Goal: Information Seeking & Learning: Check status

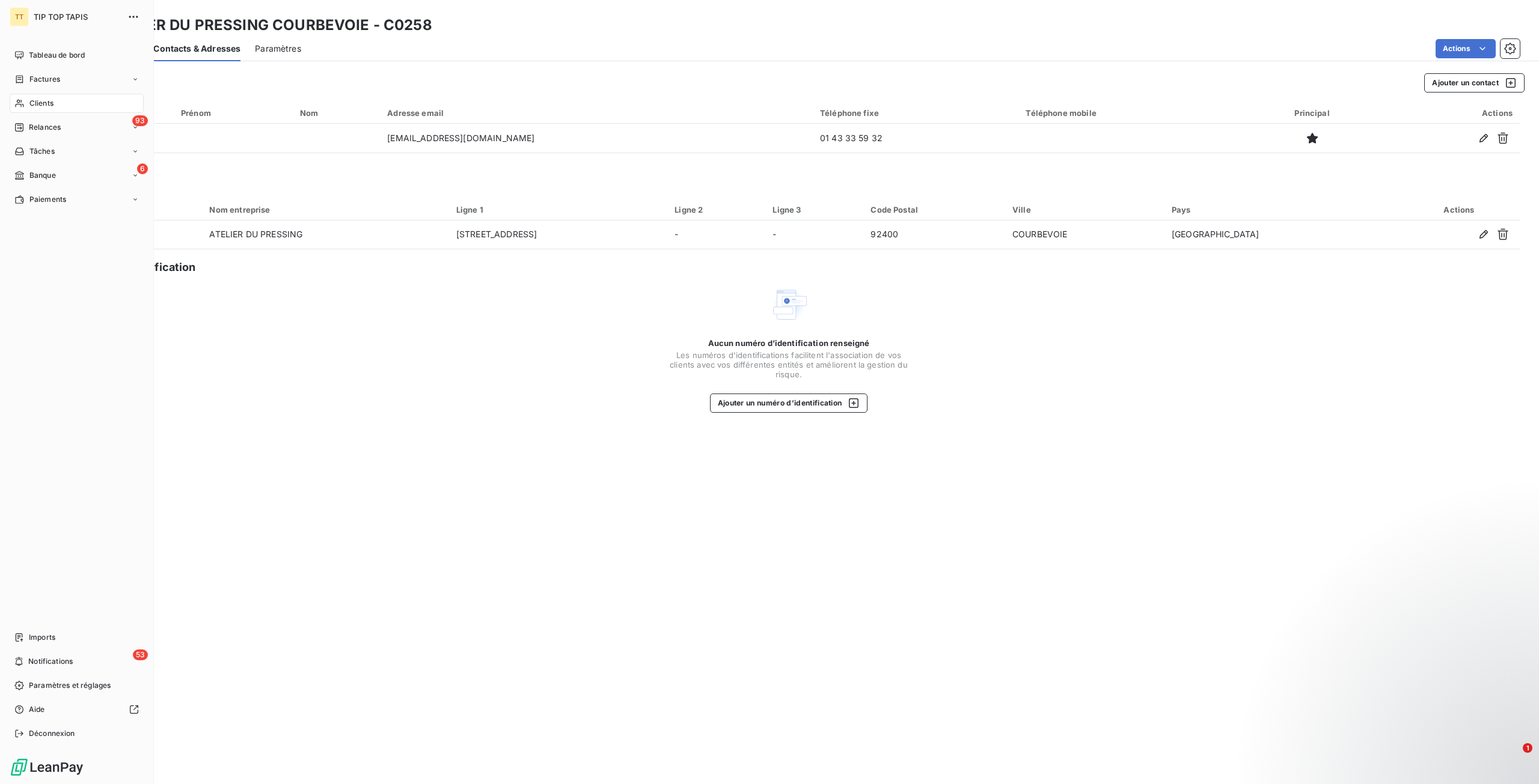
click at [70, 100] on div "Clients" at bounding box center [76, 103] width 134 height 19
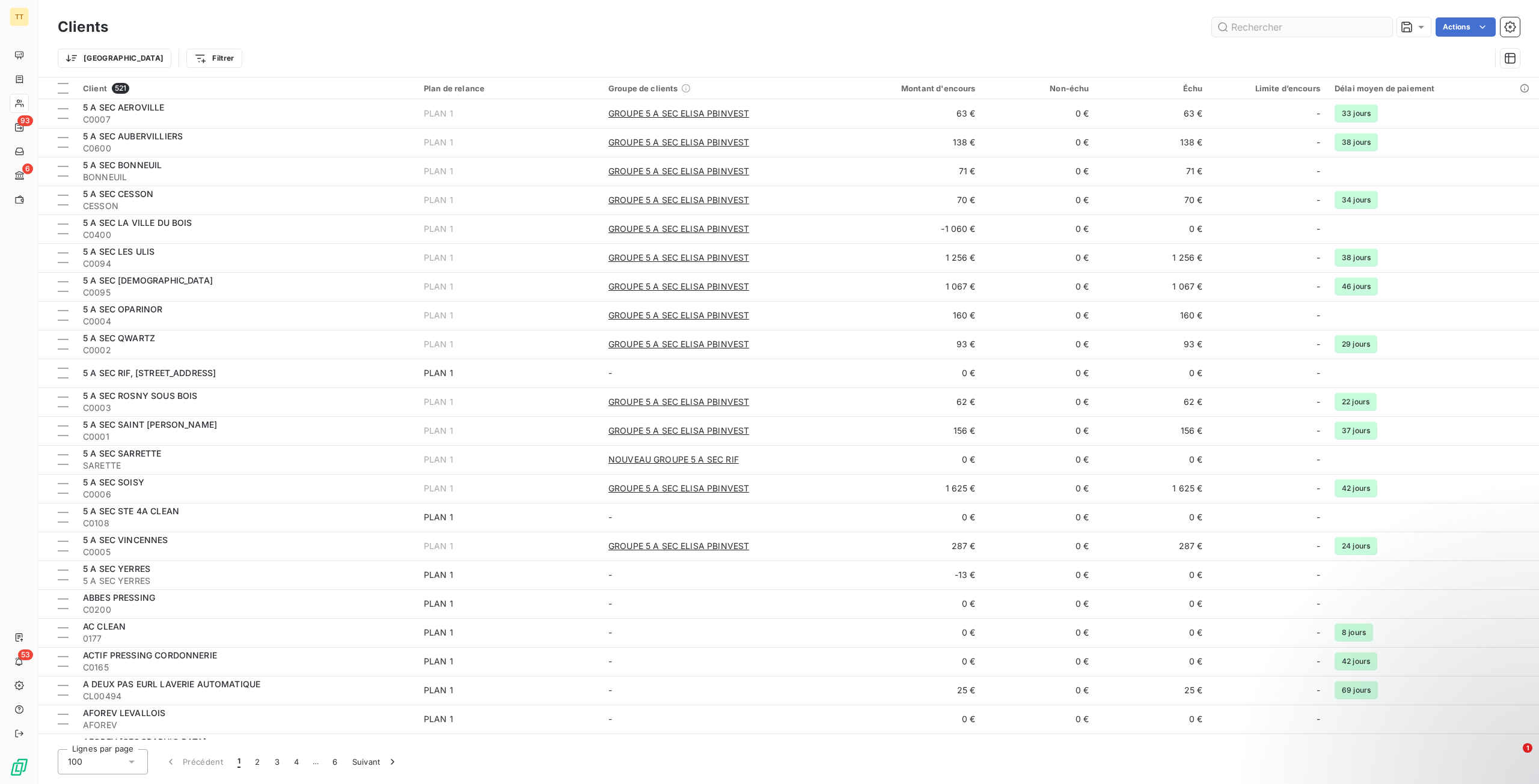
click at [1243, 26] on input "text" at bounding box center [1302, 27] width 181 height 19
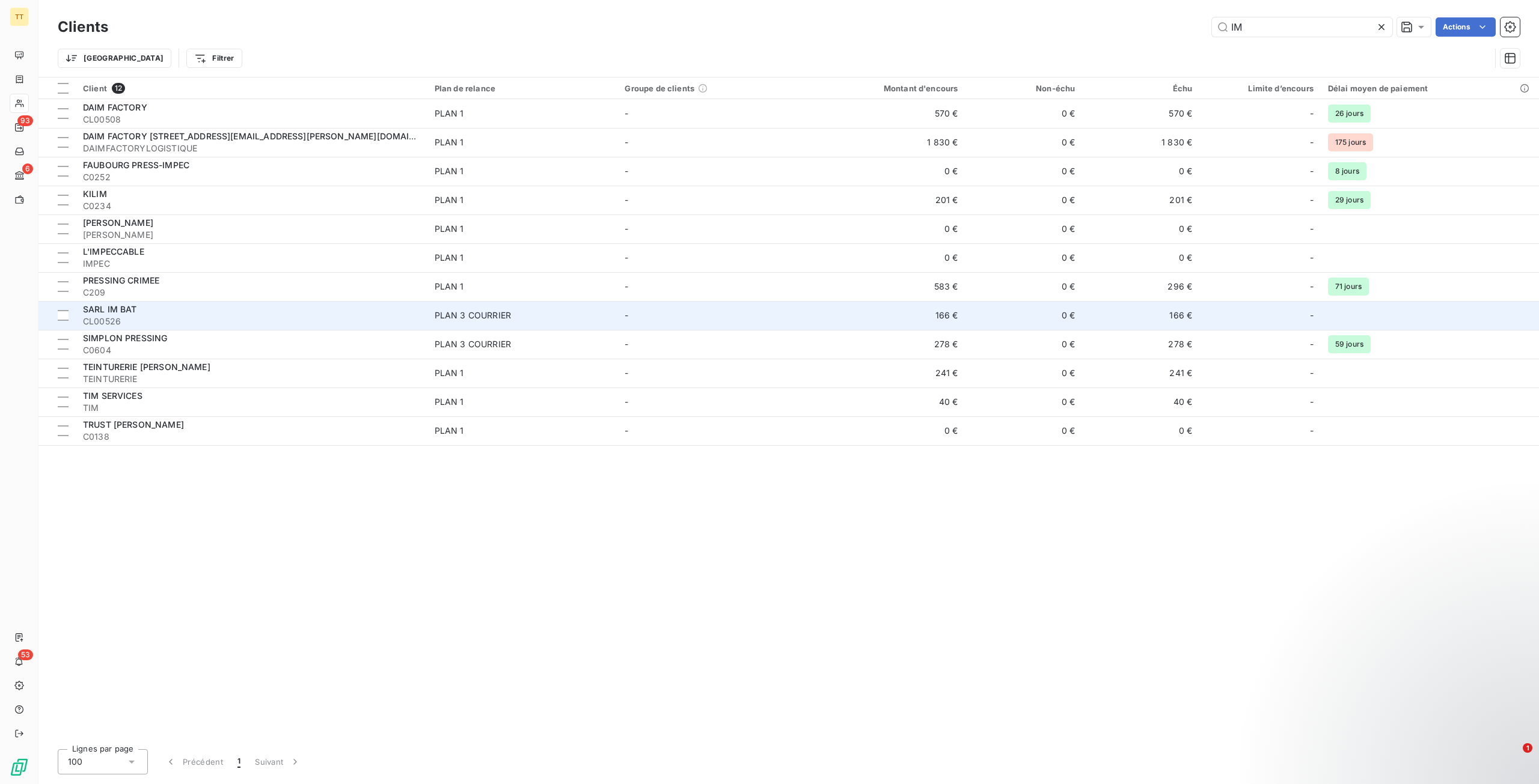
type input "IM"
click at [217, 315] on span "CL00526" at bounding box center [251, 321] width 337 height 12
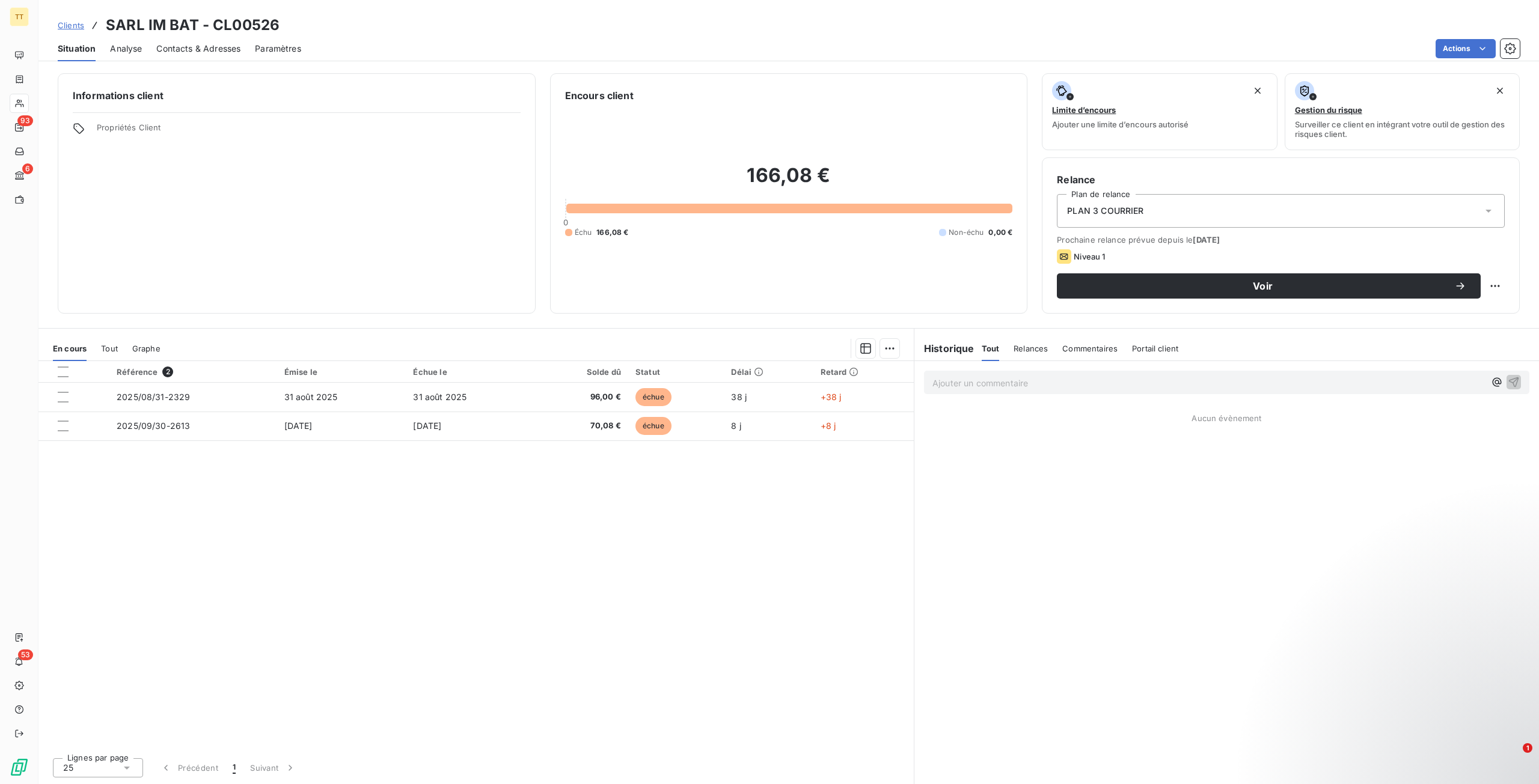
click at [213, 56] on div "Contacts & Adresses" at bounding box center [198, 49] width 84 height 25
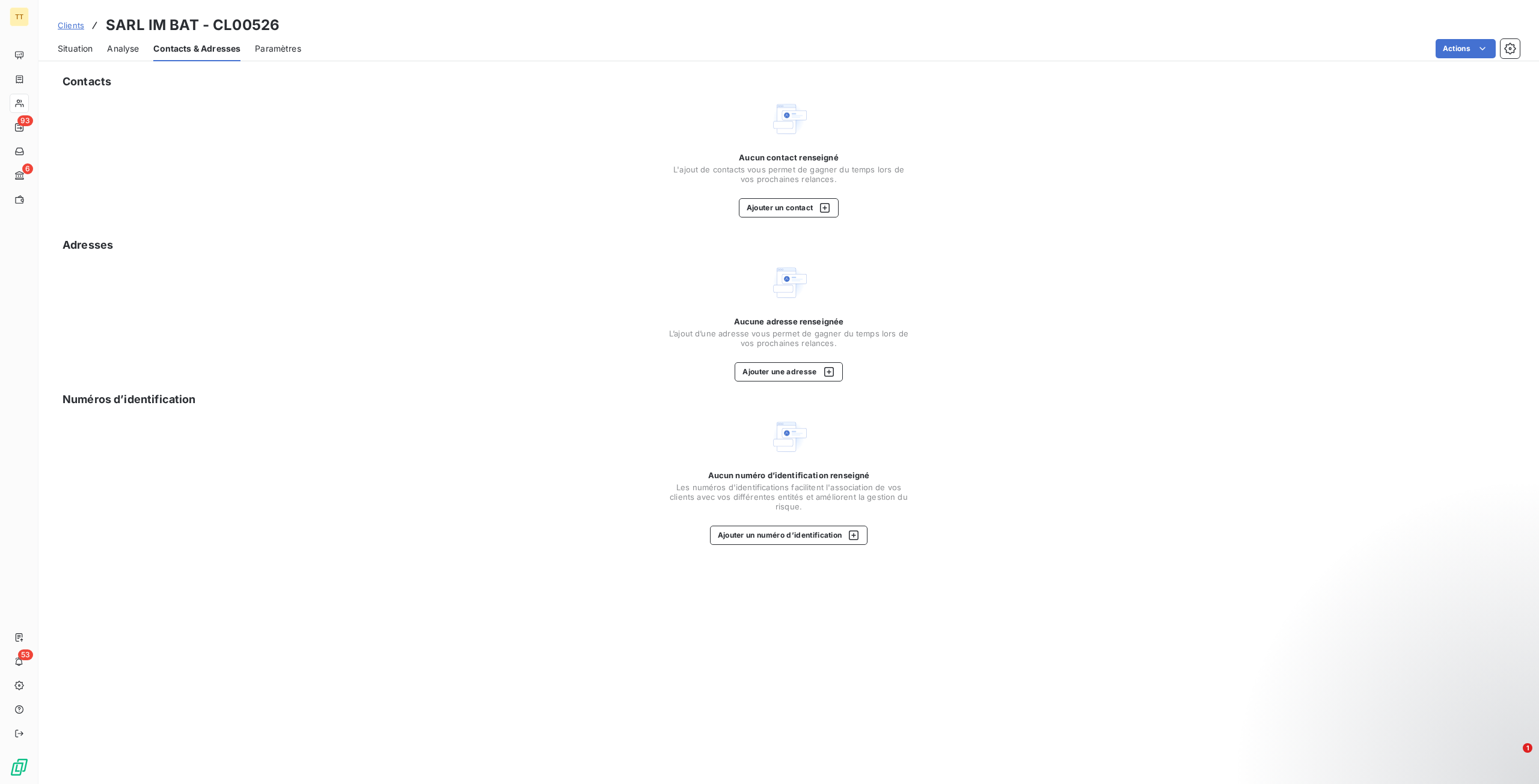
click at [61, 51] on span "Situation" at bounding box center [75, 48] width 35 height 12
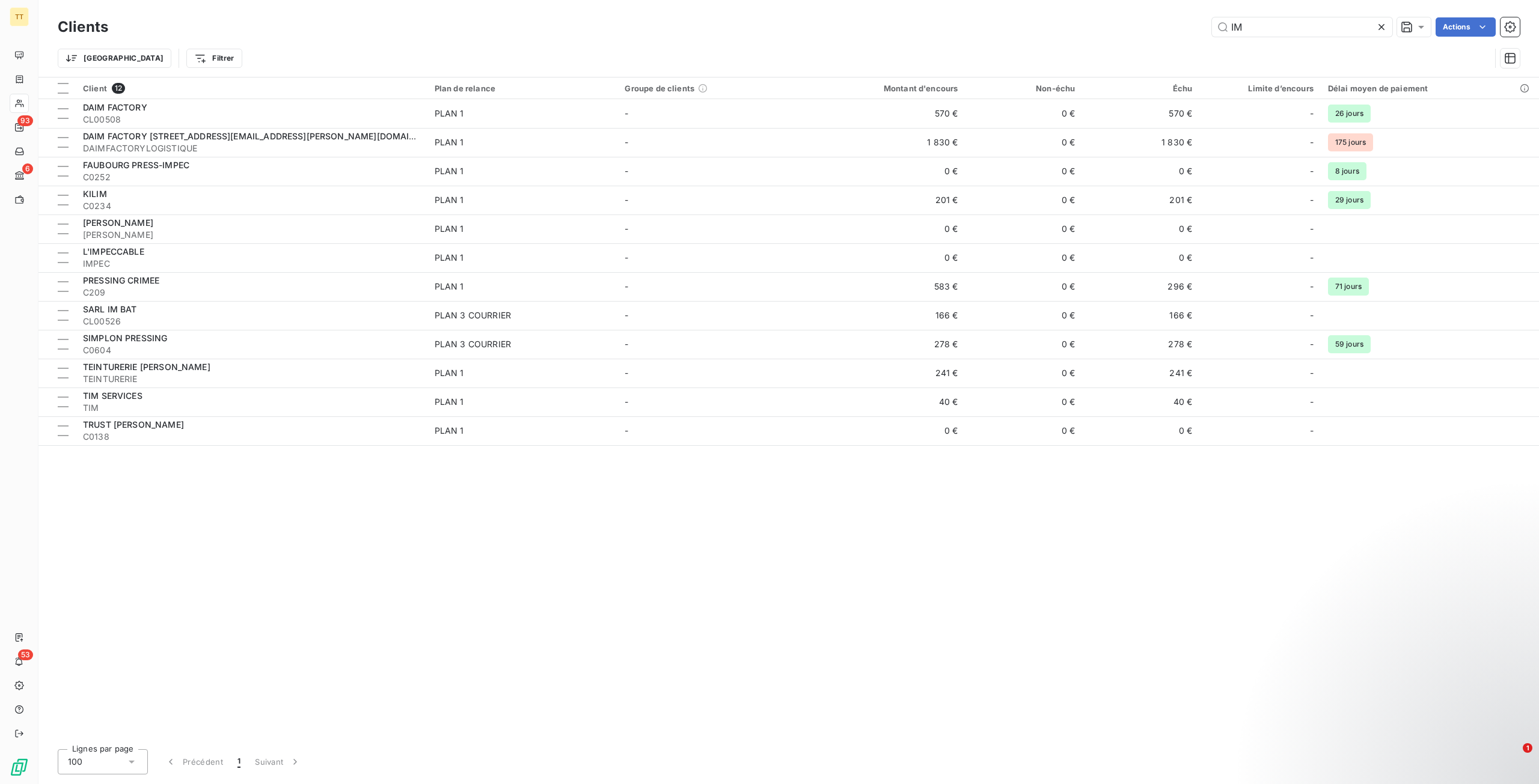
type input "I"
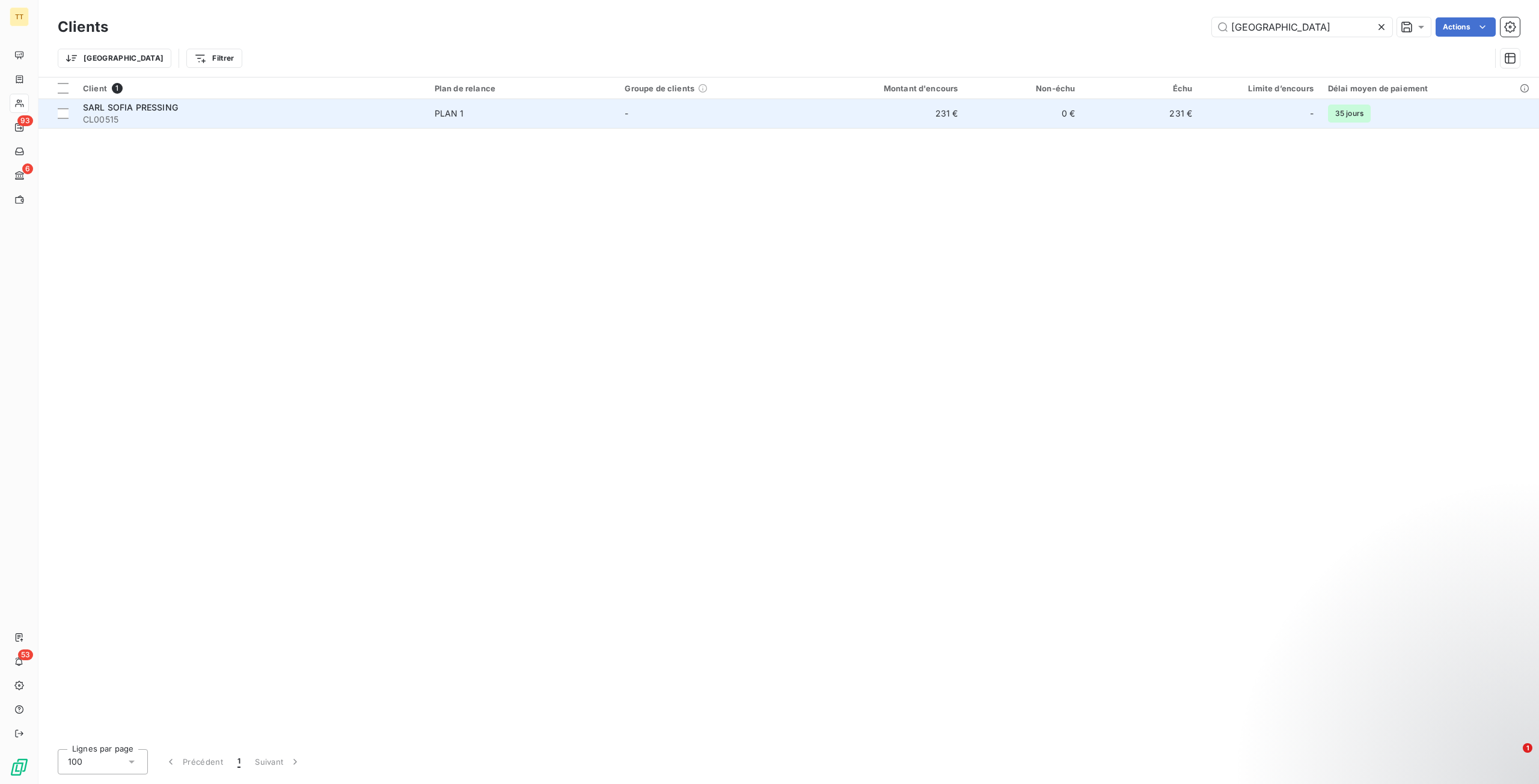
type input "[GEOGRAPHIC_DATA]"
click at [702, 114] on td "-" at bounding box center [712, 114] width 190 height 29
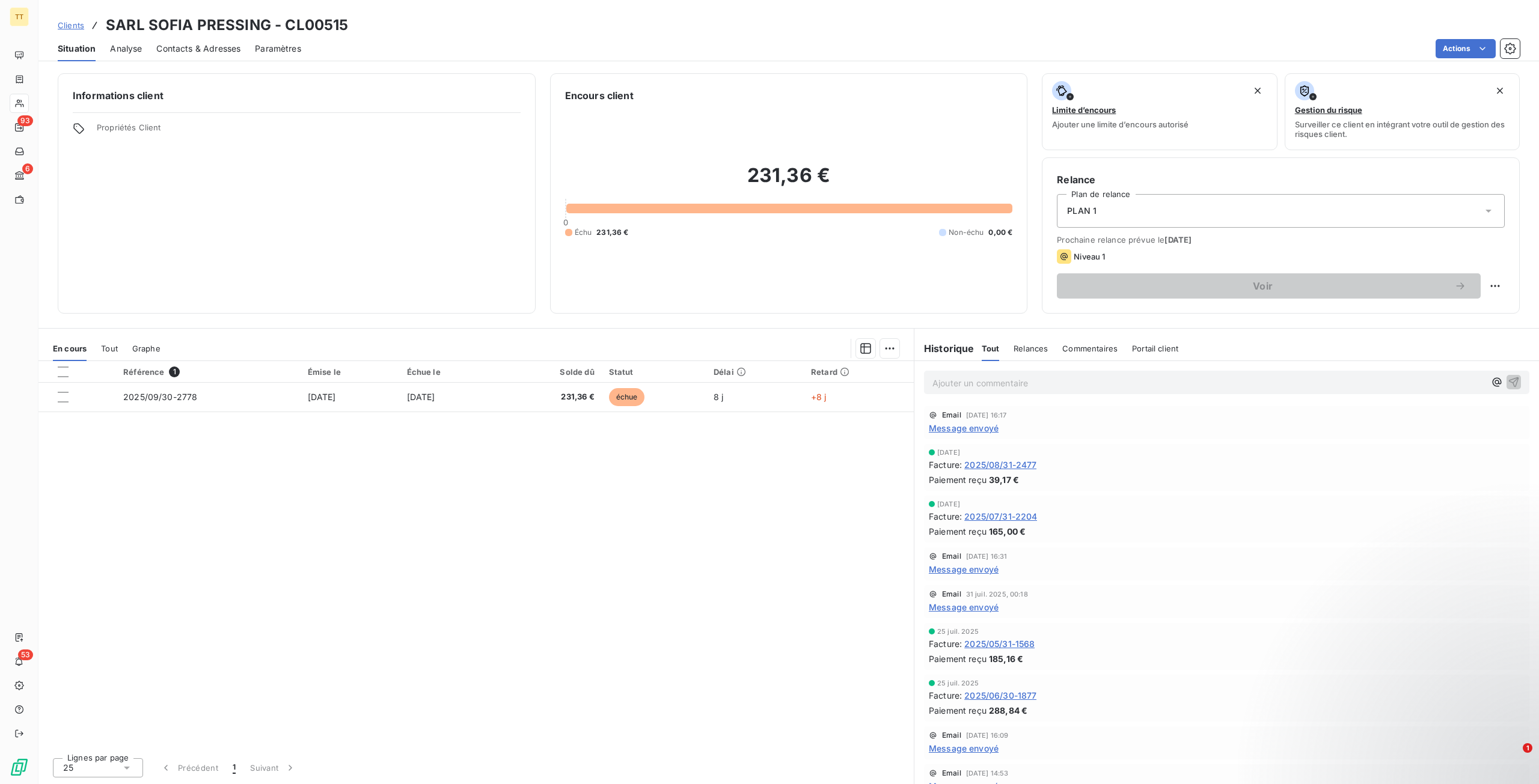
click at [189, 48] on span "Contacts & Adresses" at bounding box center [198, 48] width 84 height 12
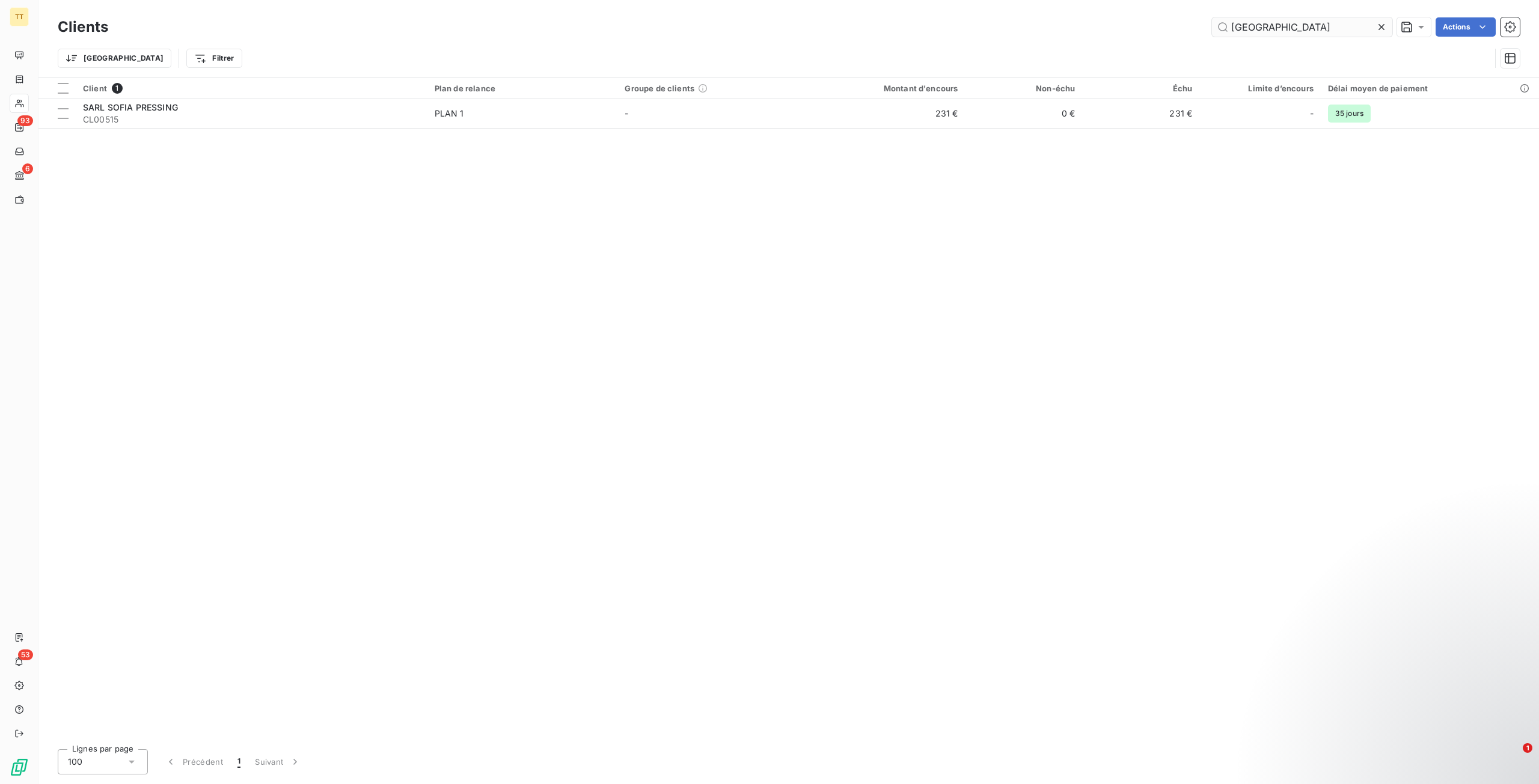
click at [1283, 32] on input "[GEOGRAPHIC_DATA]" at bounding box center [1302, 27] width 181 height 19
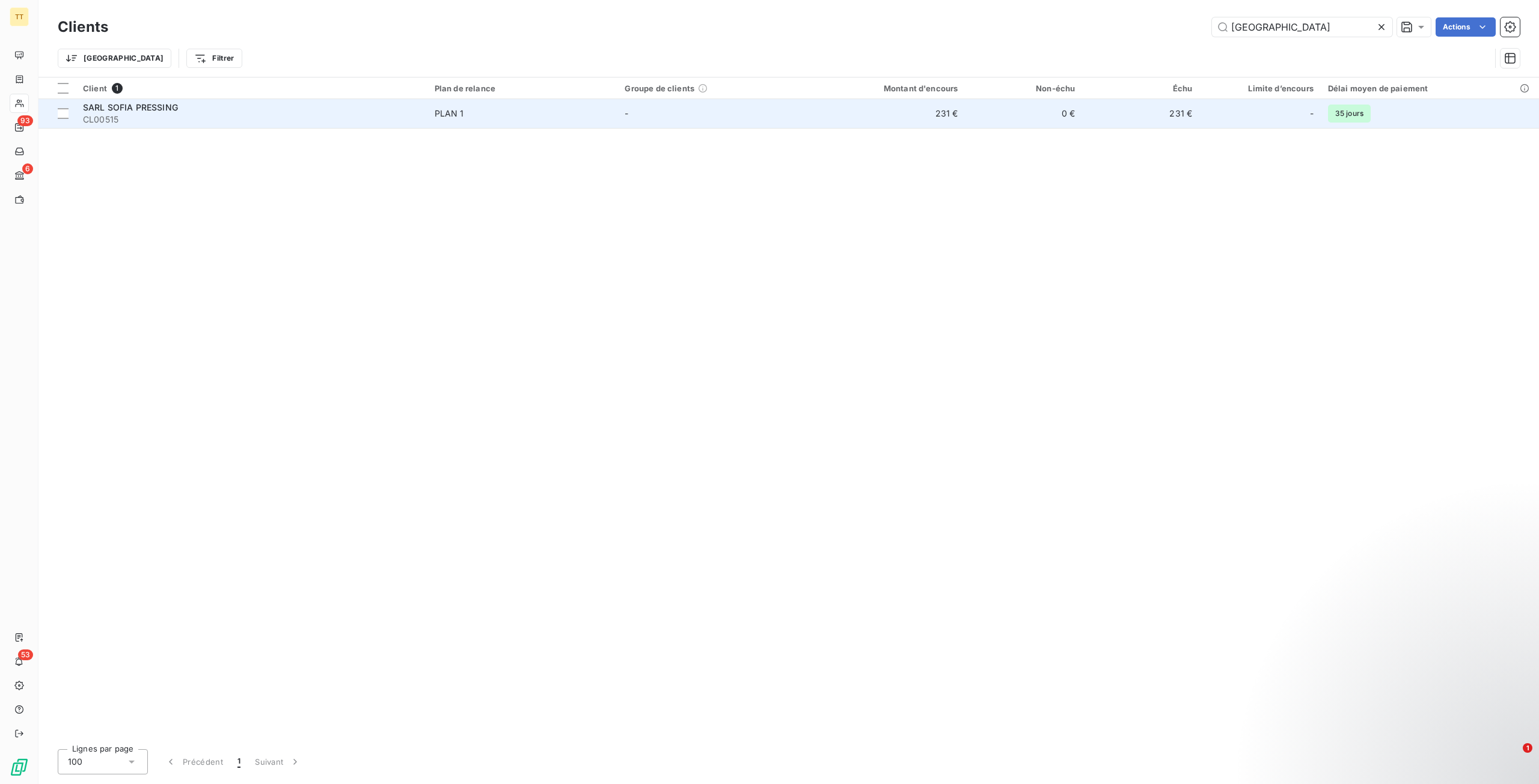
click at [561, 114] on span "PLAN 1" at bounding box center [522, 113] width 176 height 12
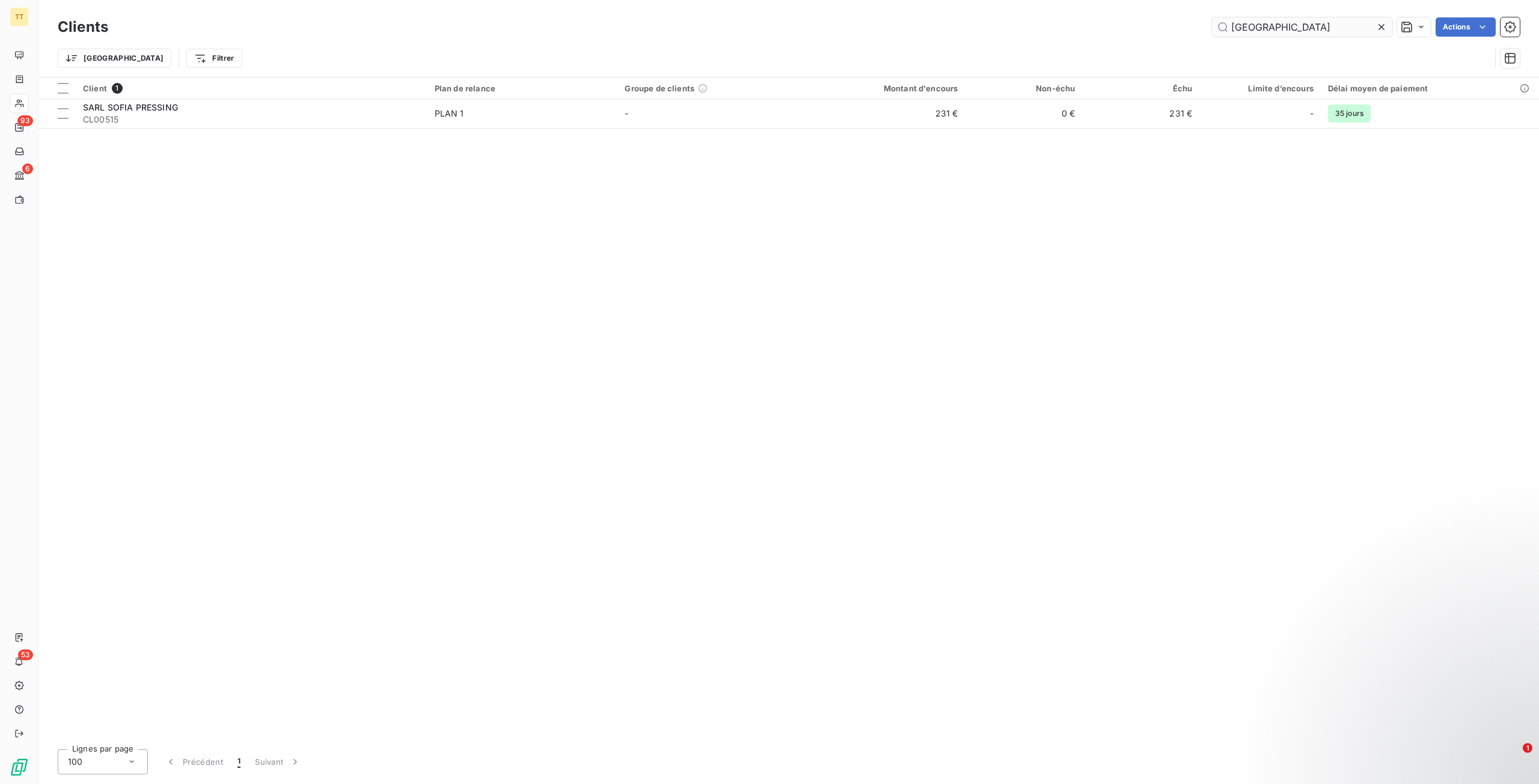
click at [1315, 34] on input "[GEOGRAPHIC_DATA]" at bounding box center [1302, 27] width 181 height 19
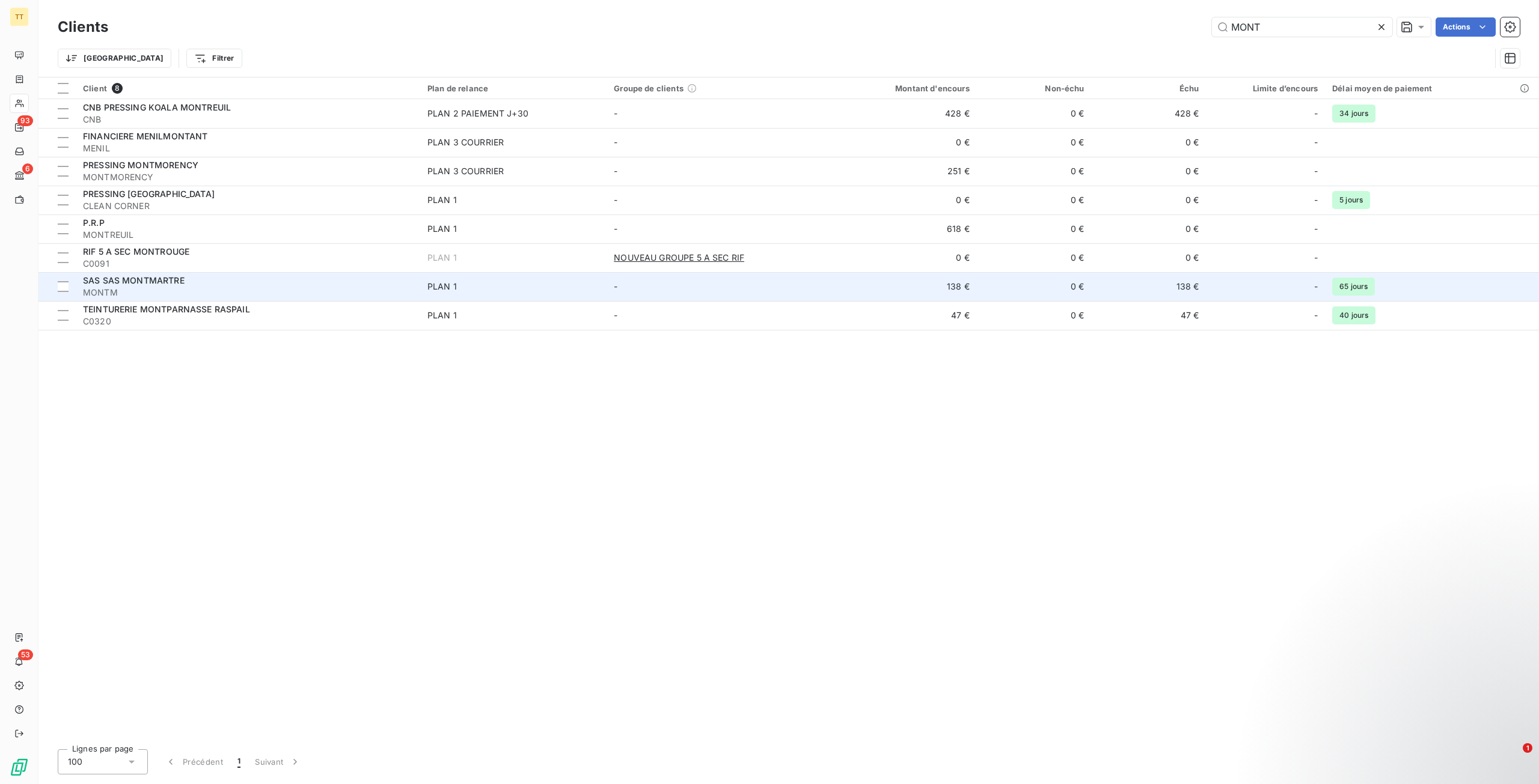
type input "MONT"
click at [381, 279] on div "SAS SAS MONTMARTRE" at bounding box center [247, 280] width 330 height 12
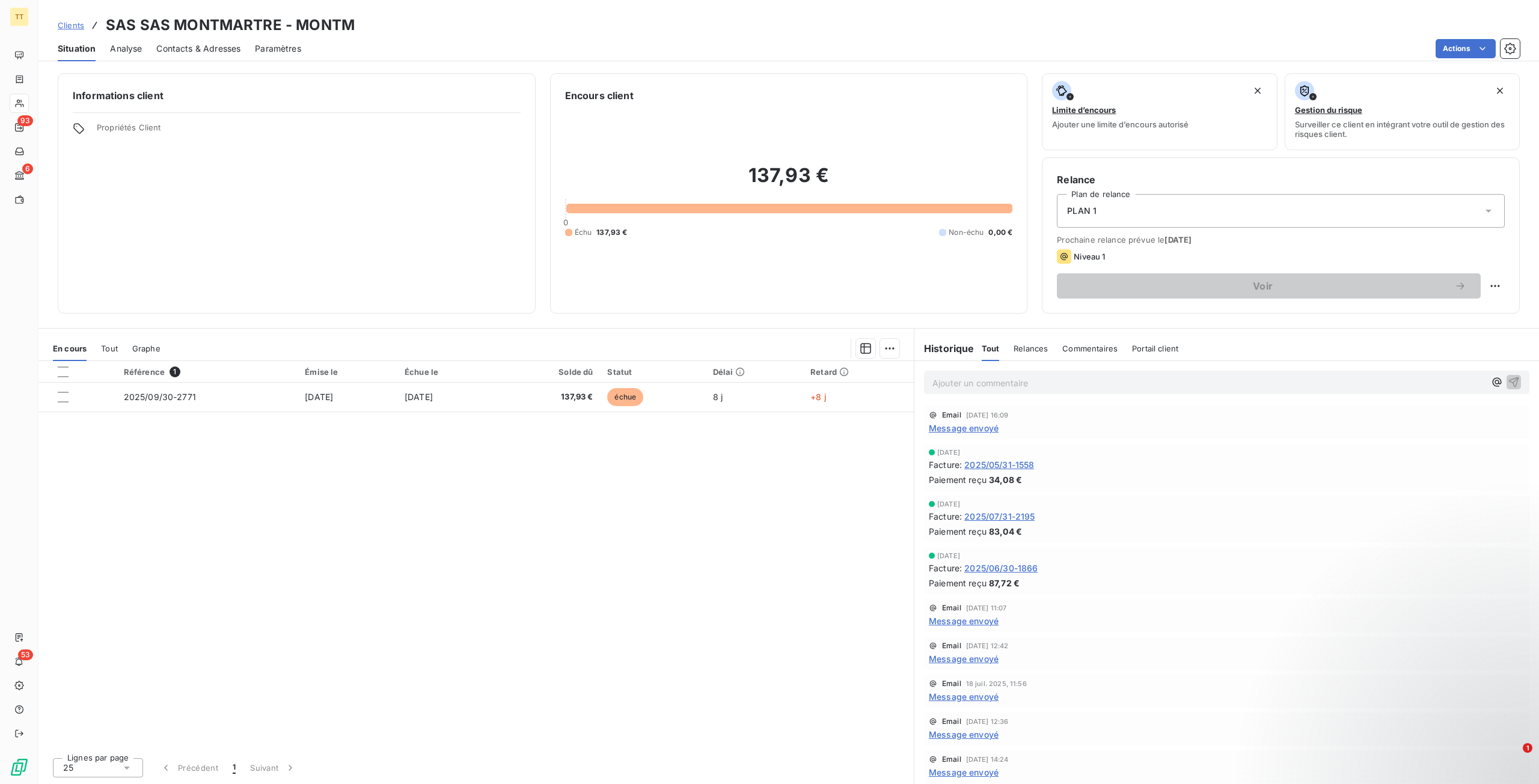
click at [194, 45] on span "Contacts & Adresses" at bounding box center [198, 48] width 84 height 12
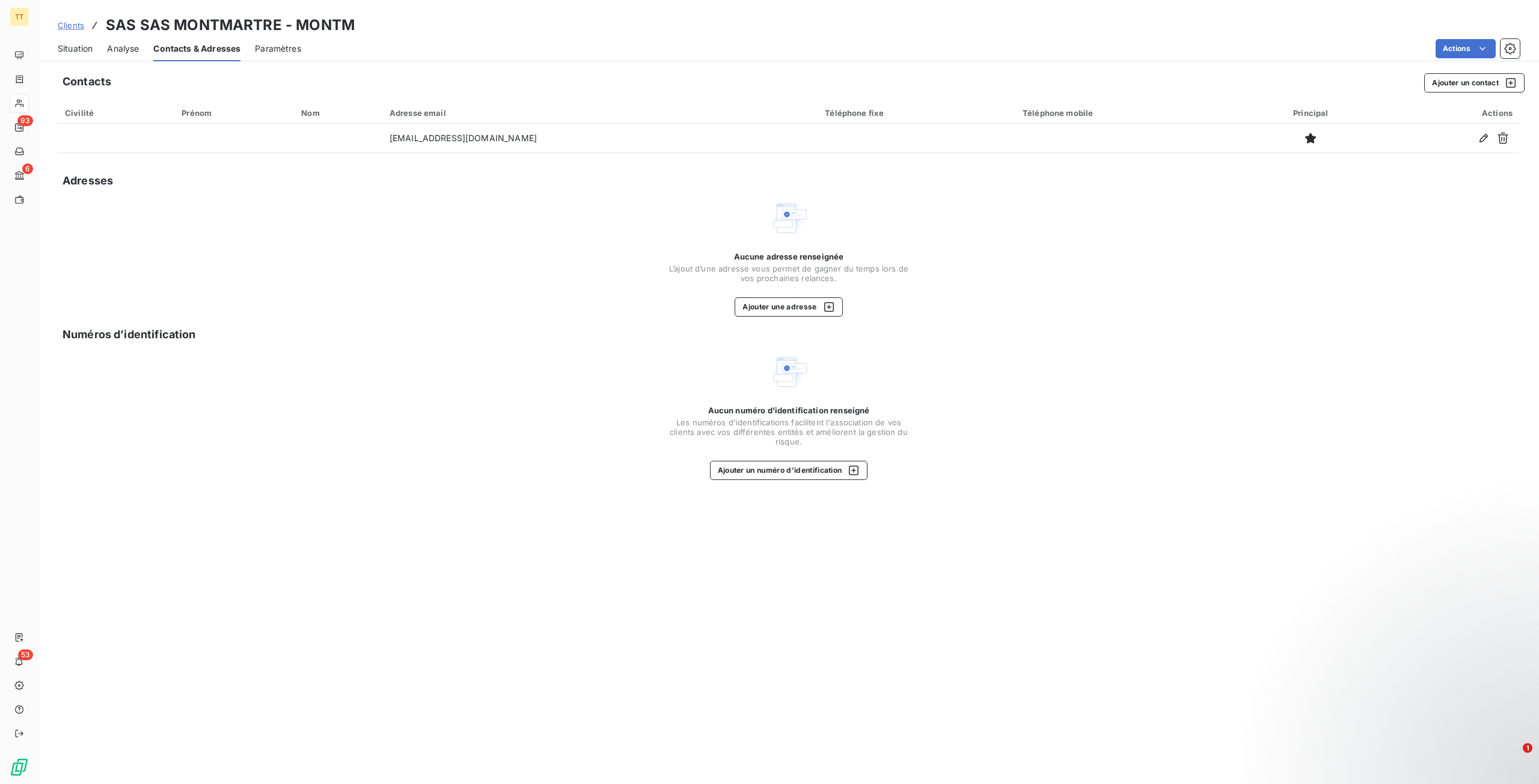
drag, startPoint x: 71, startPoint y: 52, endPoint x: 76, endPoint y: 56, distance: 6.4
click at [72, 52] on span "Situation" at bounding box center [75, 48] width 35 height 12
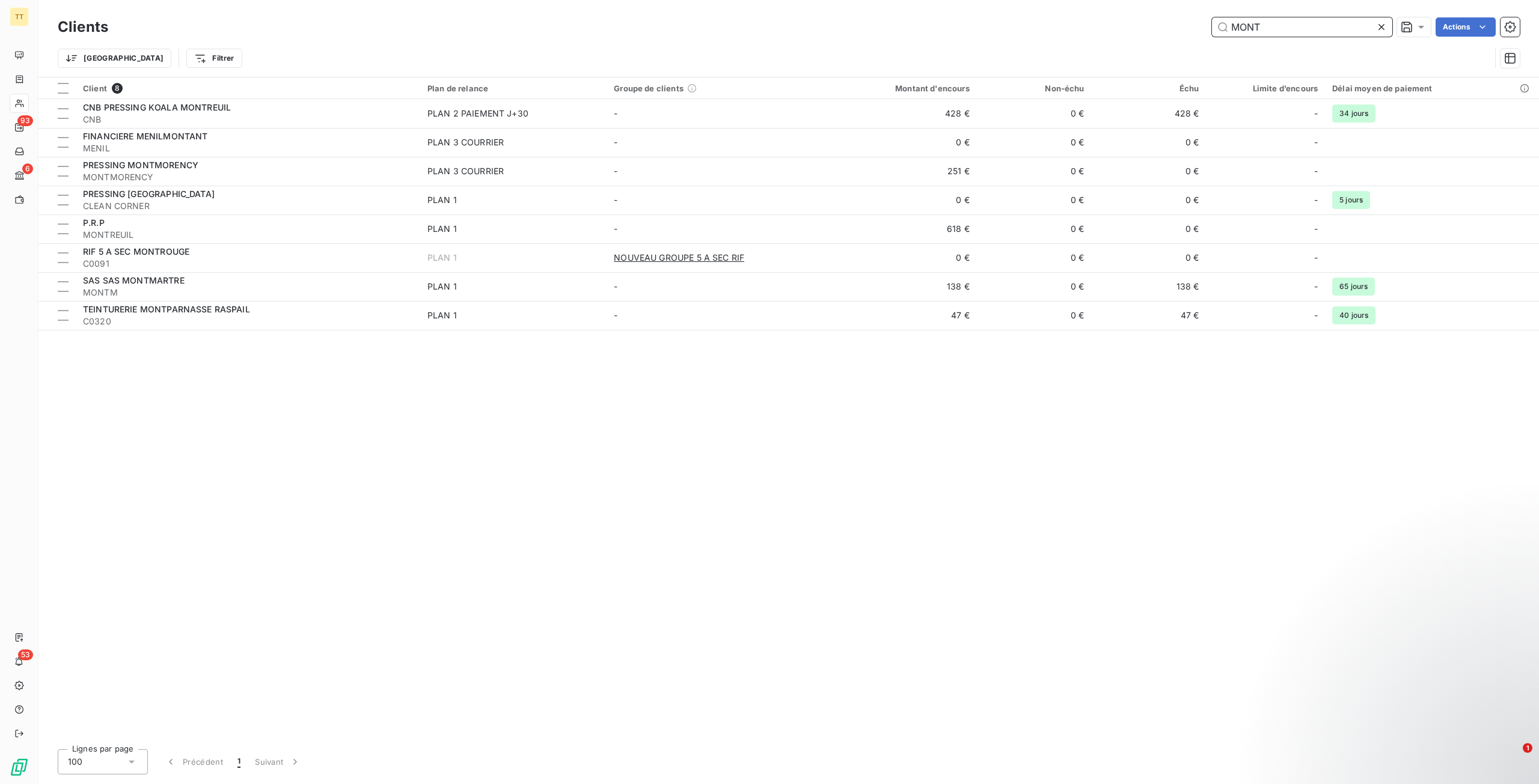
click at [1297, 20] on input "MONT" at bounding box center [1302, 27] width 181 height 19
click at [1297, 20] on input "MONT" at bounding box center [1302, 27] width 181 height 19
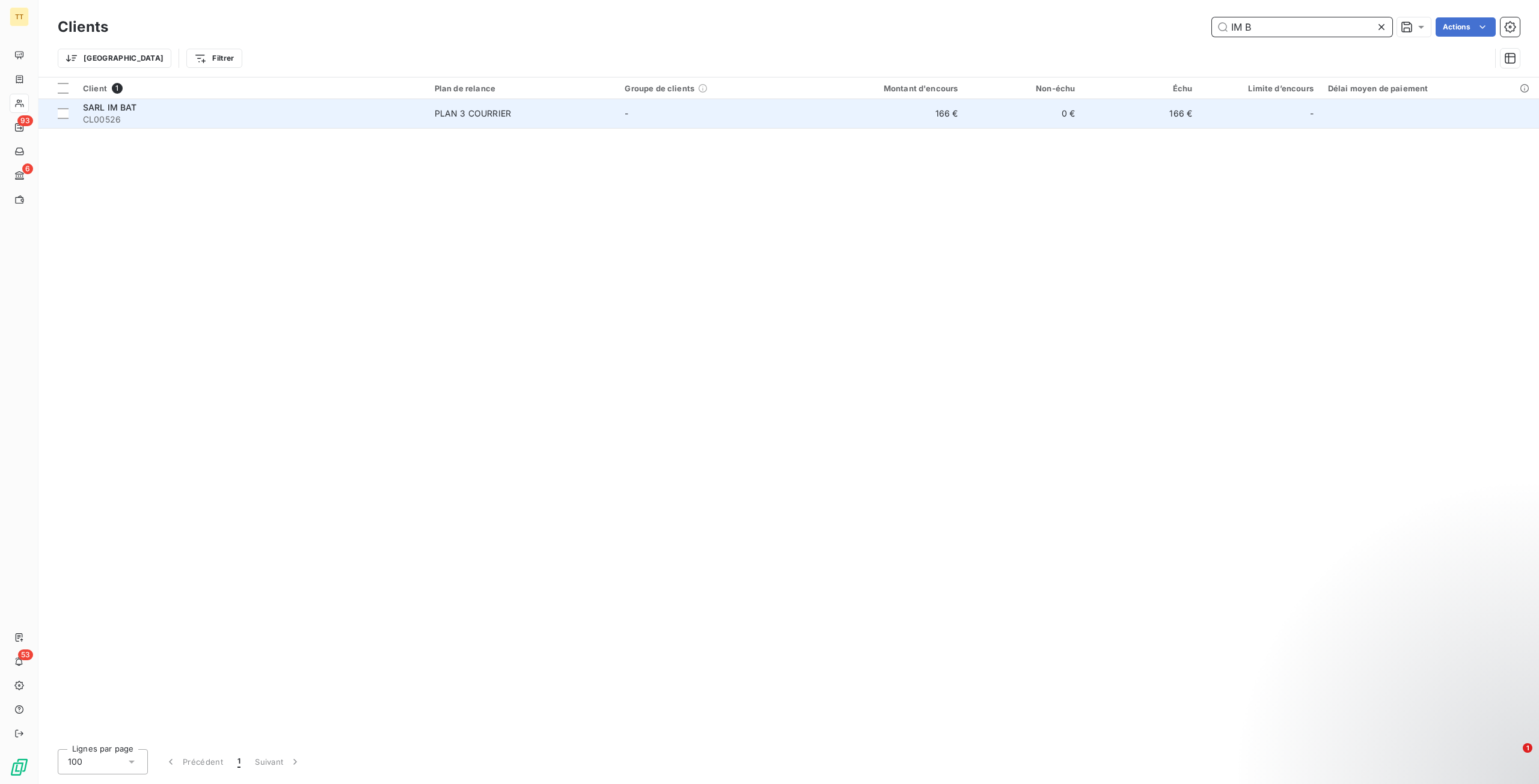
type input "IM B"
click at [559, 117] on span "PLAN 3 COURRIER" at bounding box center [522, 113] width 176 height 12
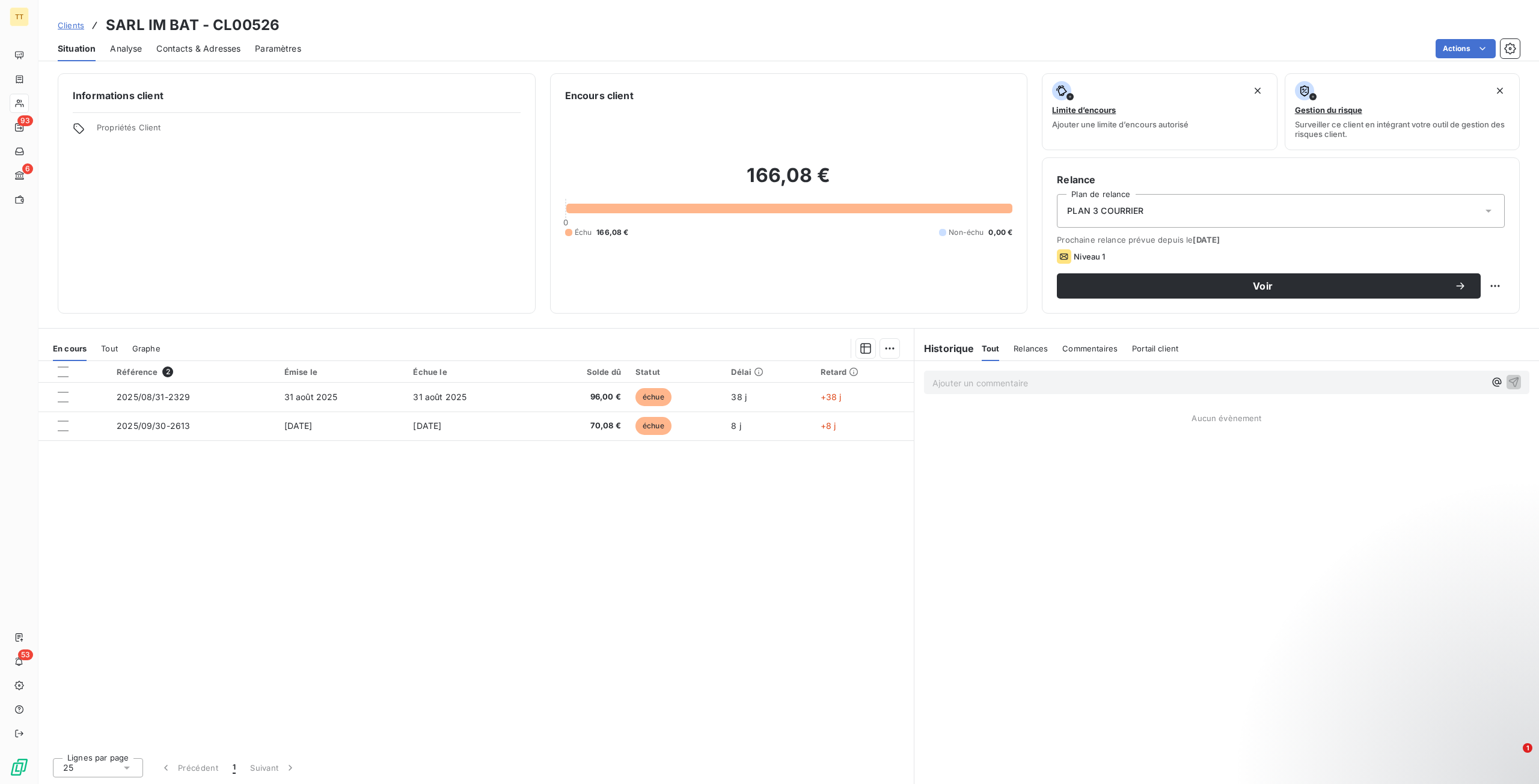
drag, startPoint x: 199, startPoint y: 45, endPoint x: 205, endPoint y: 47, distance: 6.3
click at [199, 45] on span "Contacts & Adresses" at bounding box center [198, 48] width 84 height 12
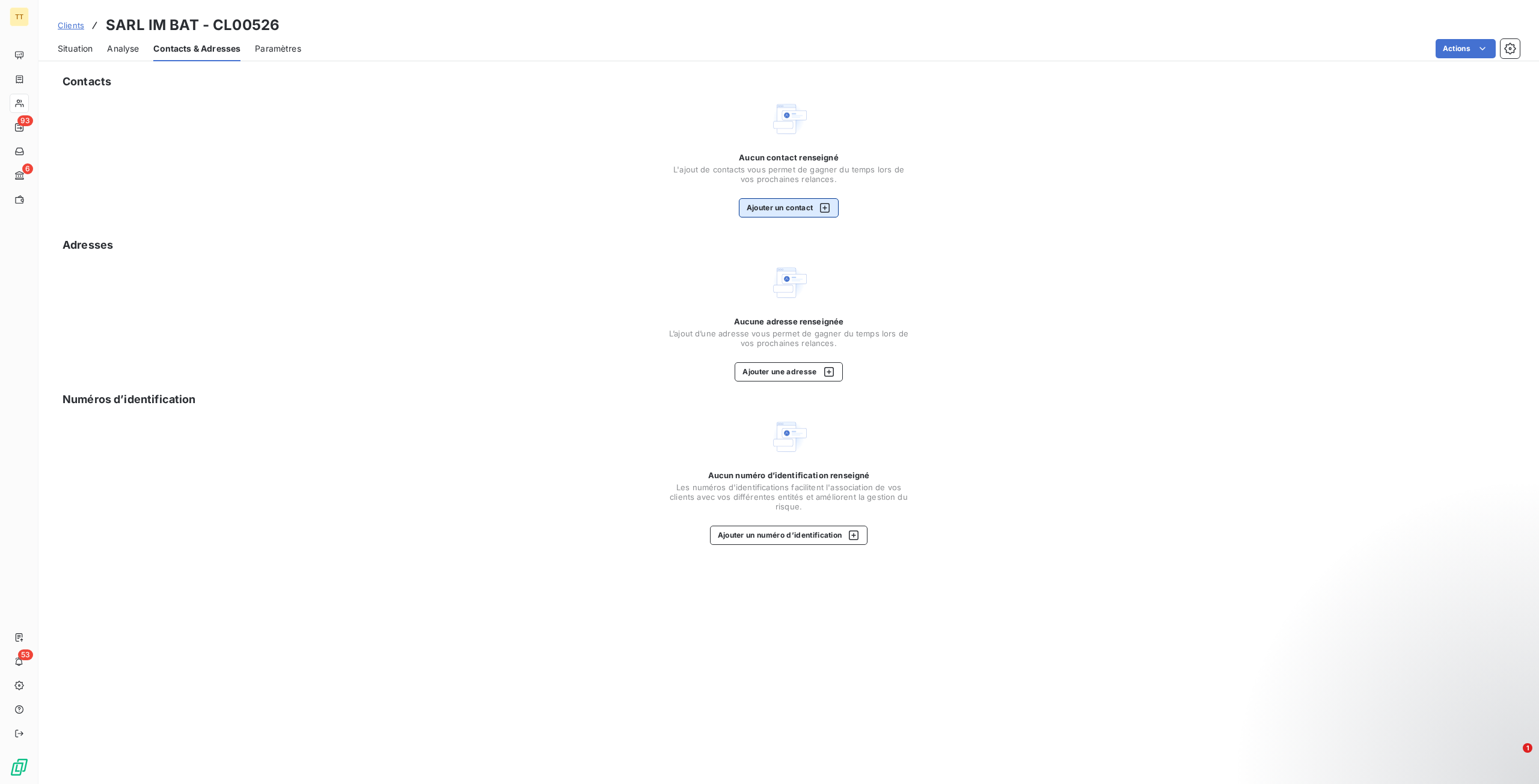
click at [824, 211] on icon "button" at bounding box center [824, 208] width 12 height 12
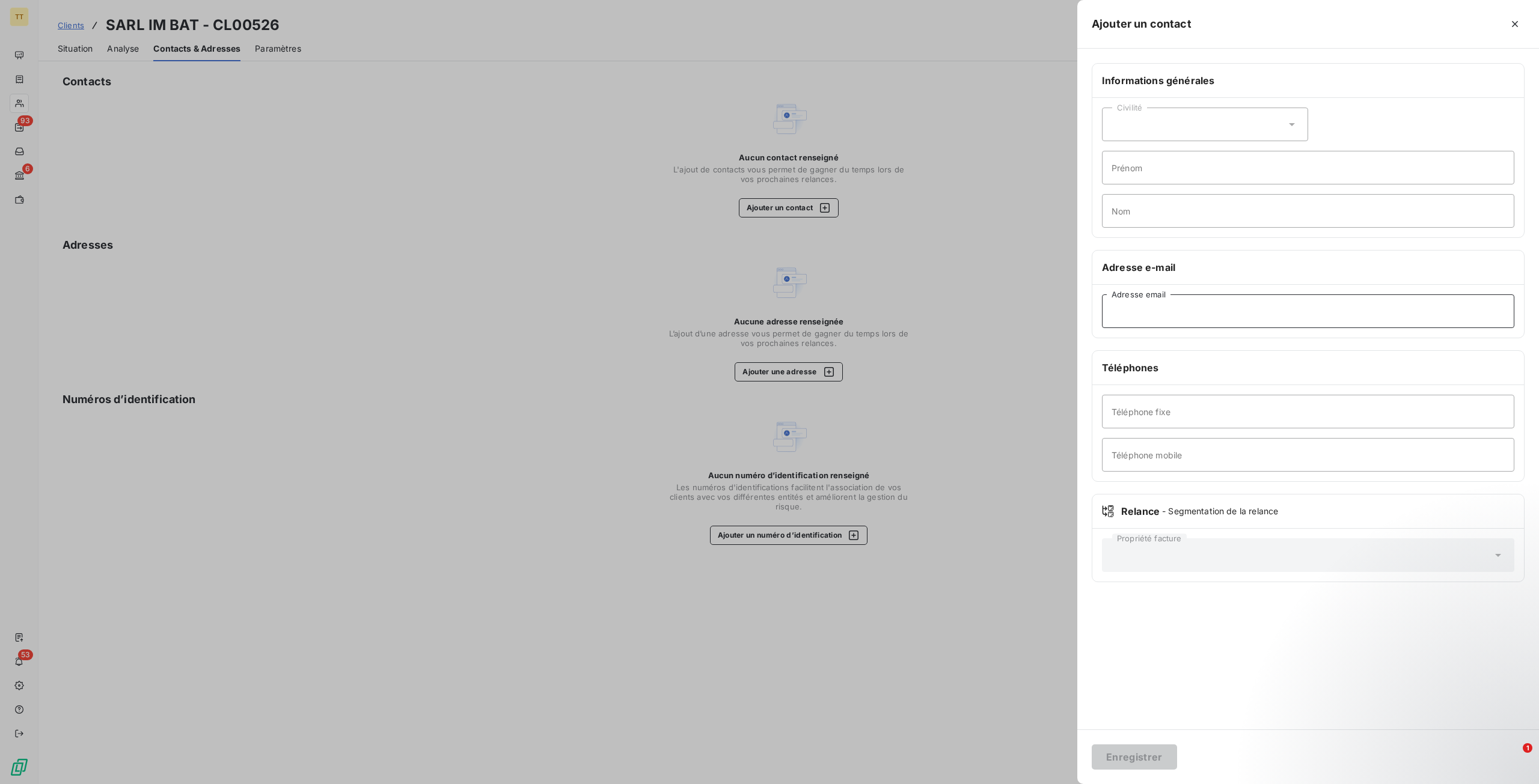
click at [1196, 323] on input "Adresse email" at bounding box center [1308, 311] width 412 height 33
paste input "[EMAIL_ADDRESS][DOMAIN_NAME]"
type input "[EMAIL_ADDRESS][DOMAIN_NAME]"
click at [1155, 757] on button "Enregistrer" at bounding box center [1134, 757] width 85 height 25
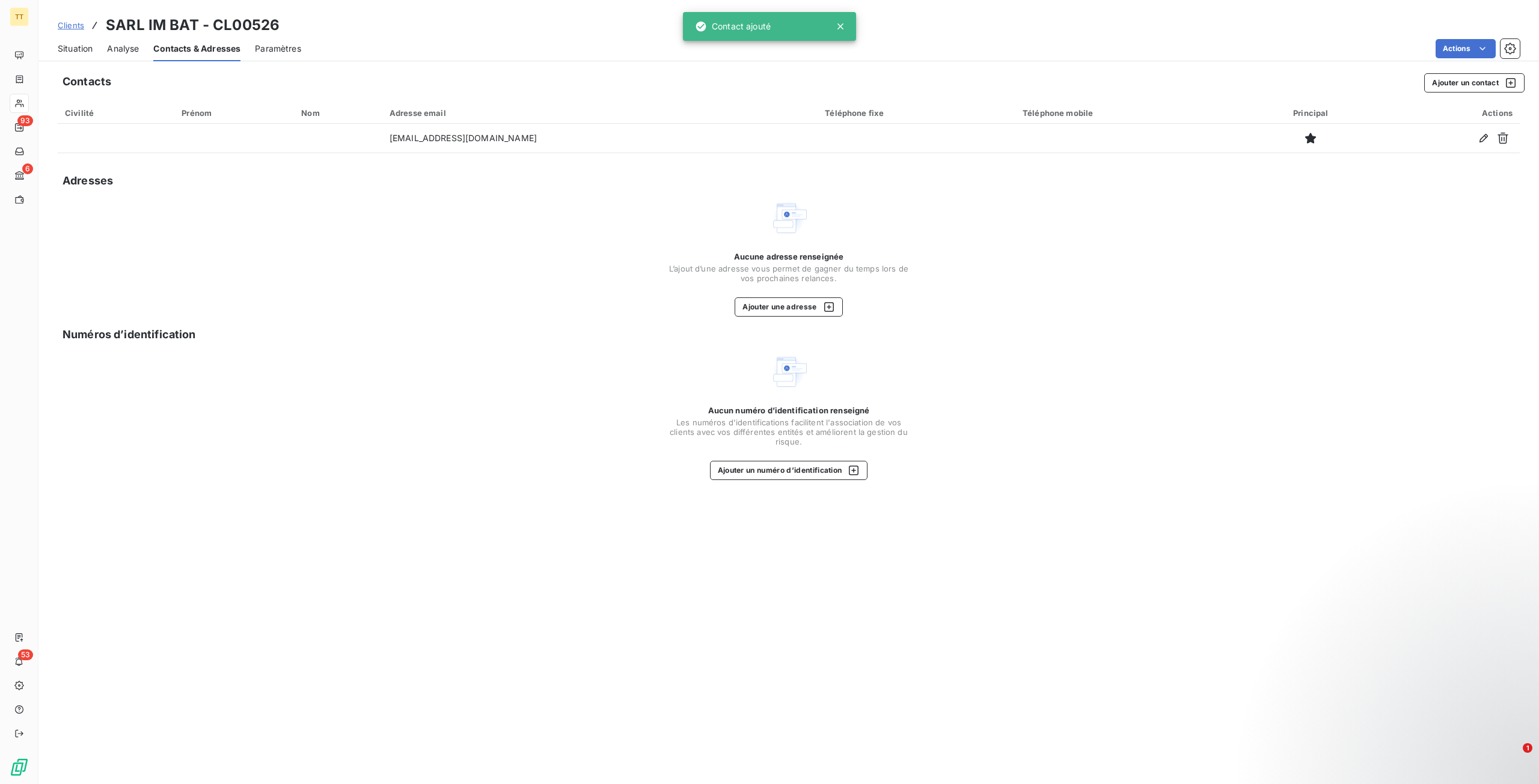
click at [79, 49] on span "Situation" at bounding box center [75, 48] width 35 height 12
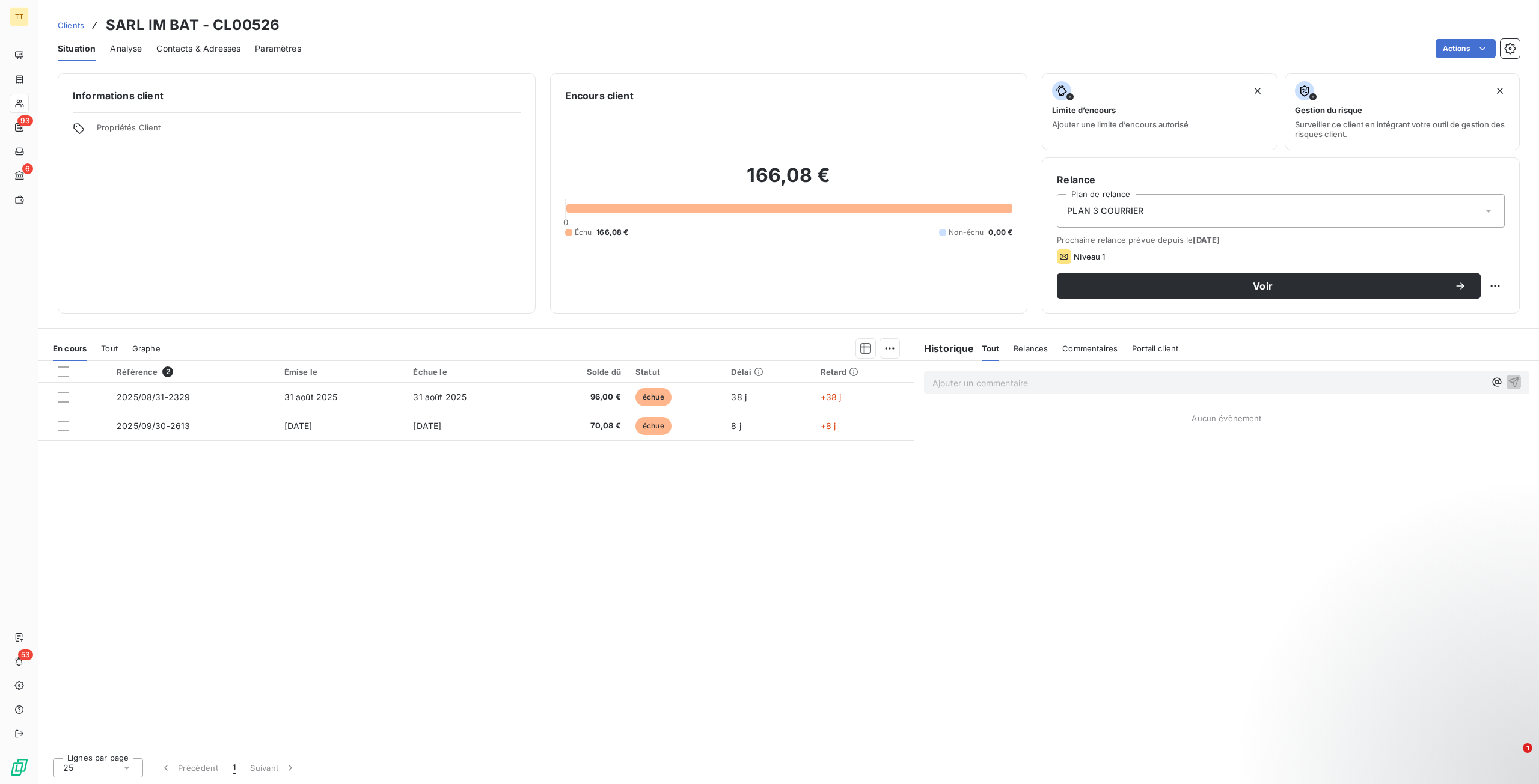
click at [1352, 211] on div "PLAN 3 COURRIER" at bounding box center [1281, 210] width 448 height 33
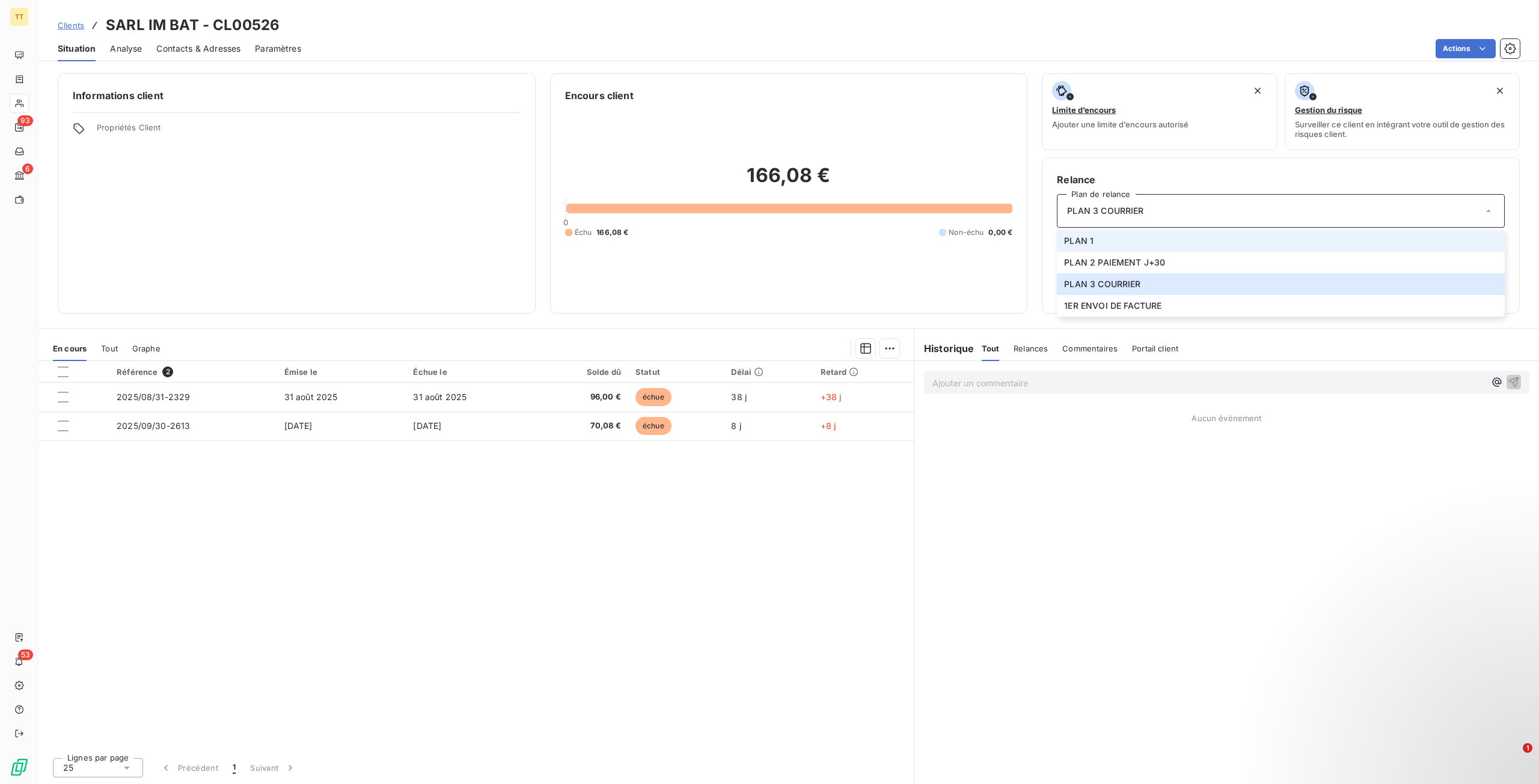
click at [1080, 242] on span "PLAN 1" at bounding box center [1078, 240] width 29 height 12
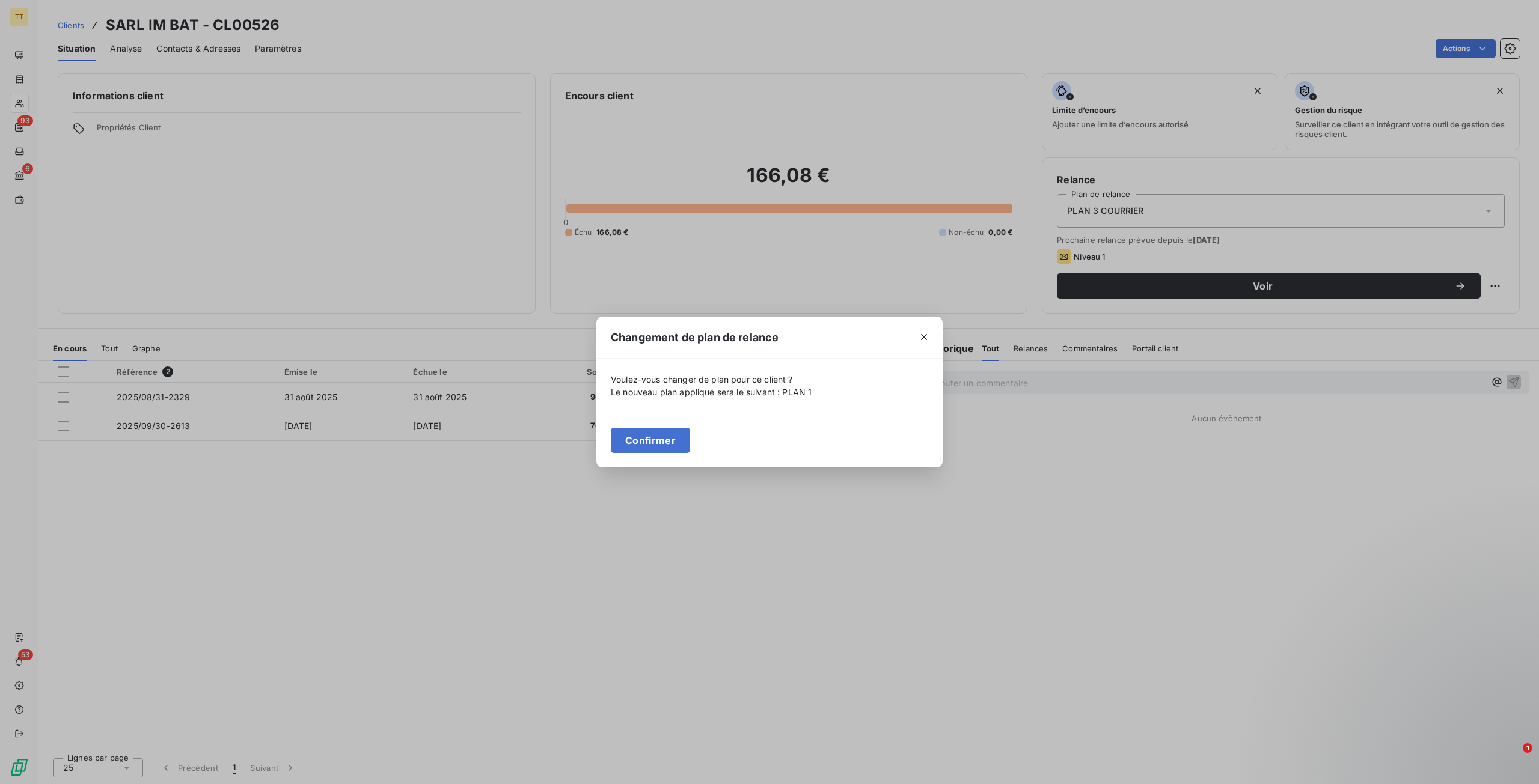
click at [642, 441] on button "Confirmer" at bounding box center [650, 440] width 79 height 25
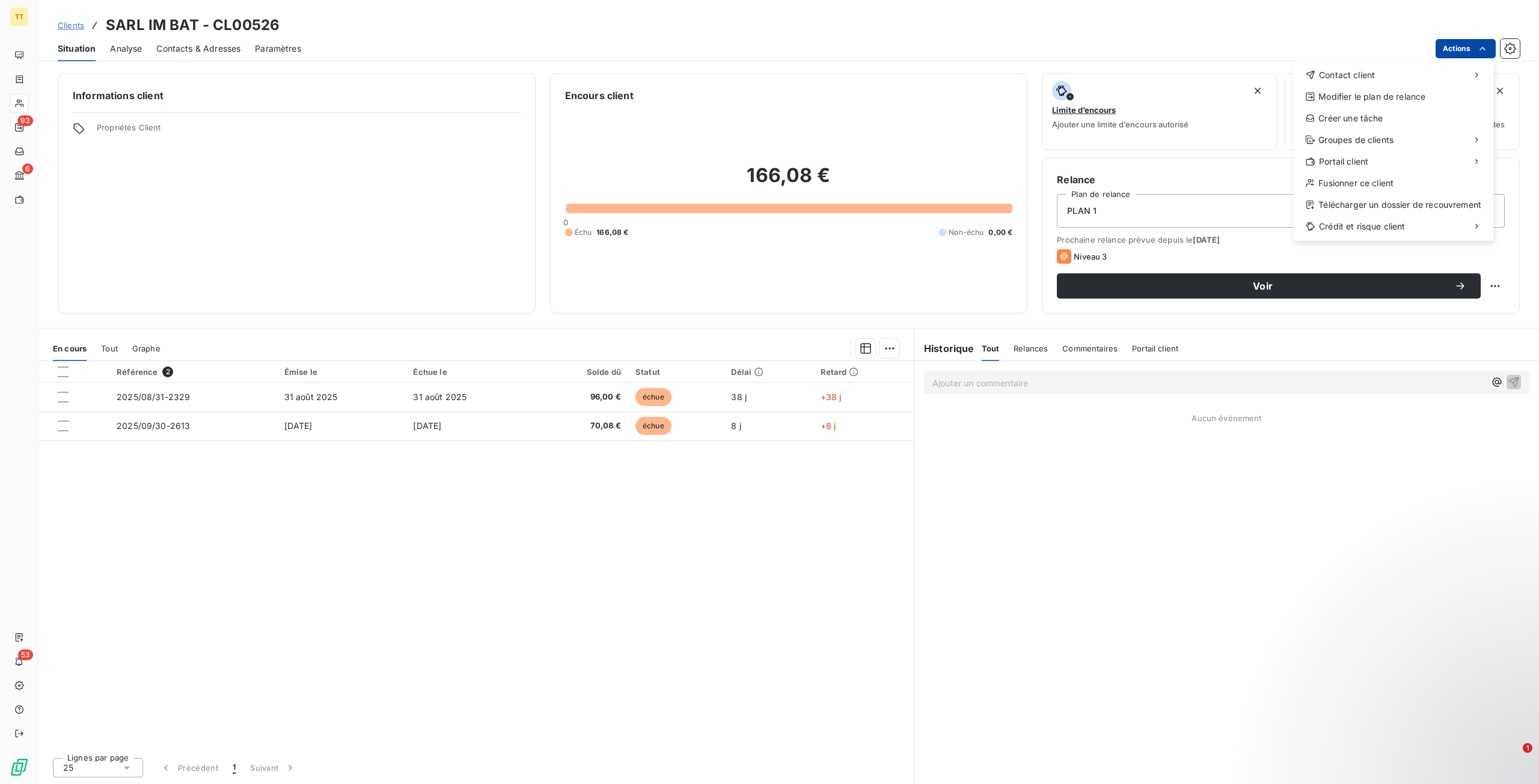
click at [1473, 42] on html "TT 93 6 53 Clients SARL IM BAT - CL00526 Situation Analyse Contacts & Adresses …" at bounding box center [769, 392] width 1539 height 784
click at [1252, 78] on div "Envoyer un email" at bounding box center [1203, 80] width 161 height 19
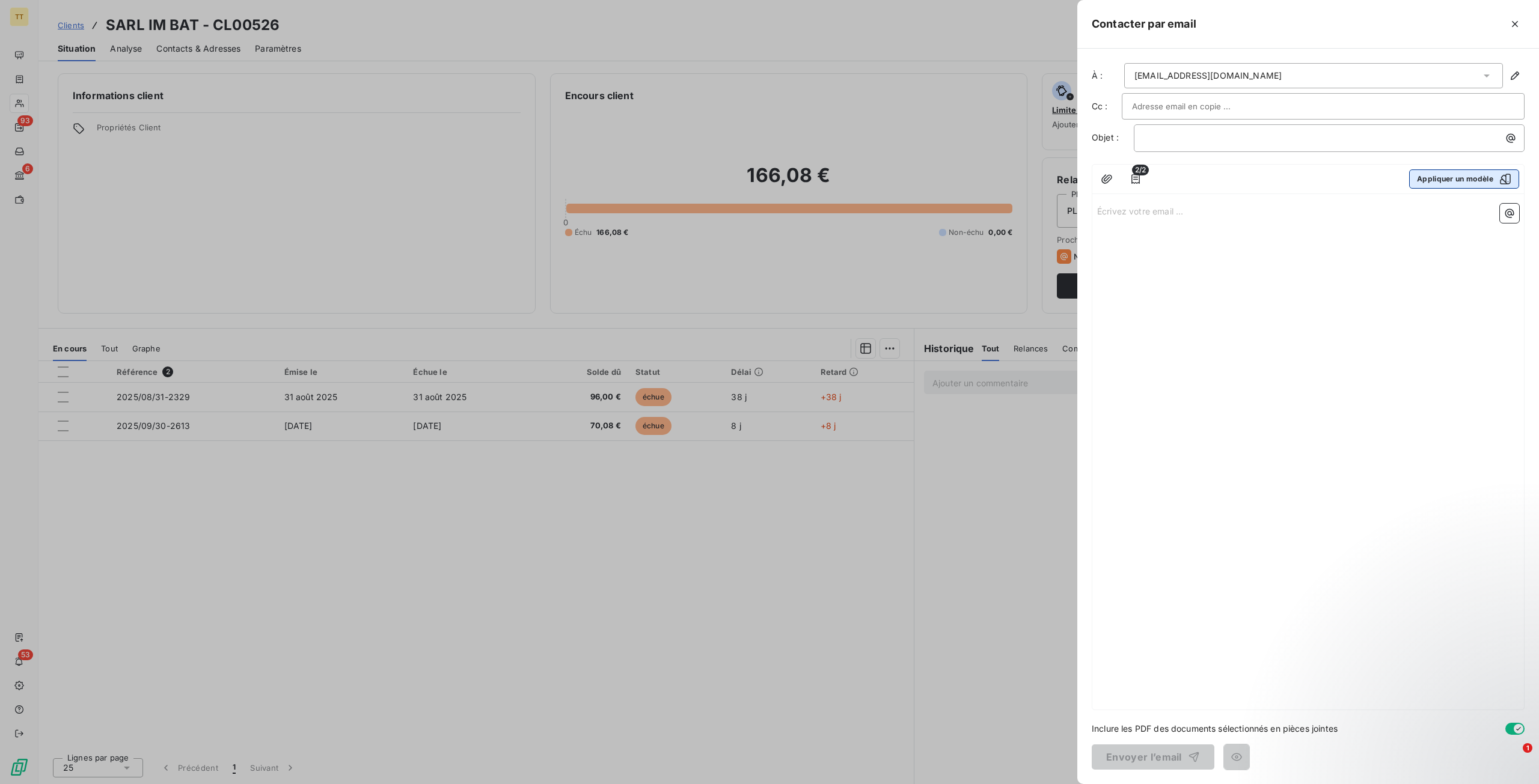
click at [1472, 172] on button "Appliquer un modèle" at bounding box center [1464, 179] width 110 height 19
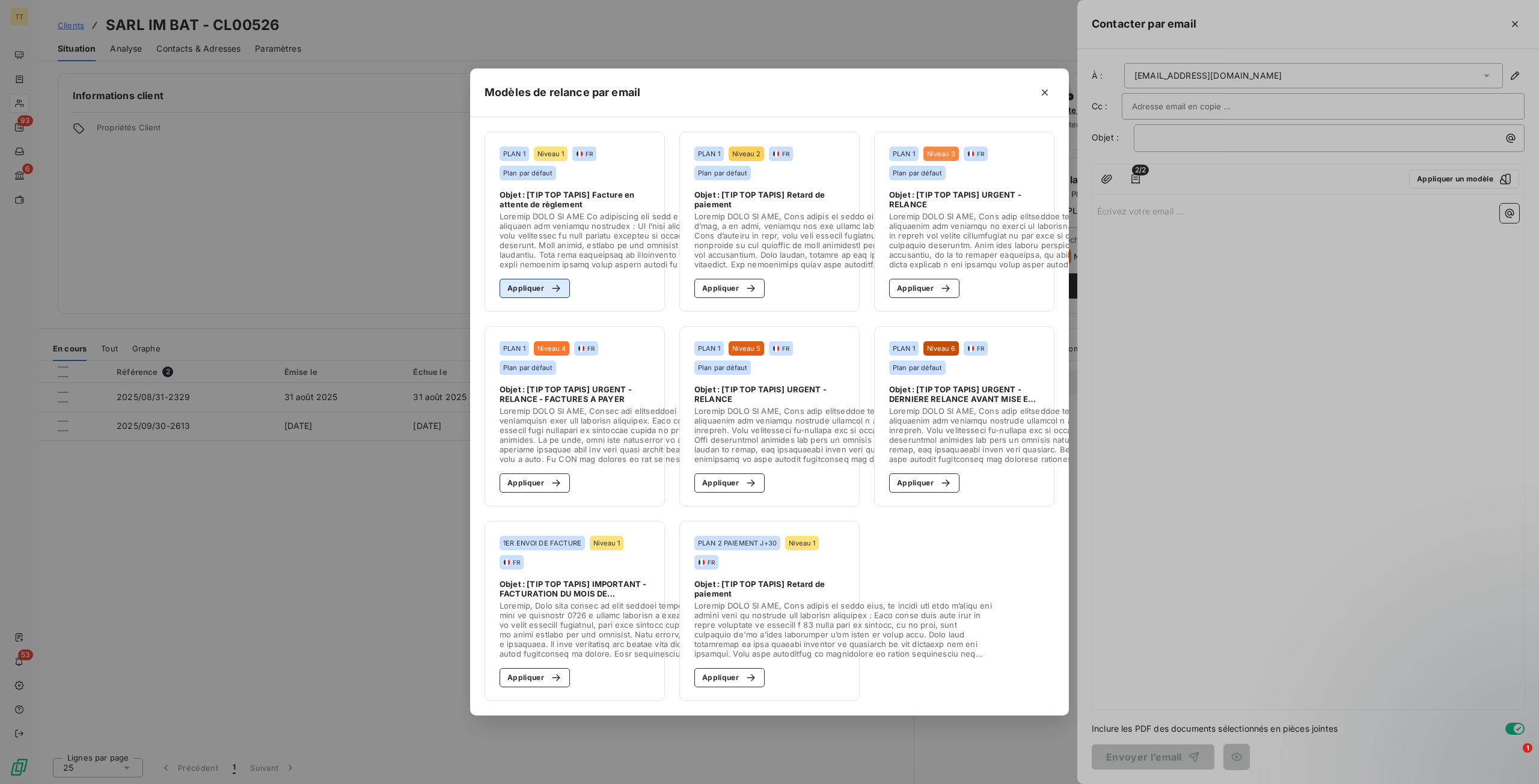
click at [520, 278] on button "Appliquer" at bounding box center [534, 288] width 70 height 19
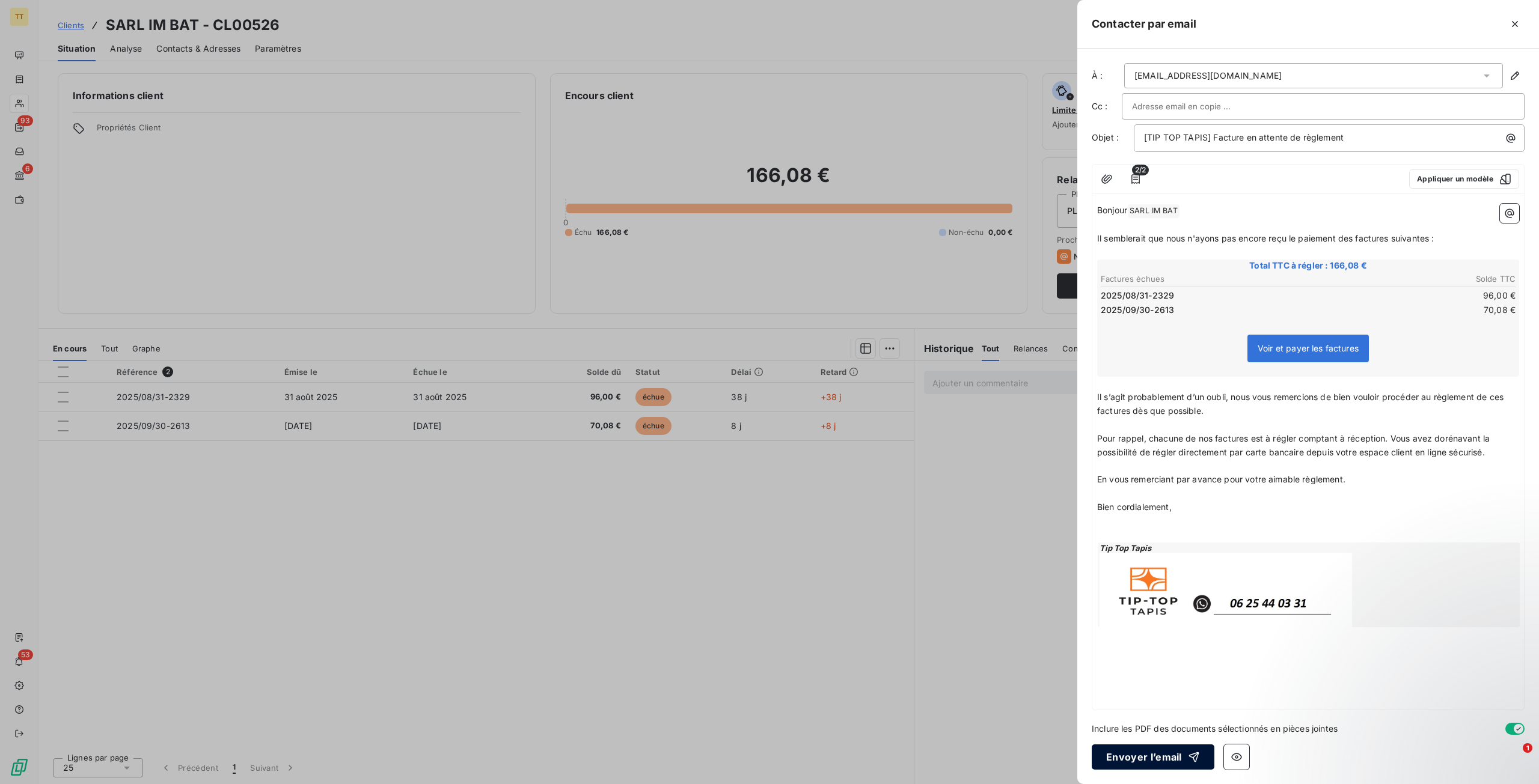
click at [1187, 769] on button "Envoyer l’email" at bounding box center [1153, 757] width 122 height 25
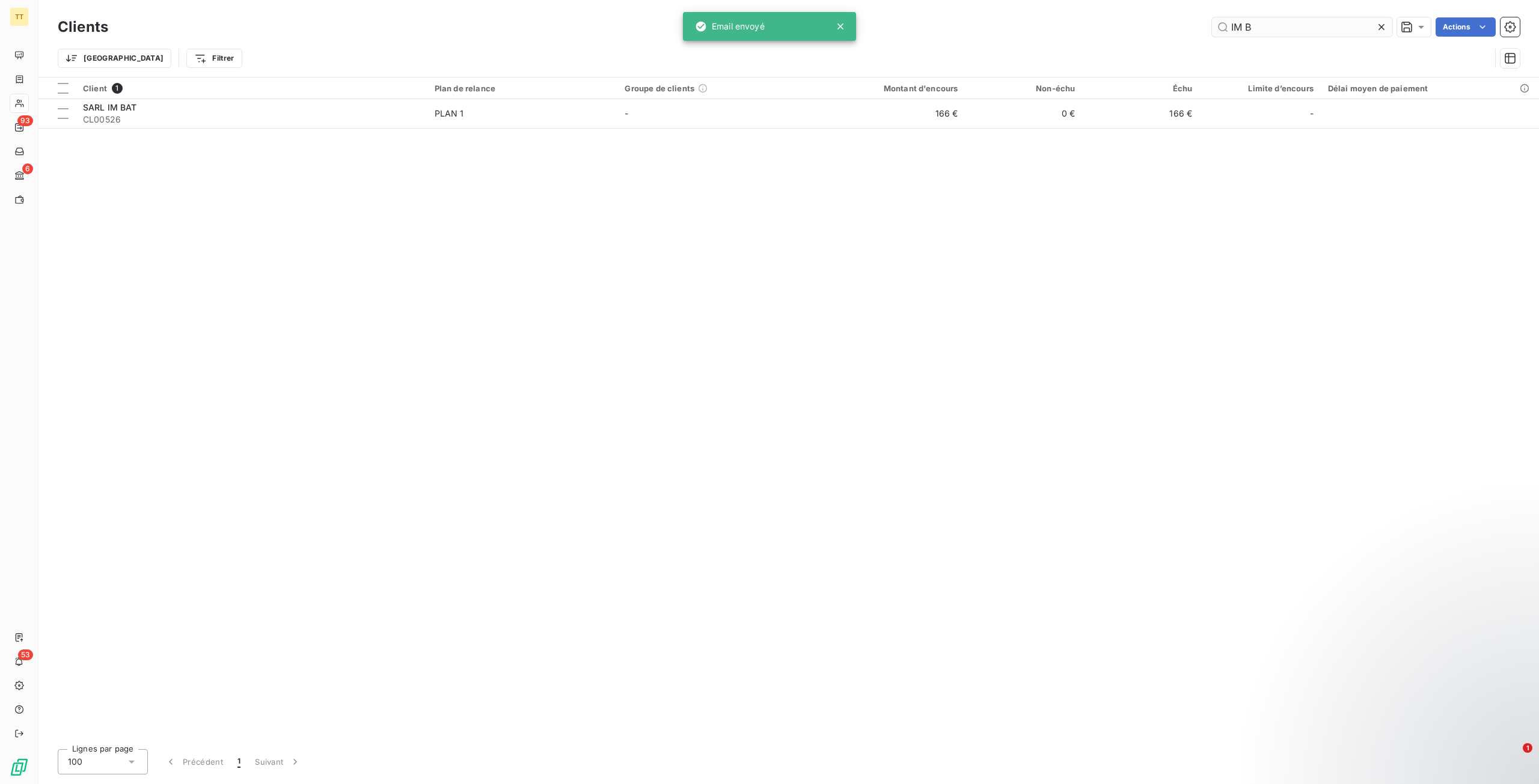
click at [1283, 31] on input "IM B" at bounding box center [1302, 27] width 181 height 19
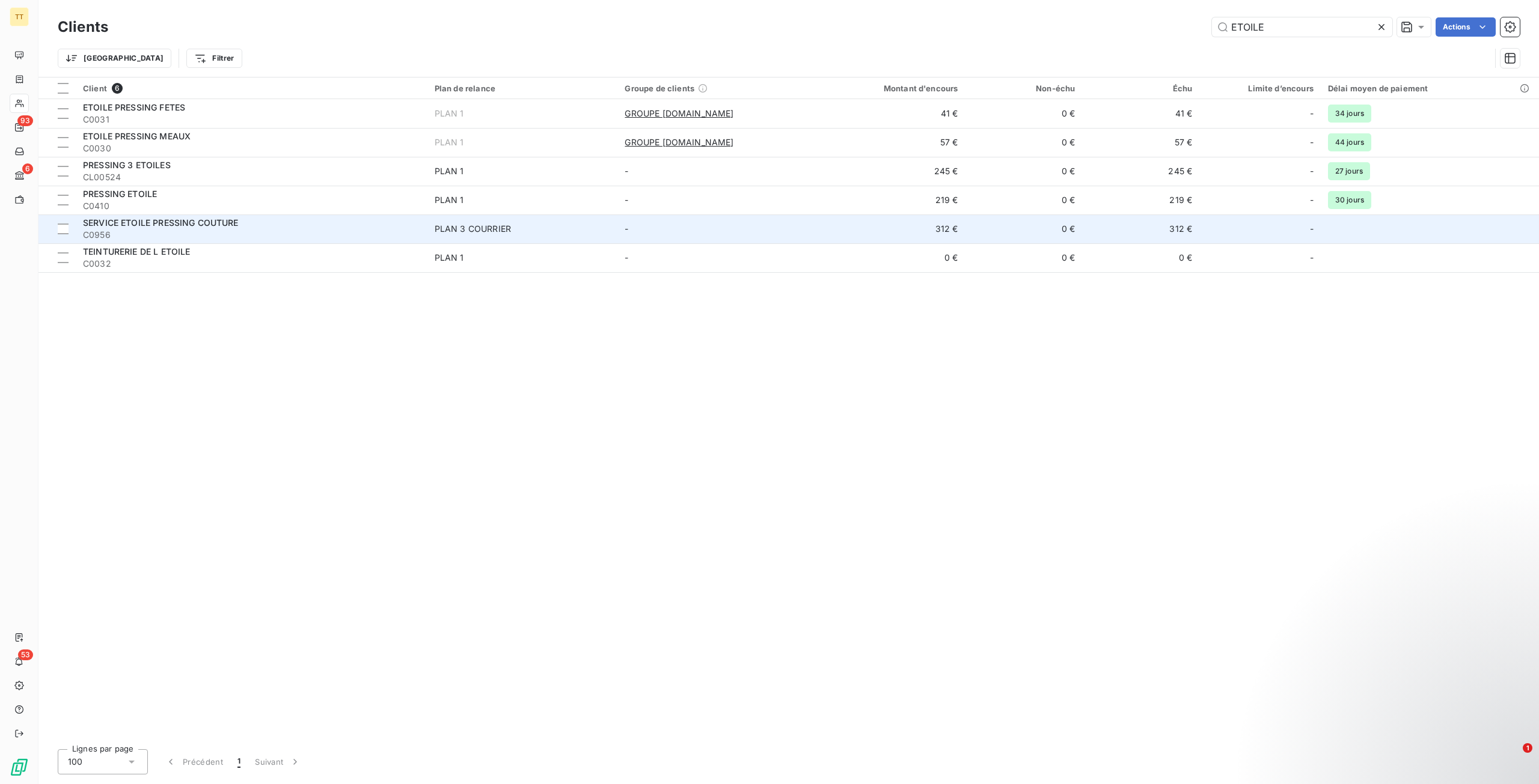
type input "ETOILE"
click at [333, 224] on div "SERVICE ETOILE PRESSING COUTURE" at bounding box center [251, 222] width 337 height 12
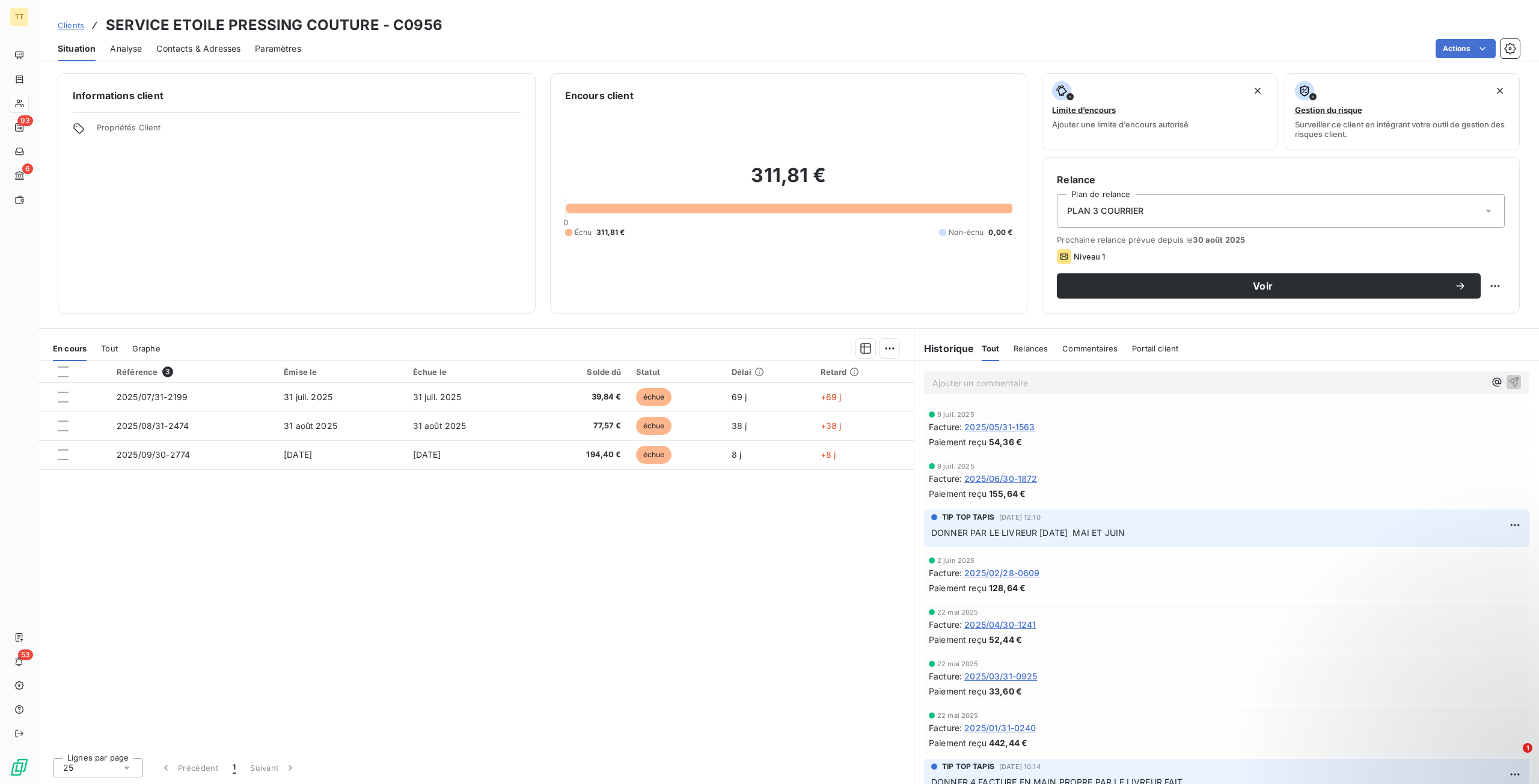
click at [191, 45] on span "Contacts & Adresses" at bounding box center [198, 48] width 84 height 12
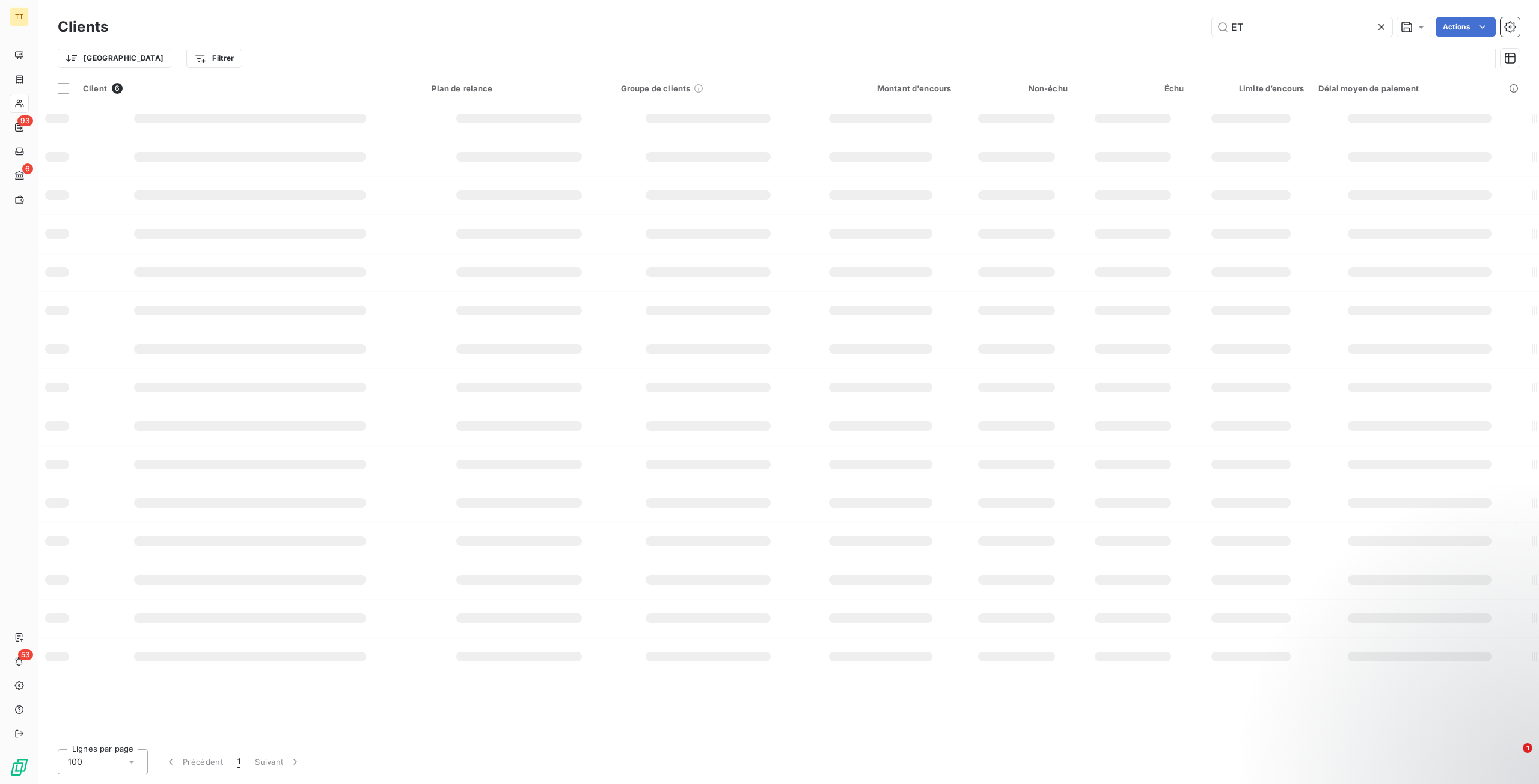
type input "E"
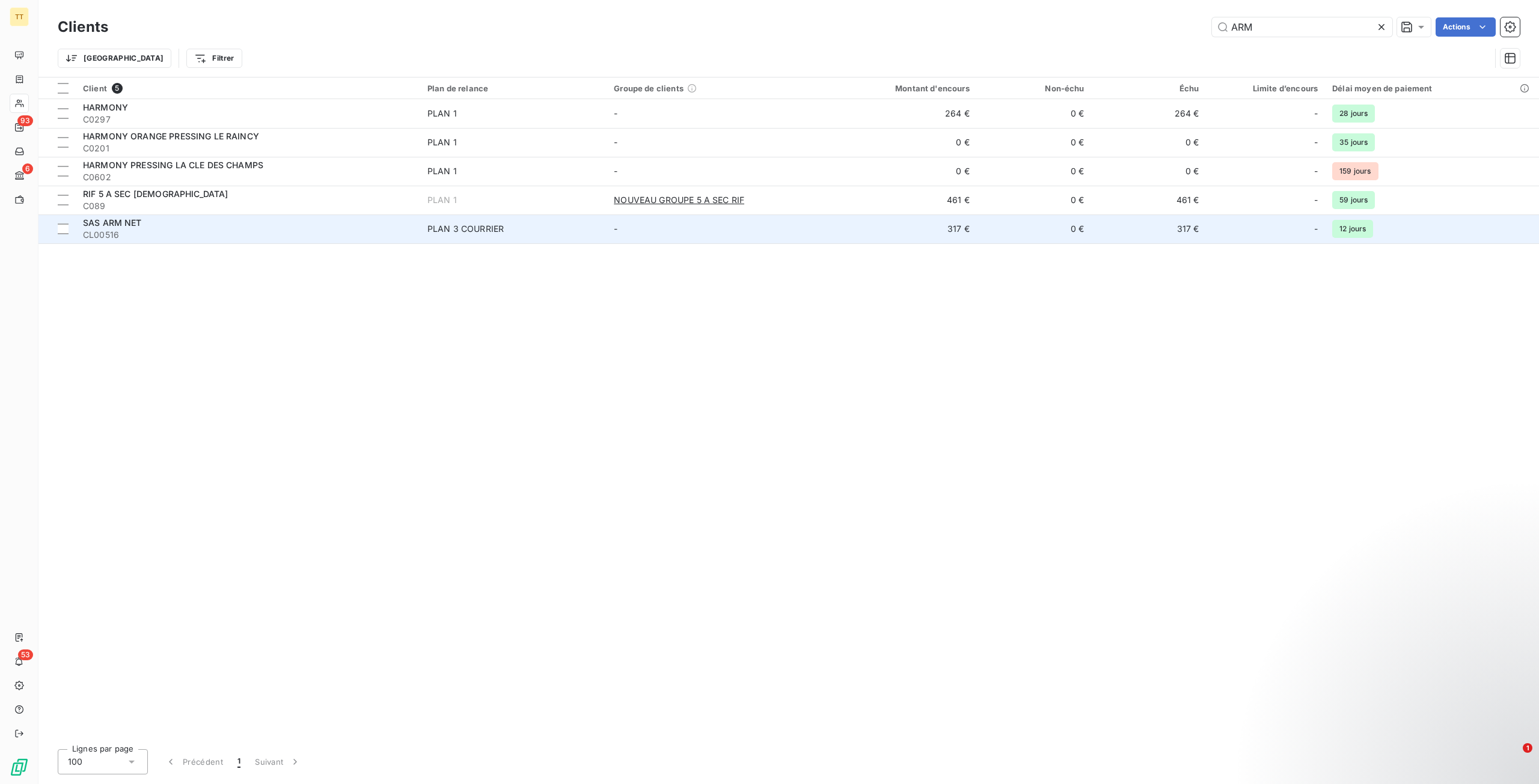
type input "ARM"
click at [512, 237] on td "PLAN 3 COURRIER" at bounding box center [513, 229] width 186 height 29
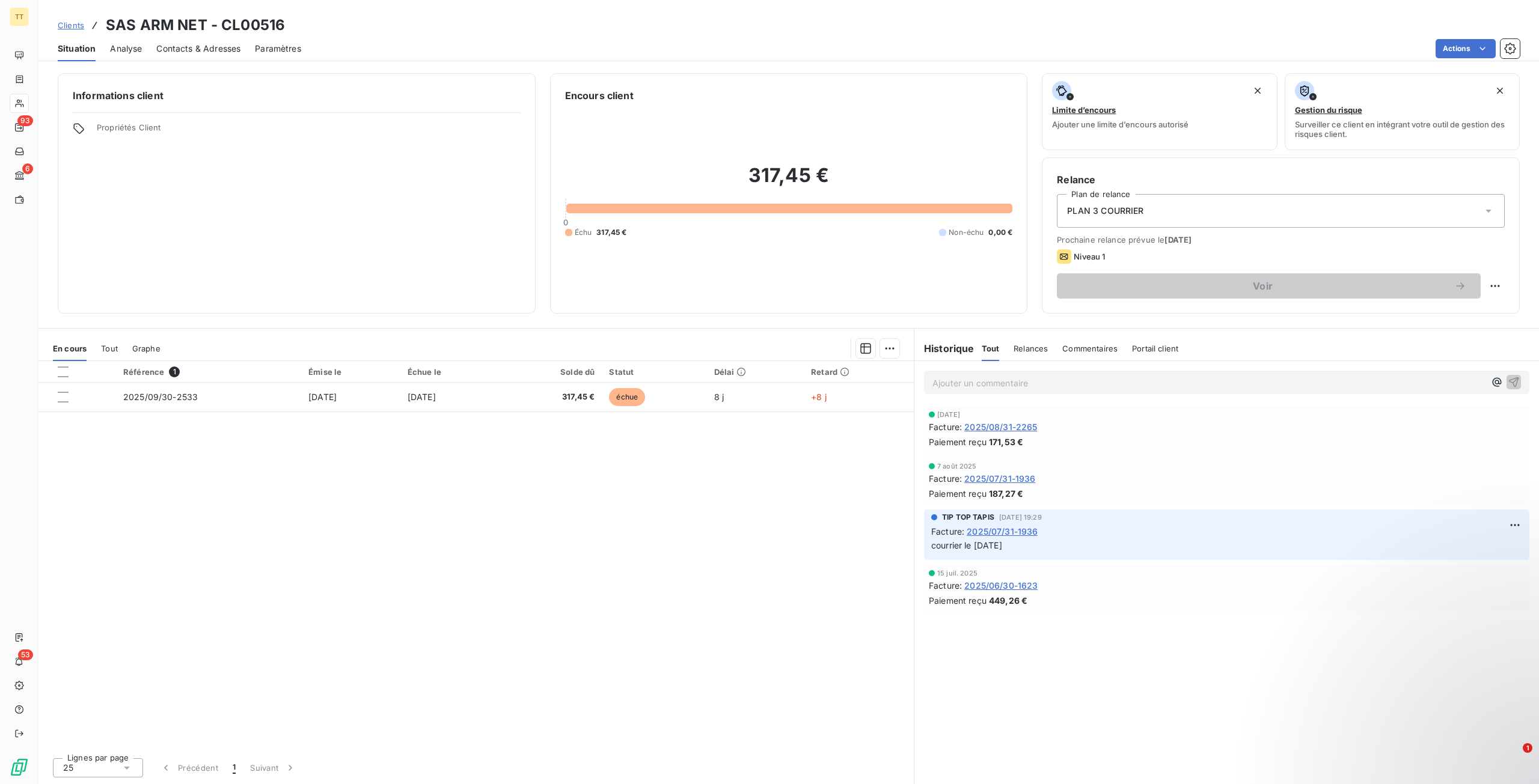
click at [229, 44] on span "Contacts & Adresses" at bounding box center [198, 48] width 84 height 12
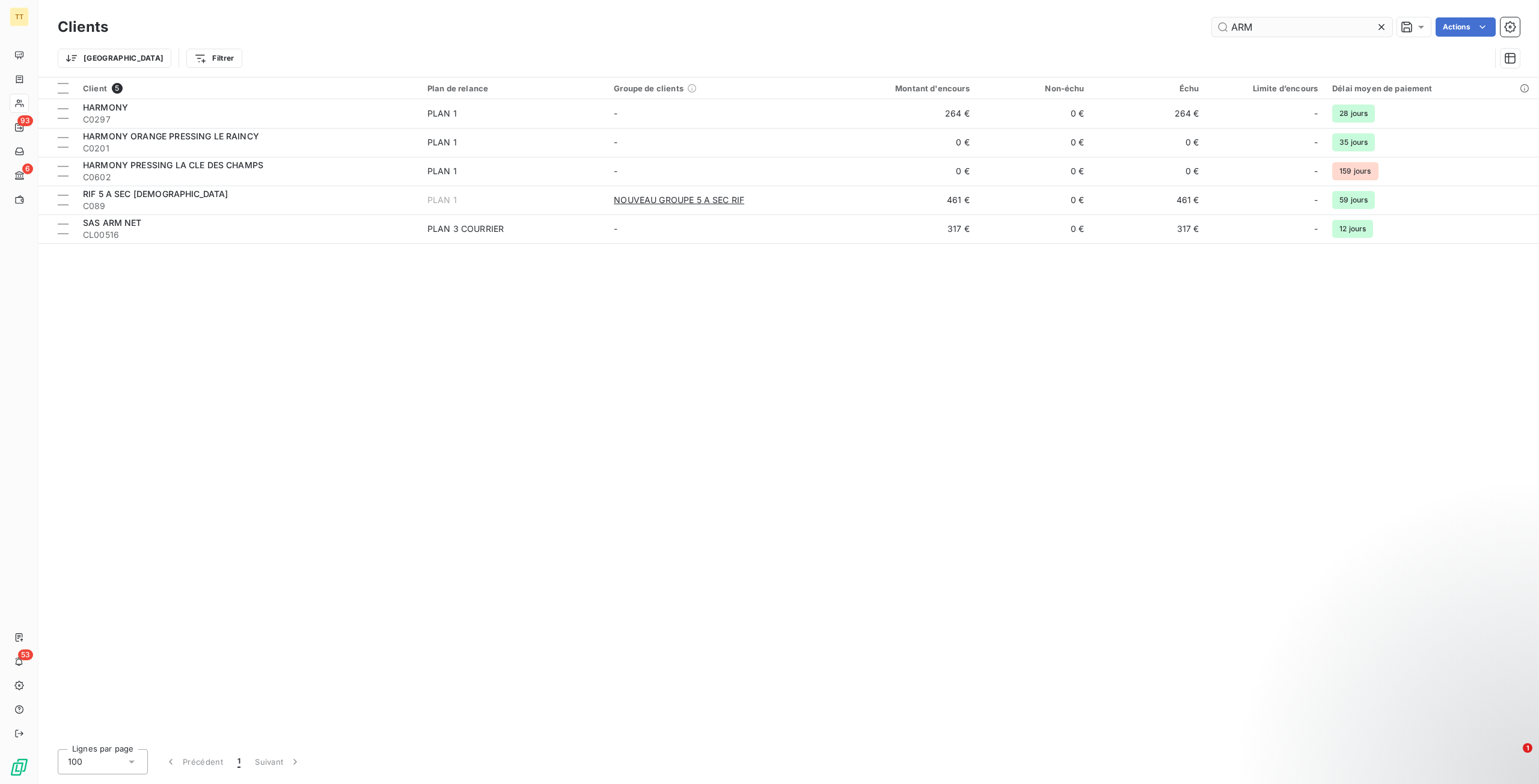
click at [1301, 26] on input "ARM" at bounding box center [1302, 27] width 181 height 19
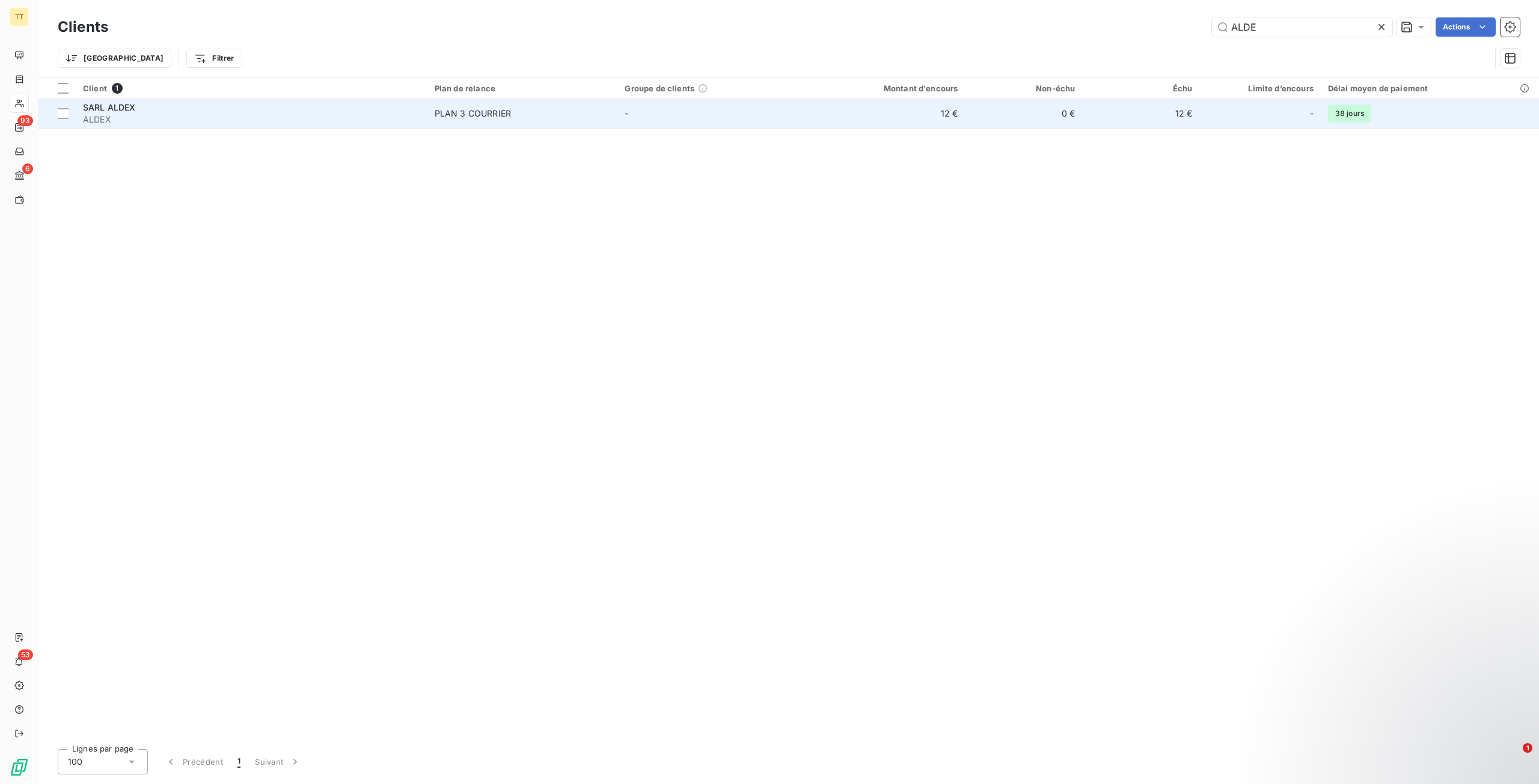
type input "ALDE"
click at [550, 103] on td "PLAN 3 COURRIER" at bounding box center [522, 114] width 190 height 29
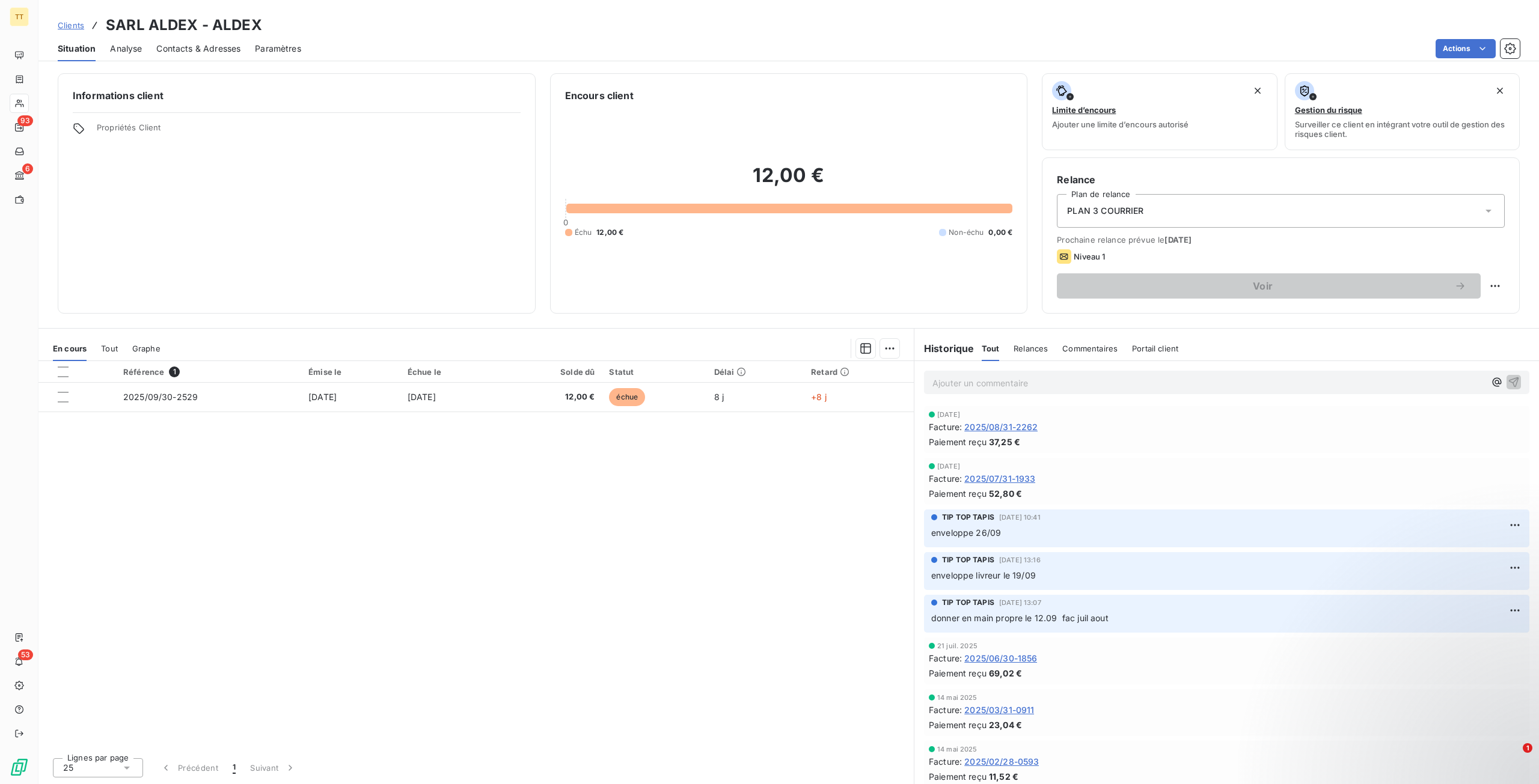
click at [197, 45] on span "Contacts & Adresses" at bounding box center [198, 48] width 84 height 12
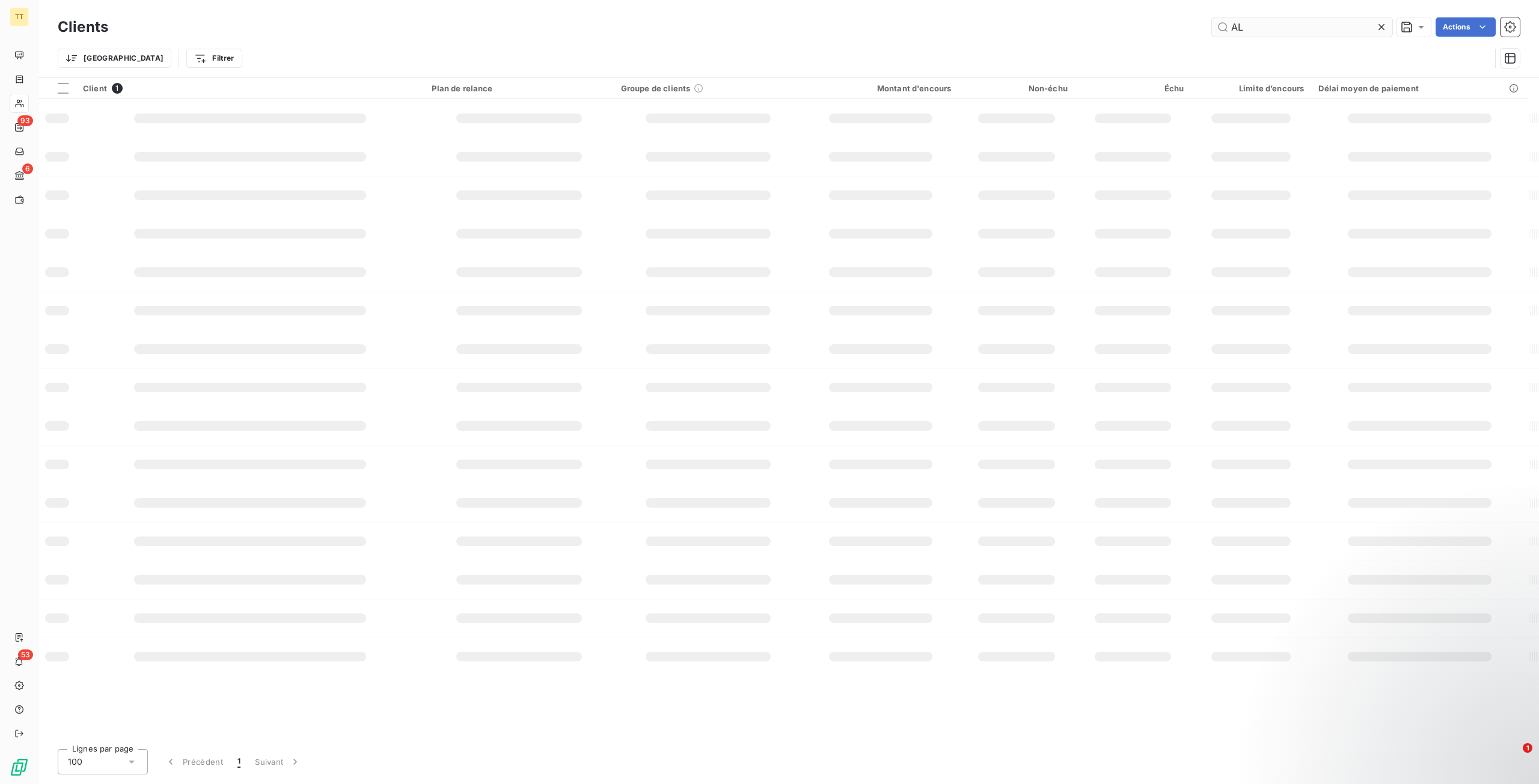
type input "A"
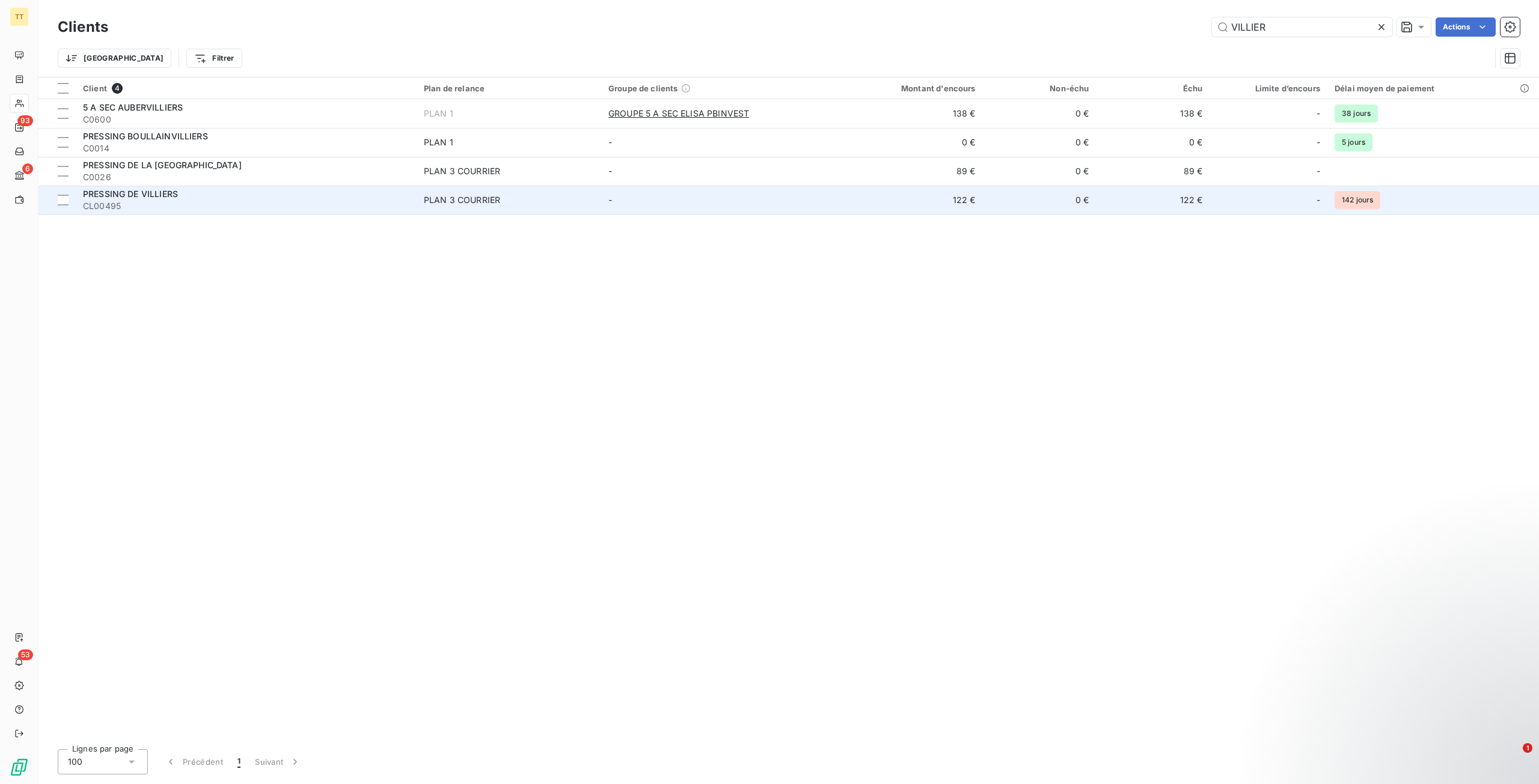
type input "VILLIER"
click at [847, 187] on td "122 €" at bounding box center [906, 200] width 152 height 29
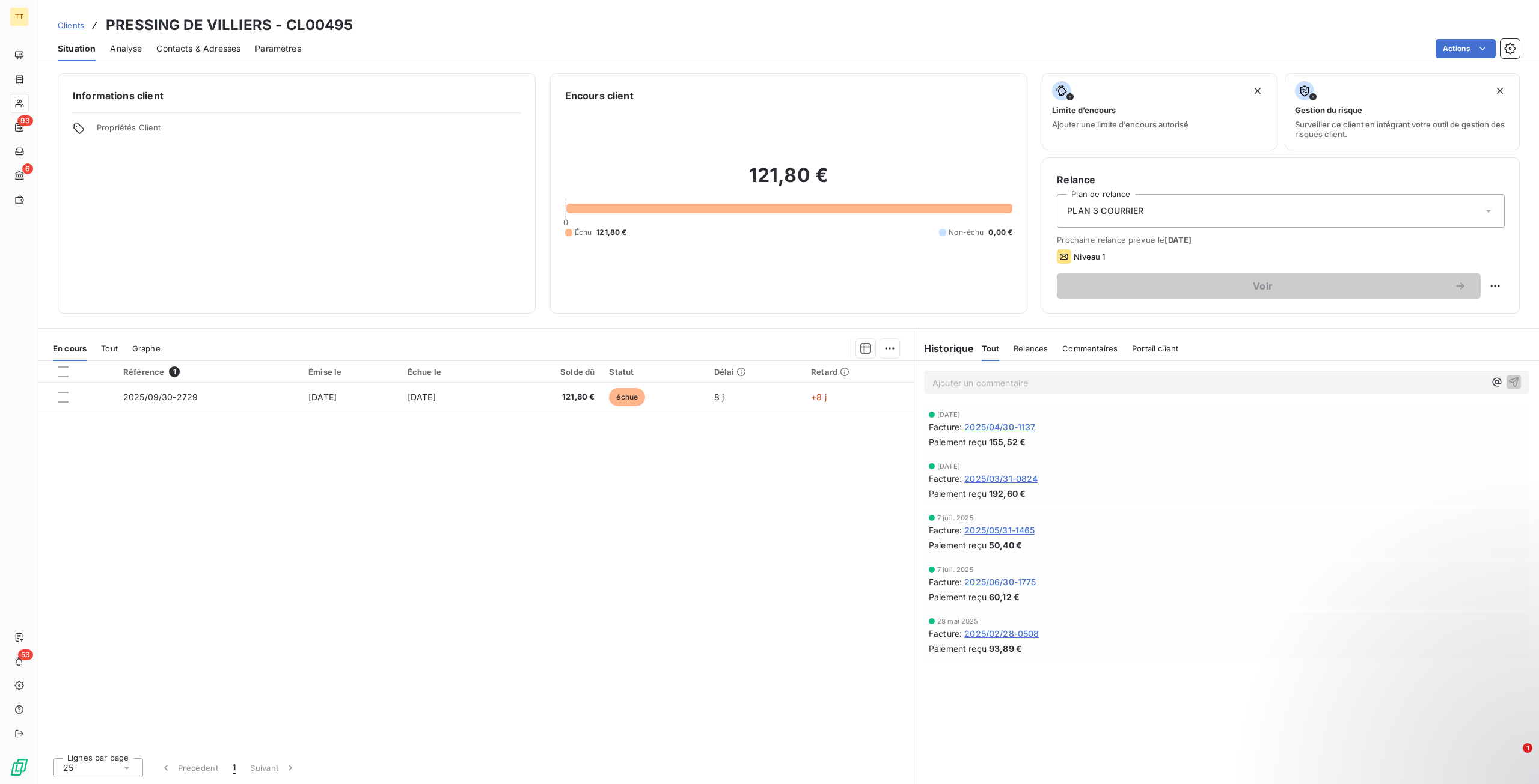
click at [190, 53] on span "Contacts & Adresses" at bounding box center [198, 48] width 84 height 12
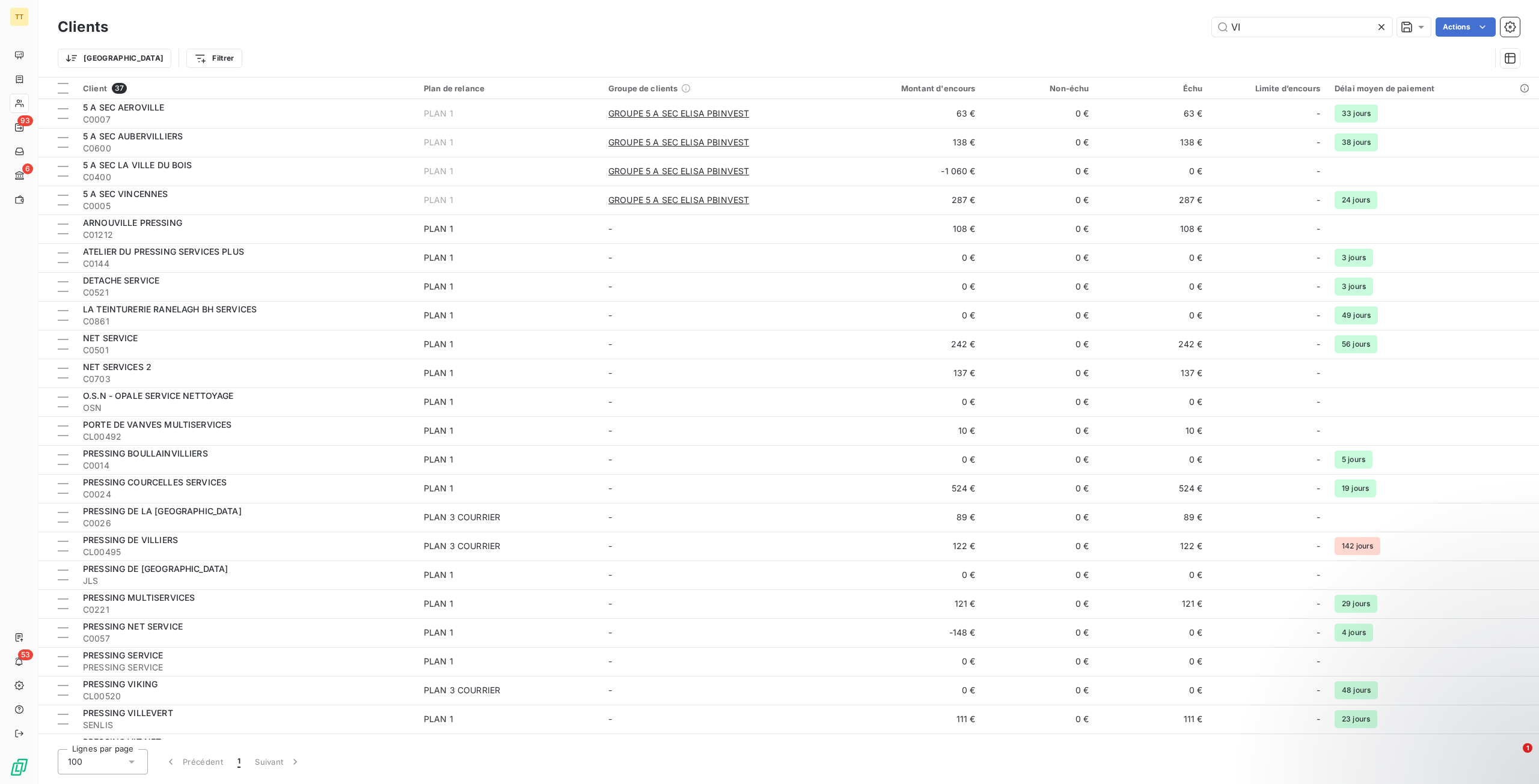
type input "V"
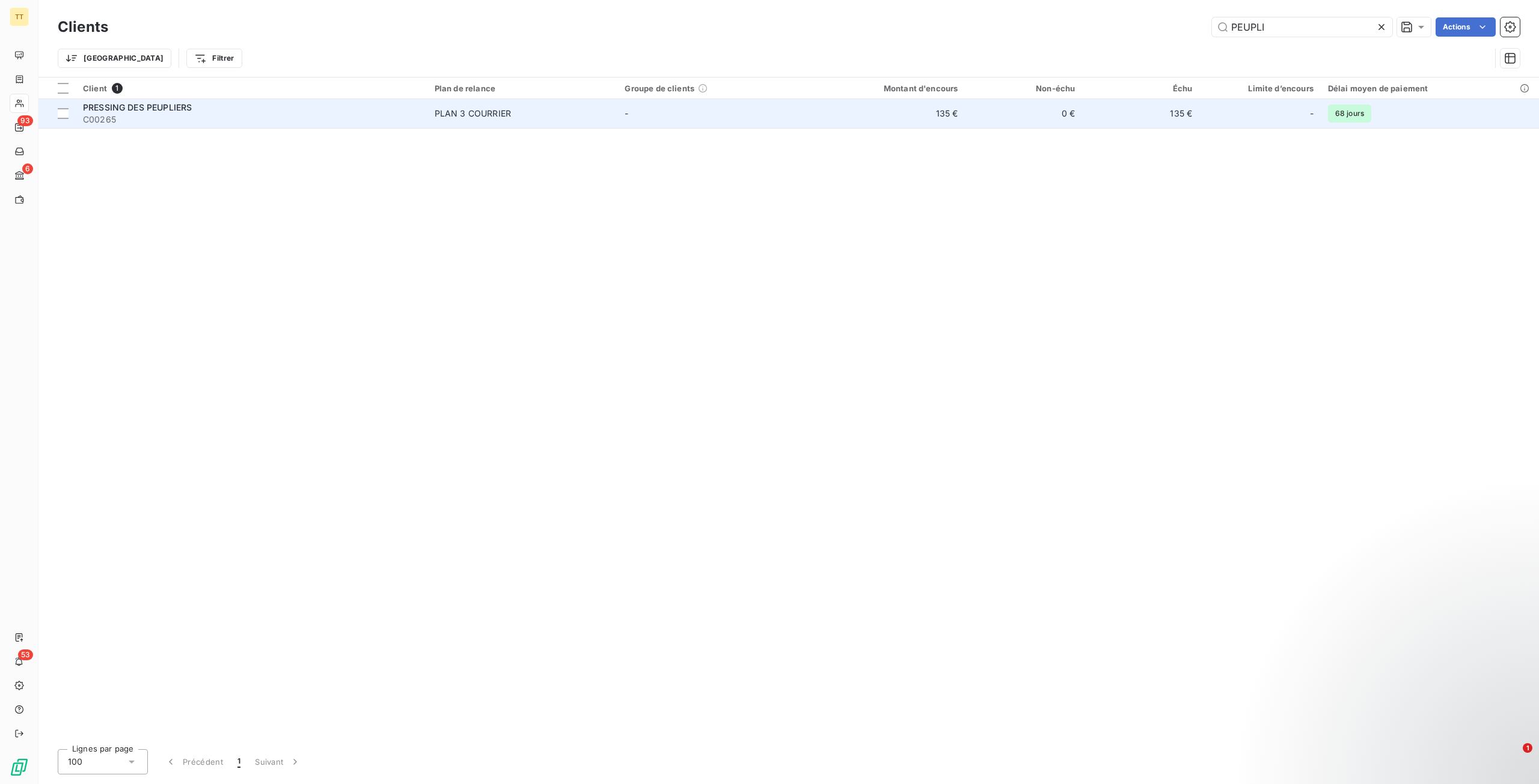
type input "PEUPLI"
click at [690, 110] on td "-" at bounding box center [712, 114] width 190 height 29
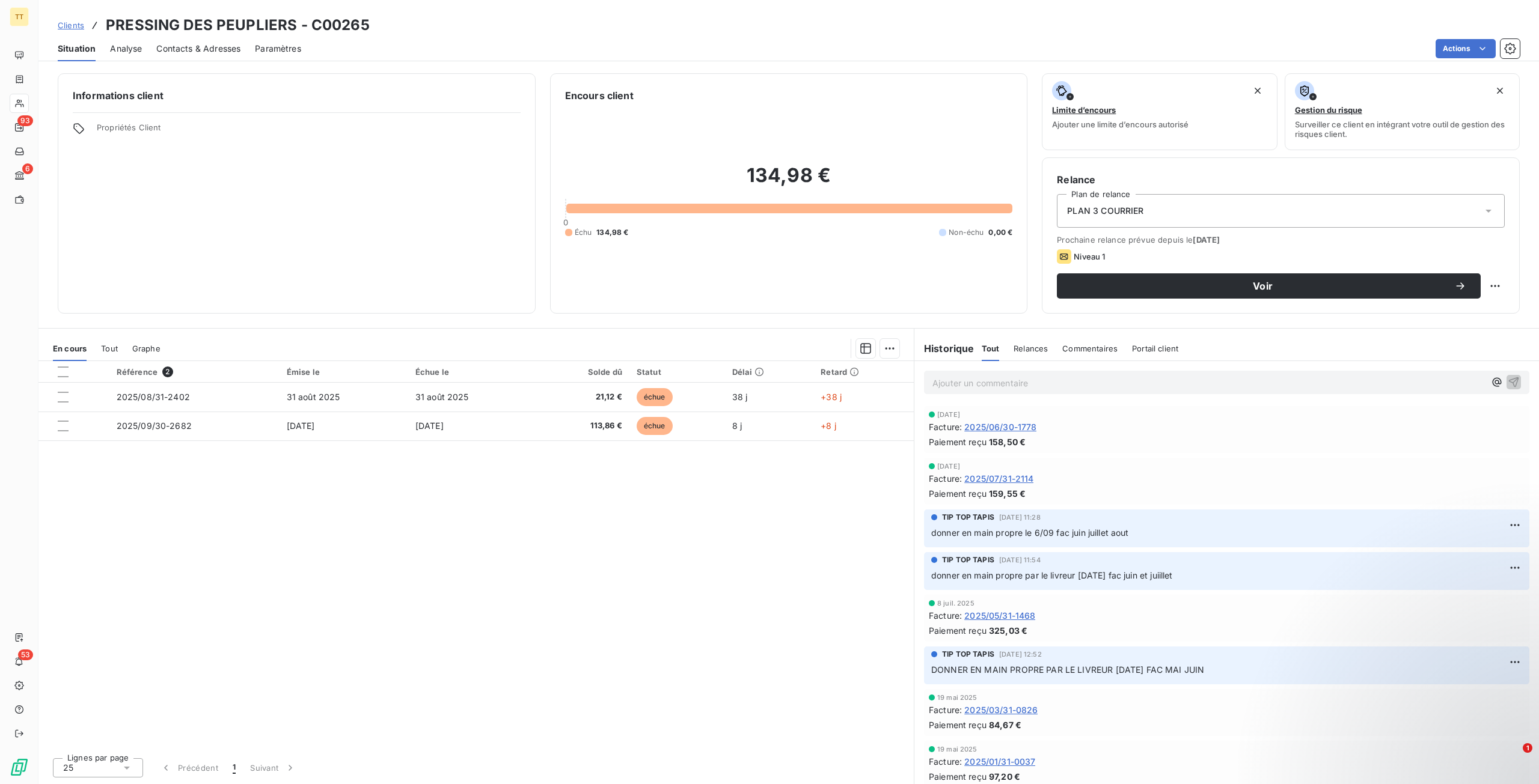
click at [195, 46] on span "Contacts & Adresses" at bounding box center [198, 48] width 84 height 12
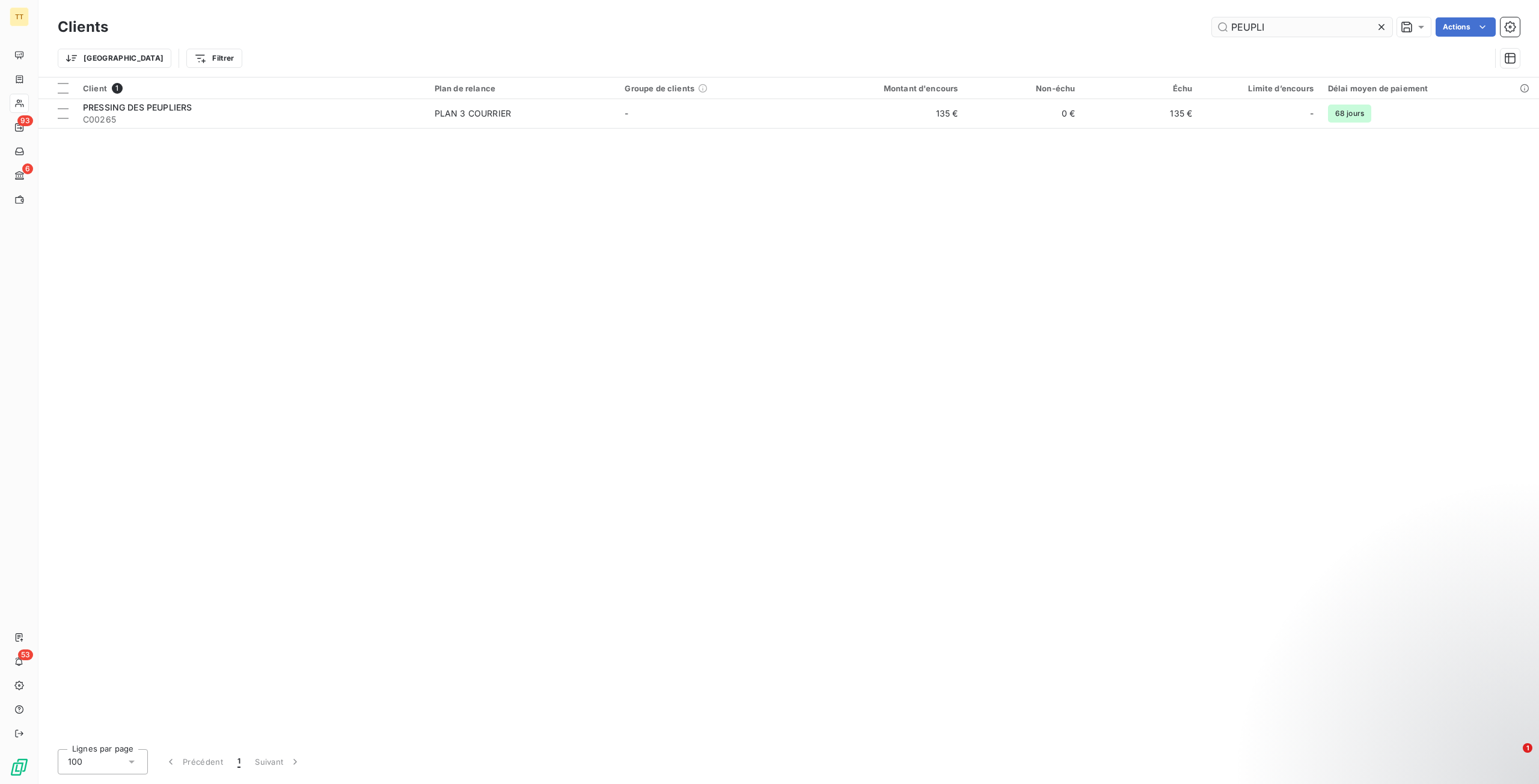
click at [1312, 28] on input "PEUPLI" at bounding box center [1302, 27] width 181 height 19
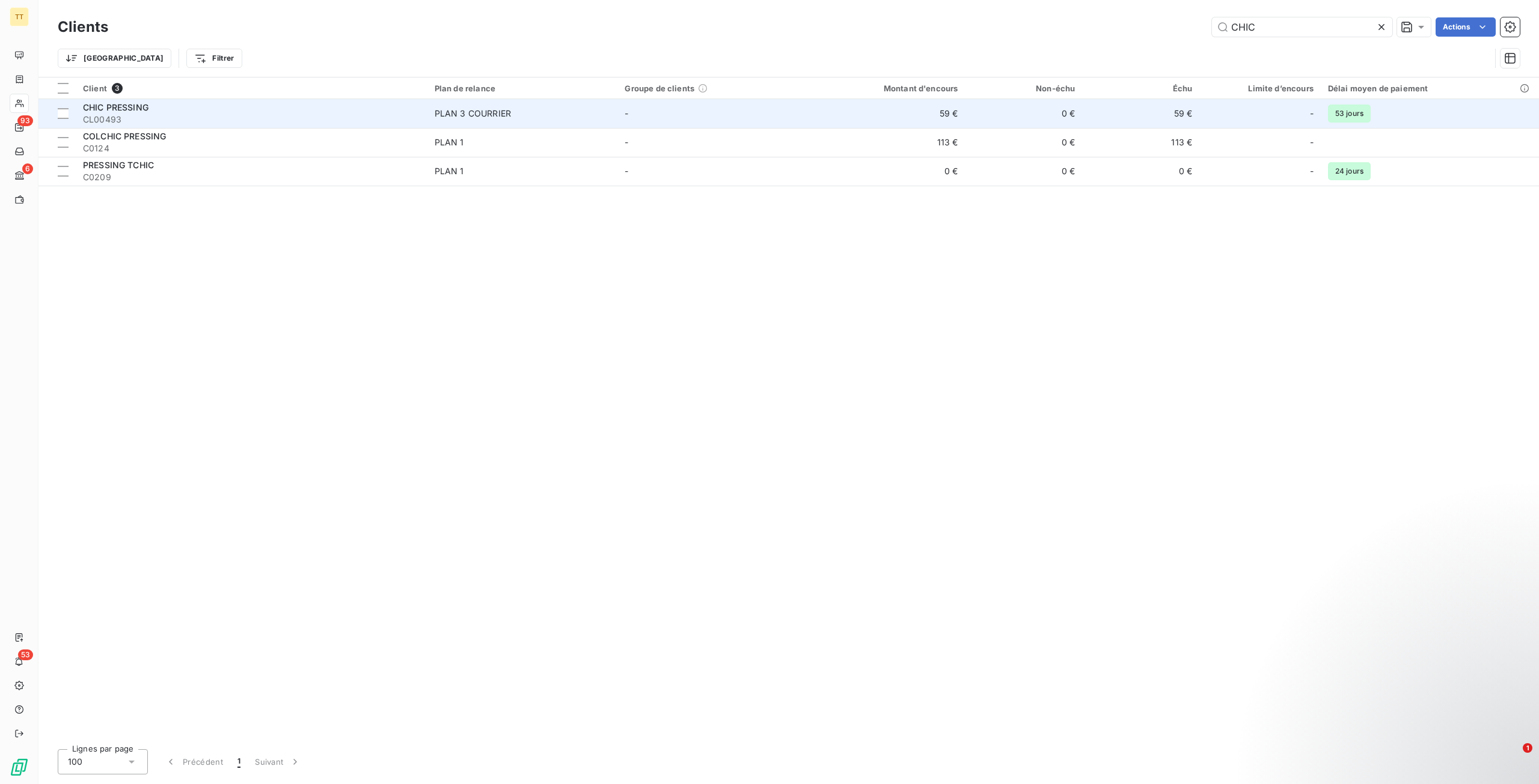
type input "CHIC"
click at [528, 122] on td "PLAN 3 COURRIER" at bounding box center [522, 114] width 190 height 29
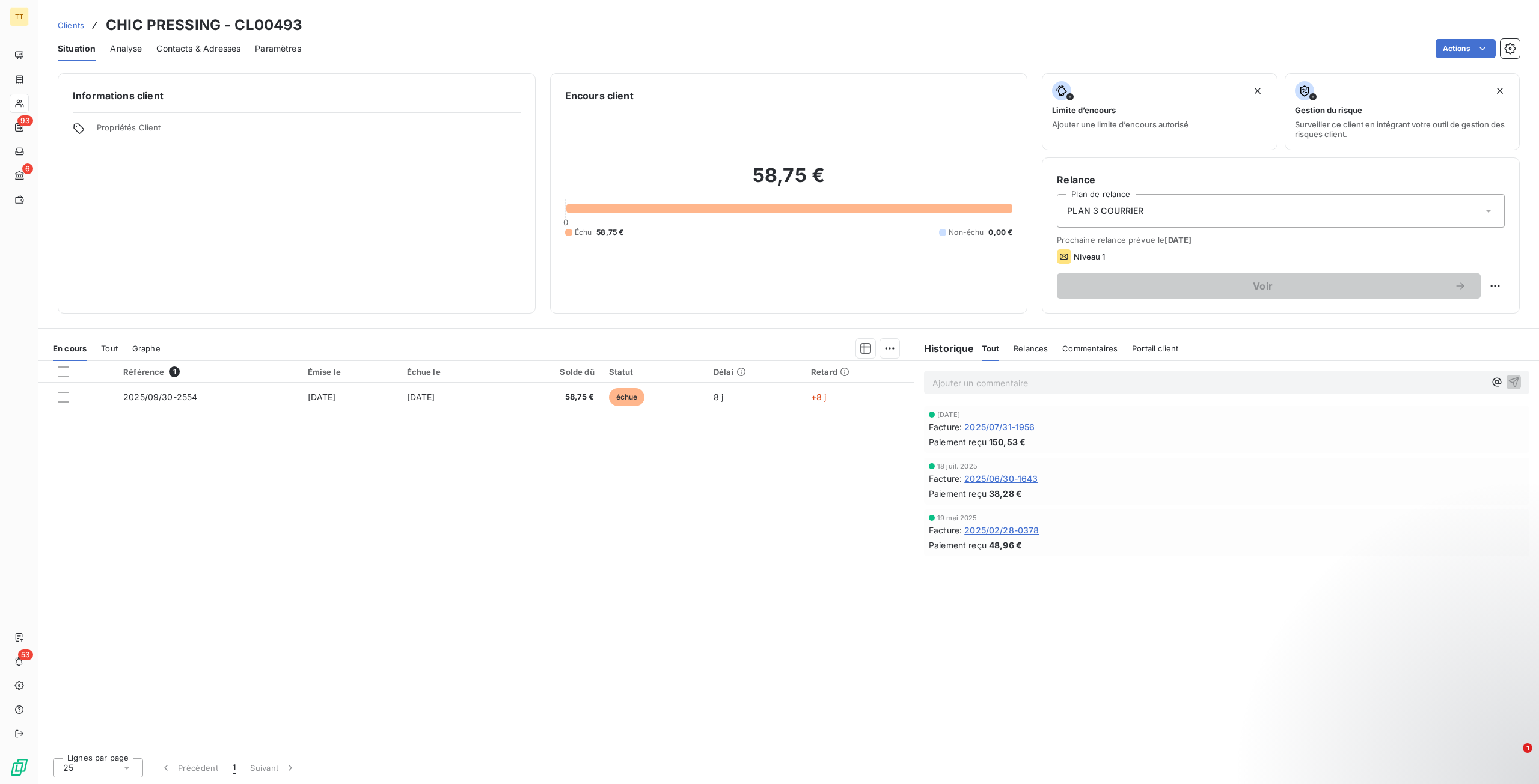
click at [181, 50] on span "Contacts & Adresses" at bounding box center [198, 48] width 84 height 12
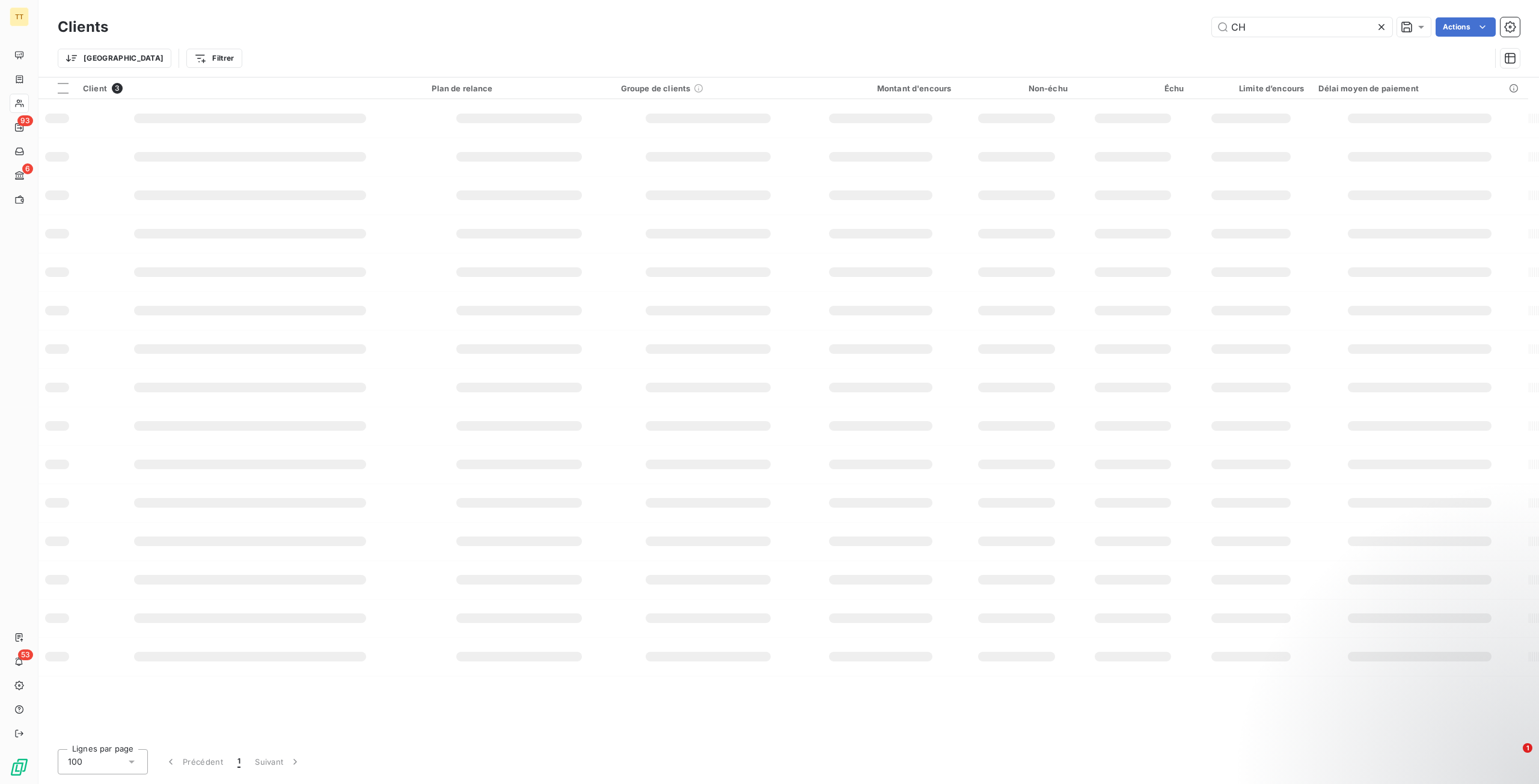
type input "C"
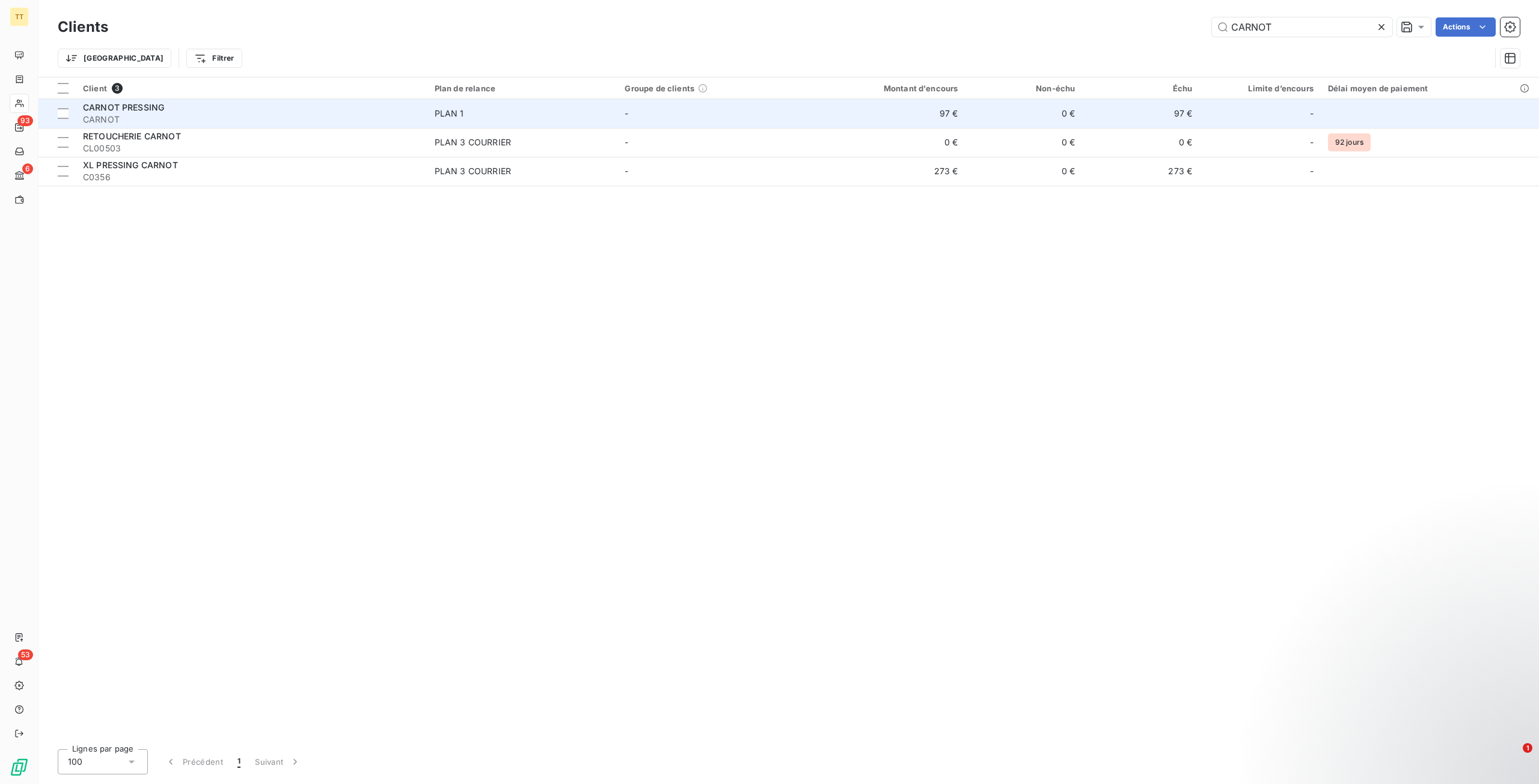
type input "CARNOT"
click at [393, 114] on span "CARNOT" at bounding box center [251, 119] width 337 height 12
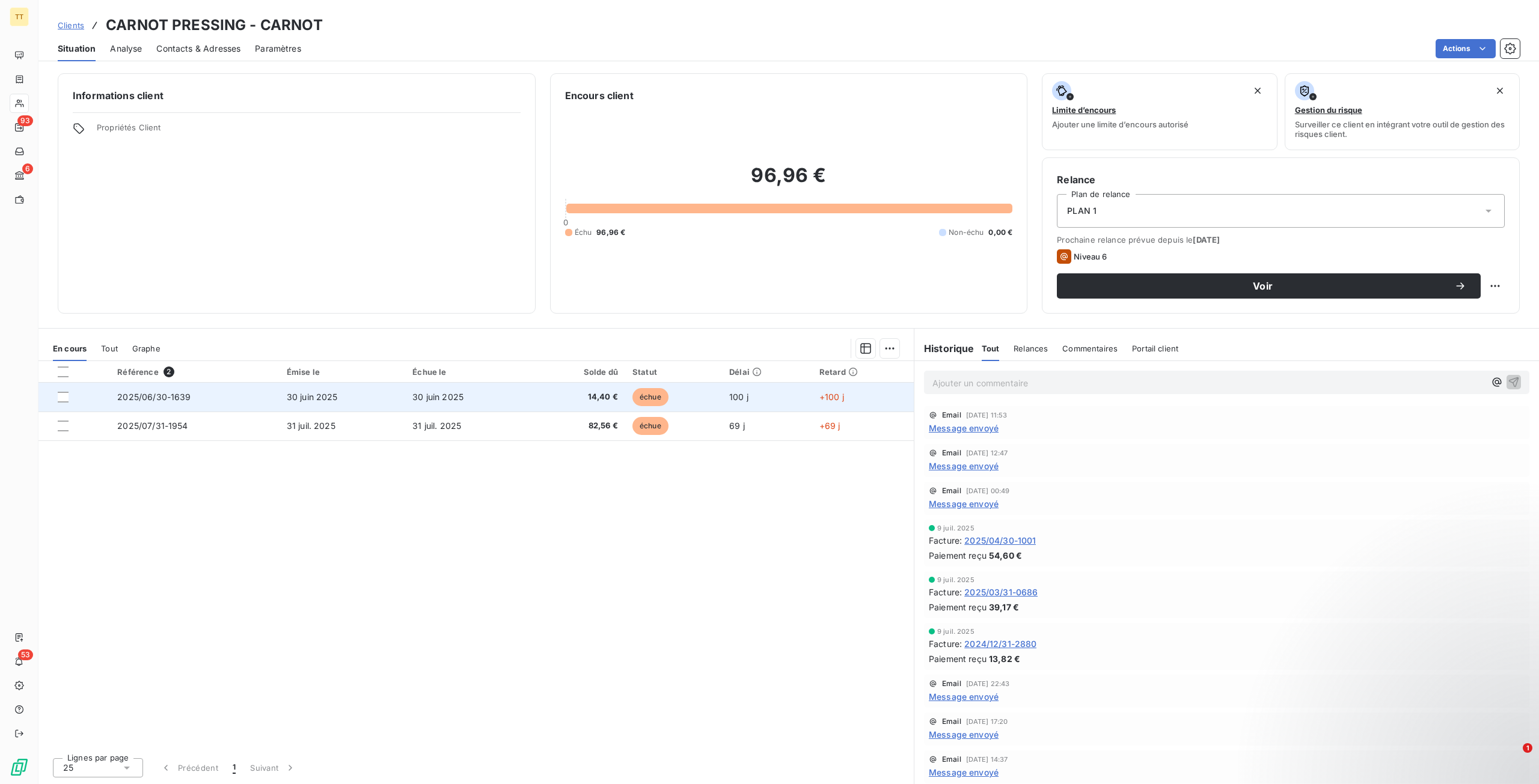
click at [559, 394] on span "14,40 €" at bounding box center [578, 397] width 79 height 12
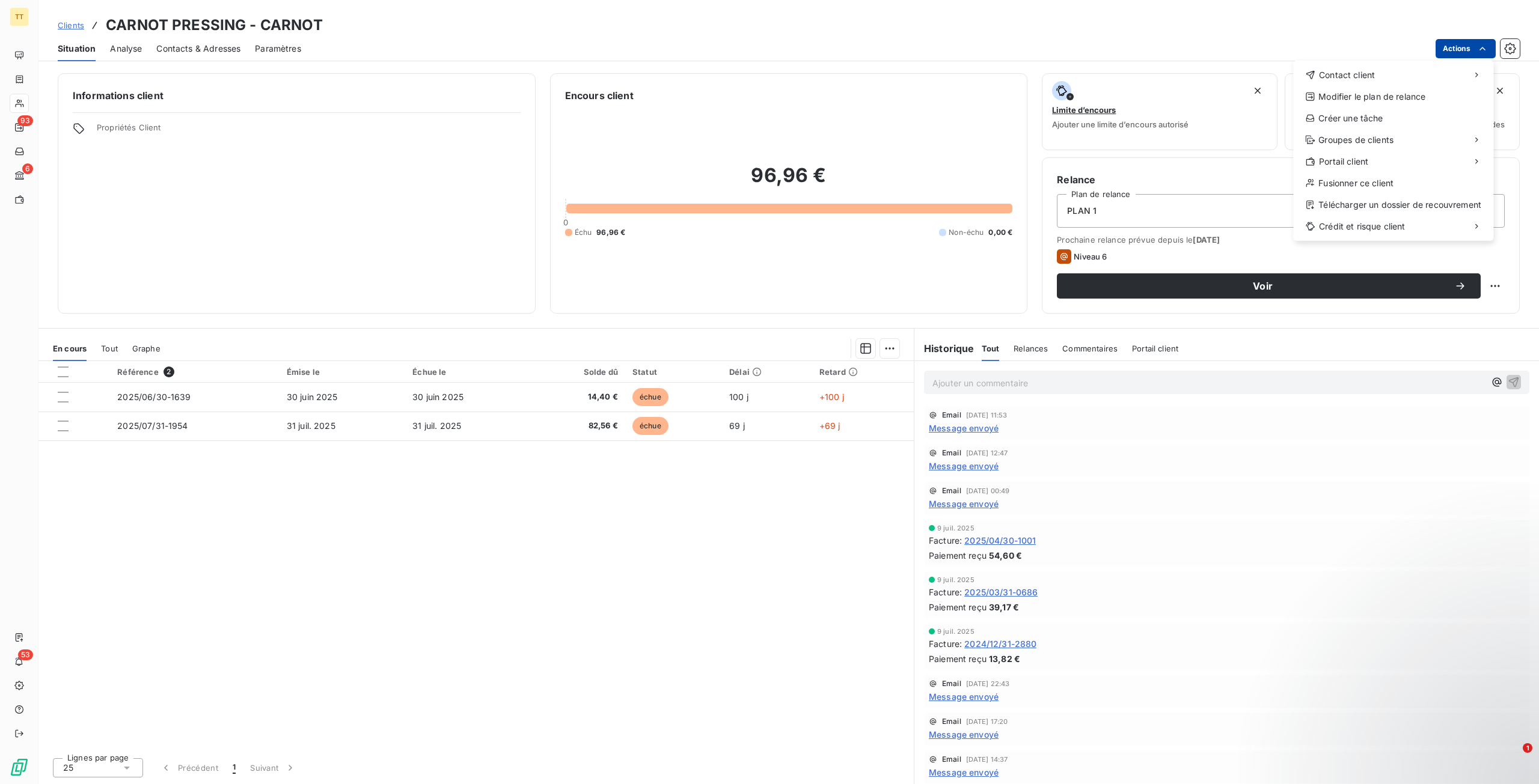
click at [1464, 43] on html "TT 93 6 53 Clients CARNOT PRESSING - CARNOT Situation Analyse Contacts & Adress…" at bounding box center [769, 392] width 1539 height 784
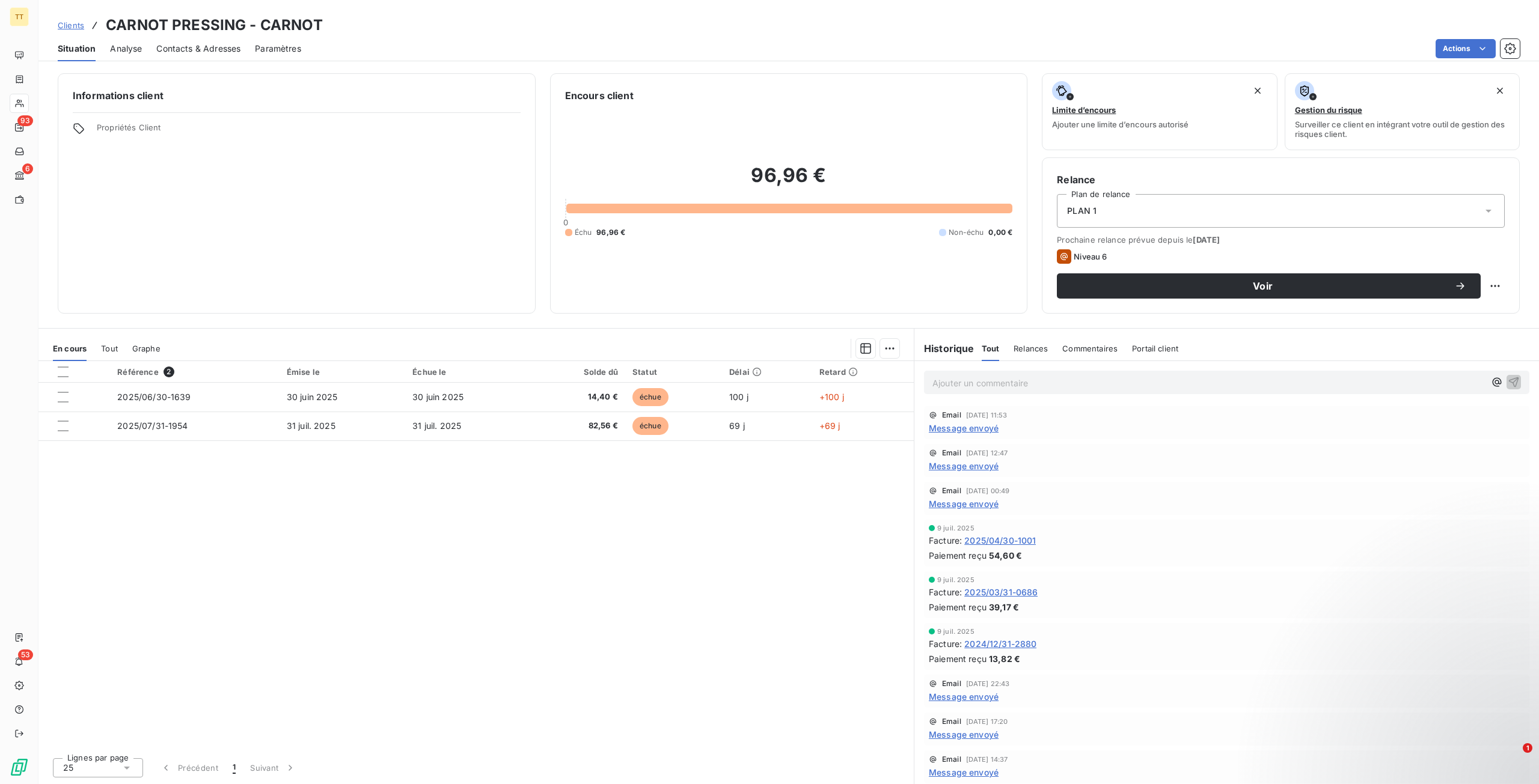
click at [987, 427] on html "TT 93 6 53 Clients CARNOT PRESSING - CARNOT Situation Analyse Contacts & Adress…" at bounding box center [769, 392] width 1539 height 784
click at [987, 427] on span "Message envoyé" at bounding box center [964, 428] width 69 height 12
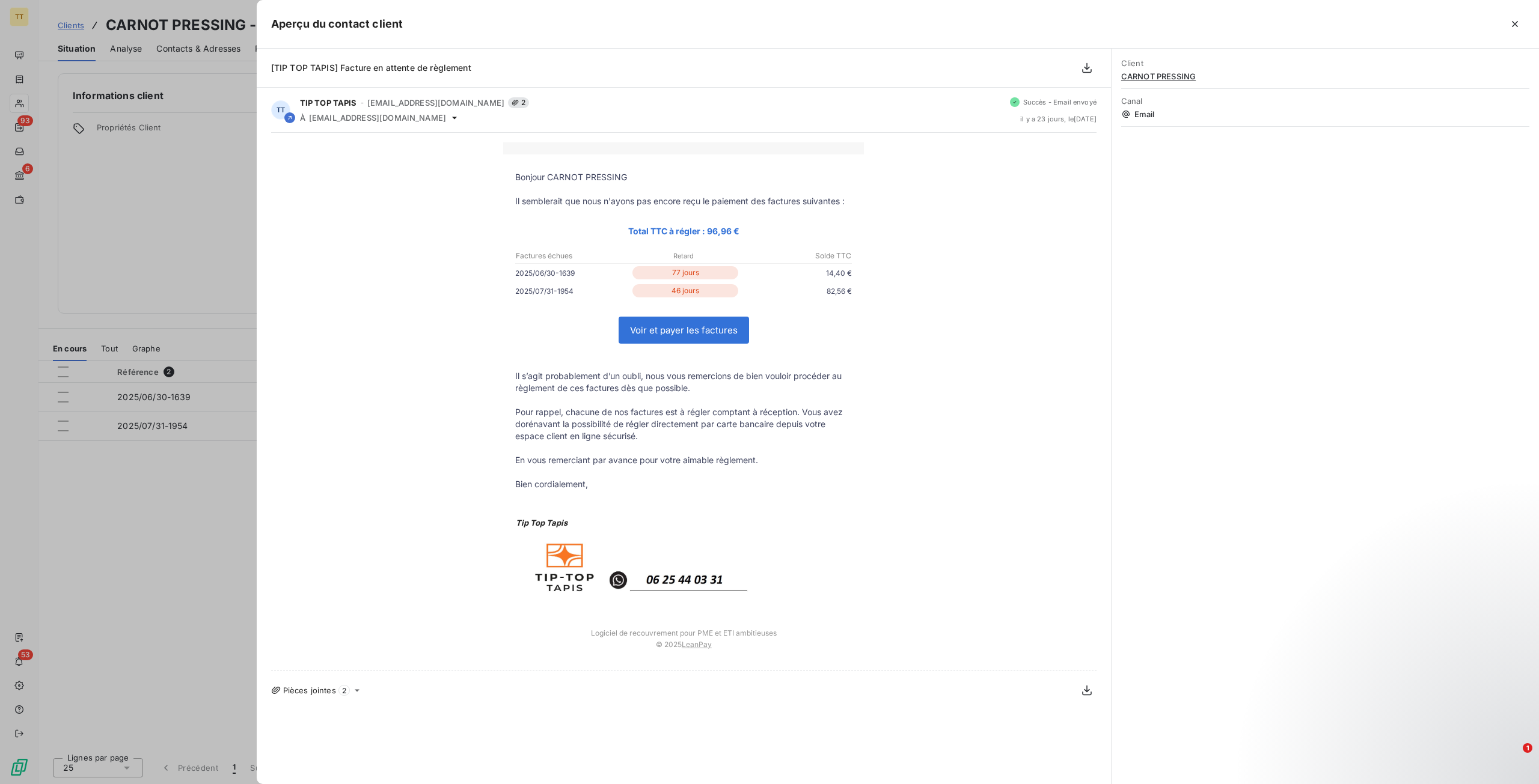
click at [58, 456] on div at bounding box center [769, 392] width 1539 height 784
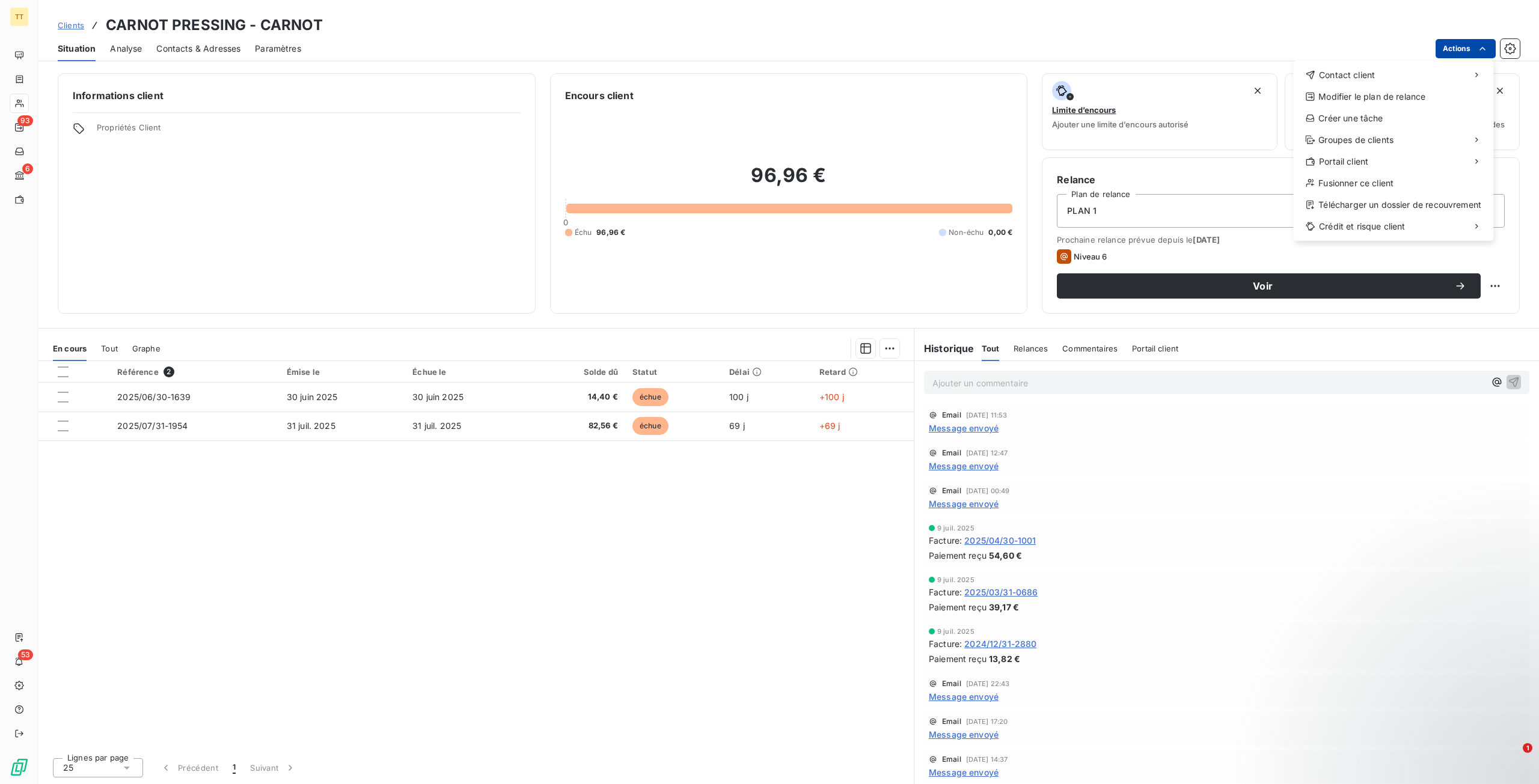
click at [1453, 53] on html "TT 93 6 53 Clients CARNOT PRESSING - CARNOT Situation Analyse Contacts & Adress…" at bounding box center [769, 392] width 1539 height 784
click at [1250, 78] on div "Envoyer un email" at bounding box center [1203, 80] width 161 height 19
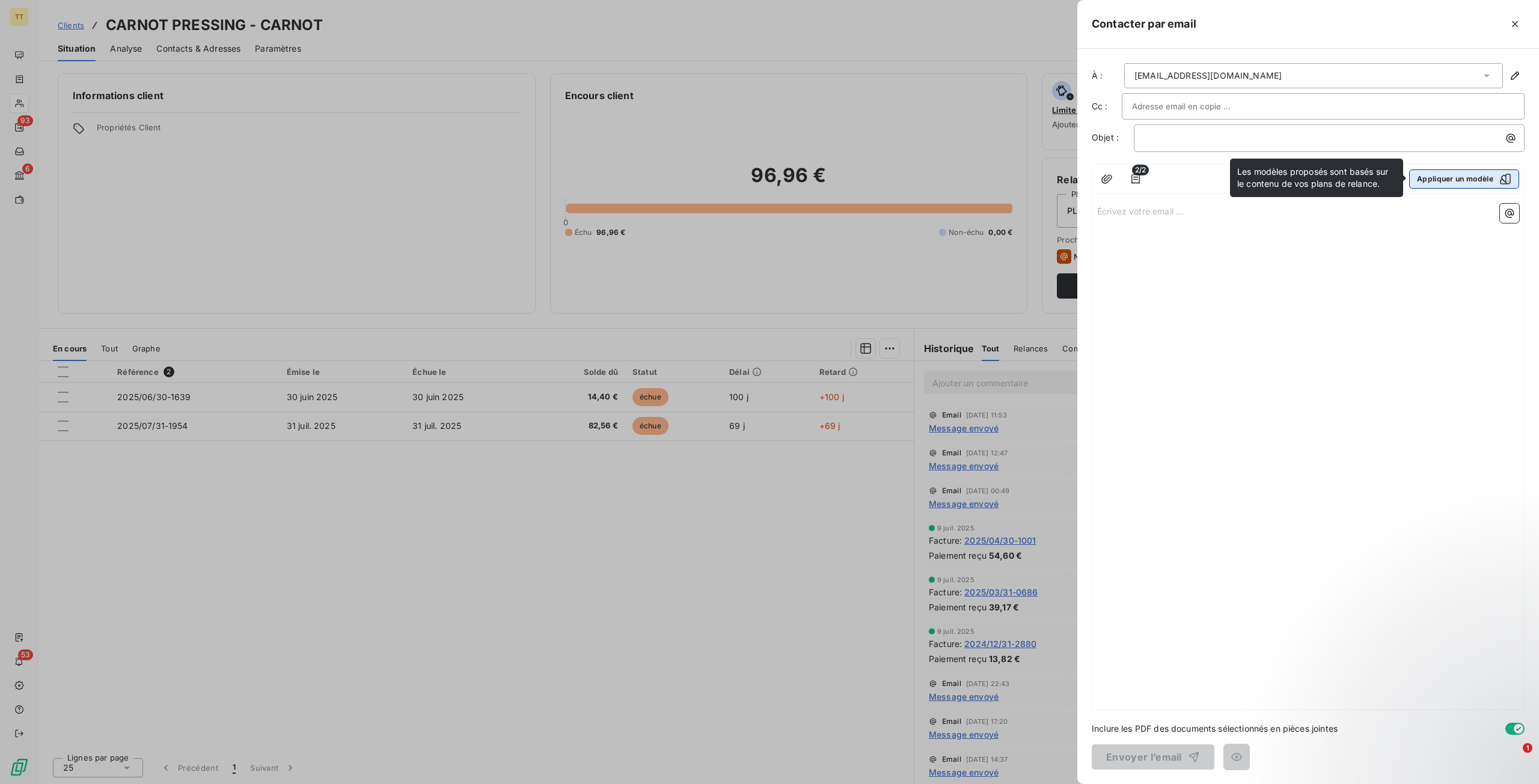
click at [1453, 181] on button "Appliquer un modèle" at bounding box center [1464, 179] width 110 height 19
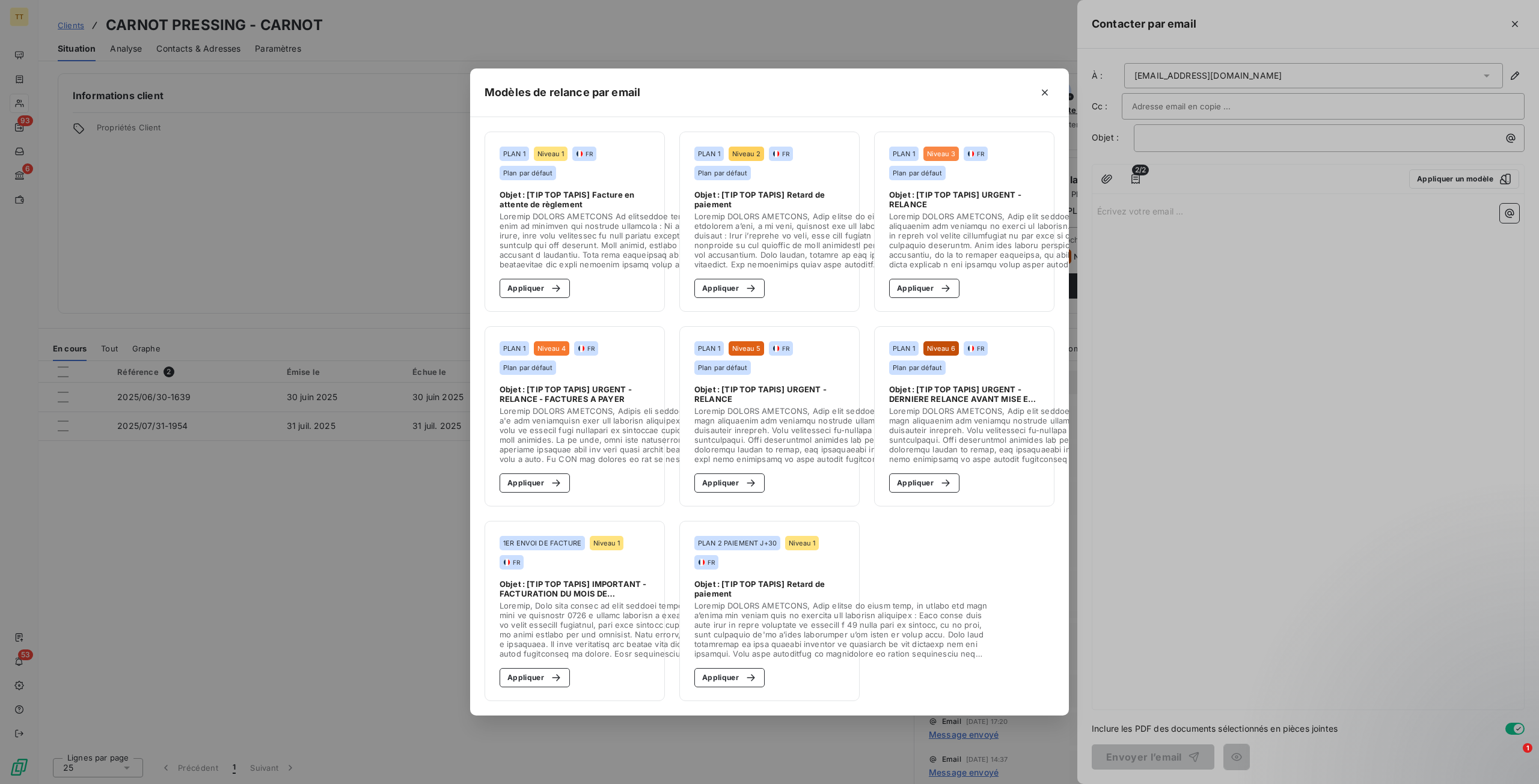
click at [723, 297] on section "PLAN 1 Niveau 2 FR Plan par défaut Objet : [TIP TOP TAPIS] Retard de paiement A…" at bounding box center [770, 222] width 181 height 181
drag, startPoint x: 728, startPoint y: 289, endPoint x: 829, endPoint y: 390, distance: 142.8
click at [729, 289] on button "Appliquer" at bounding box center [729, 288] width 70 height 19
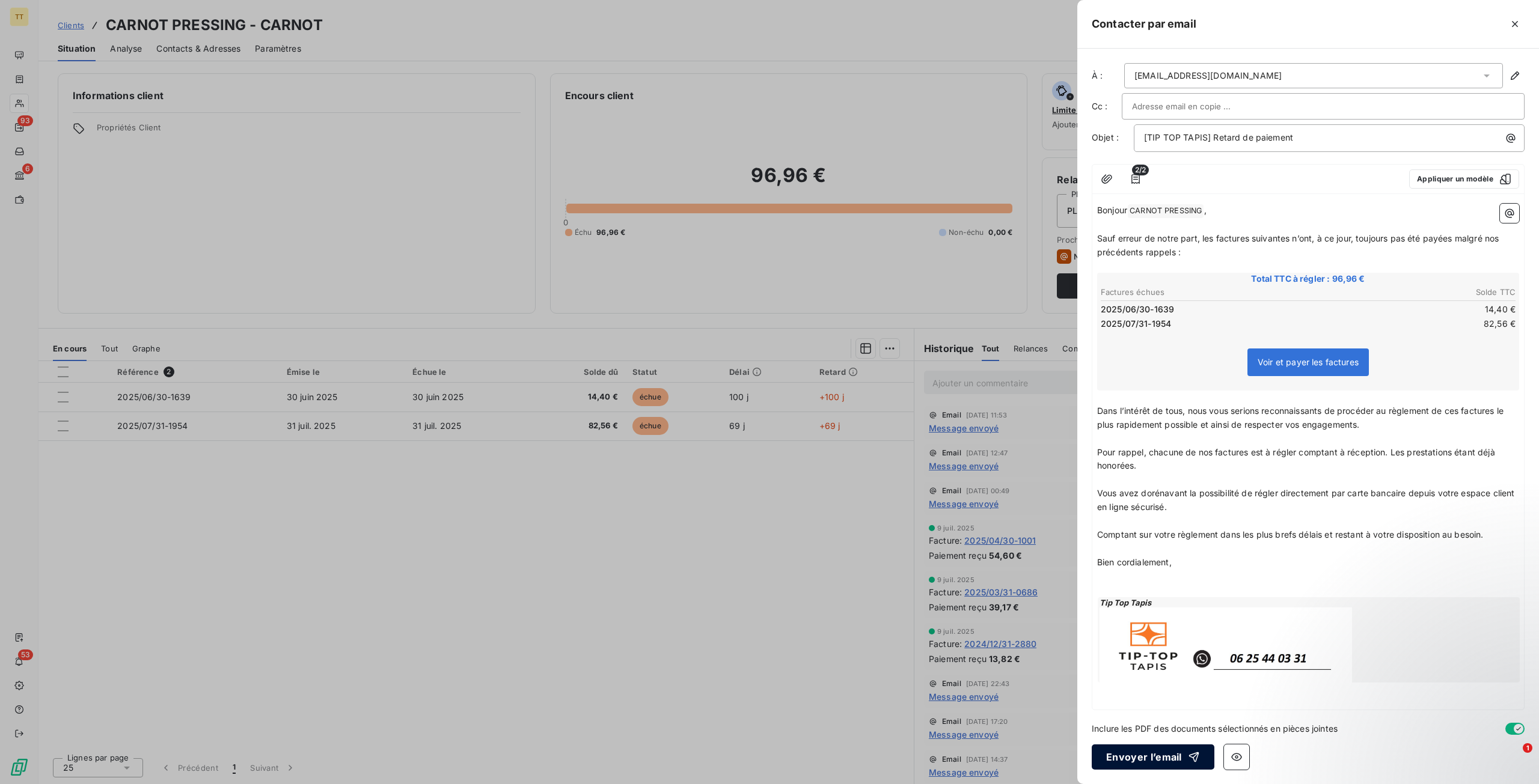
click at [1124, 756] on button "Envoyer l’email" at bounding box center [1153, 757] width 122 height 25
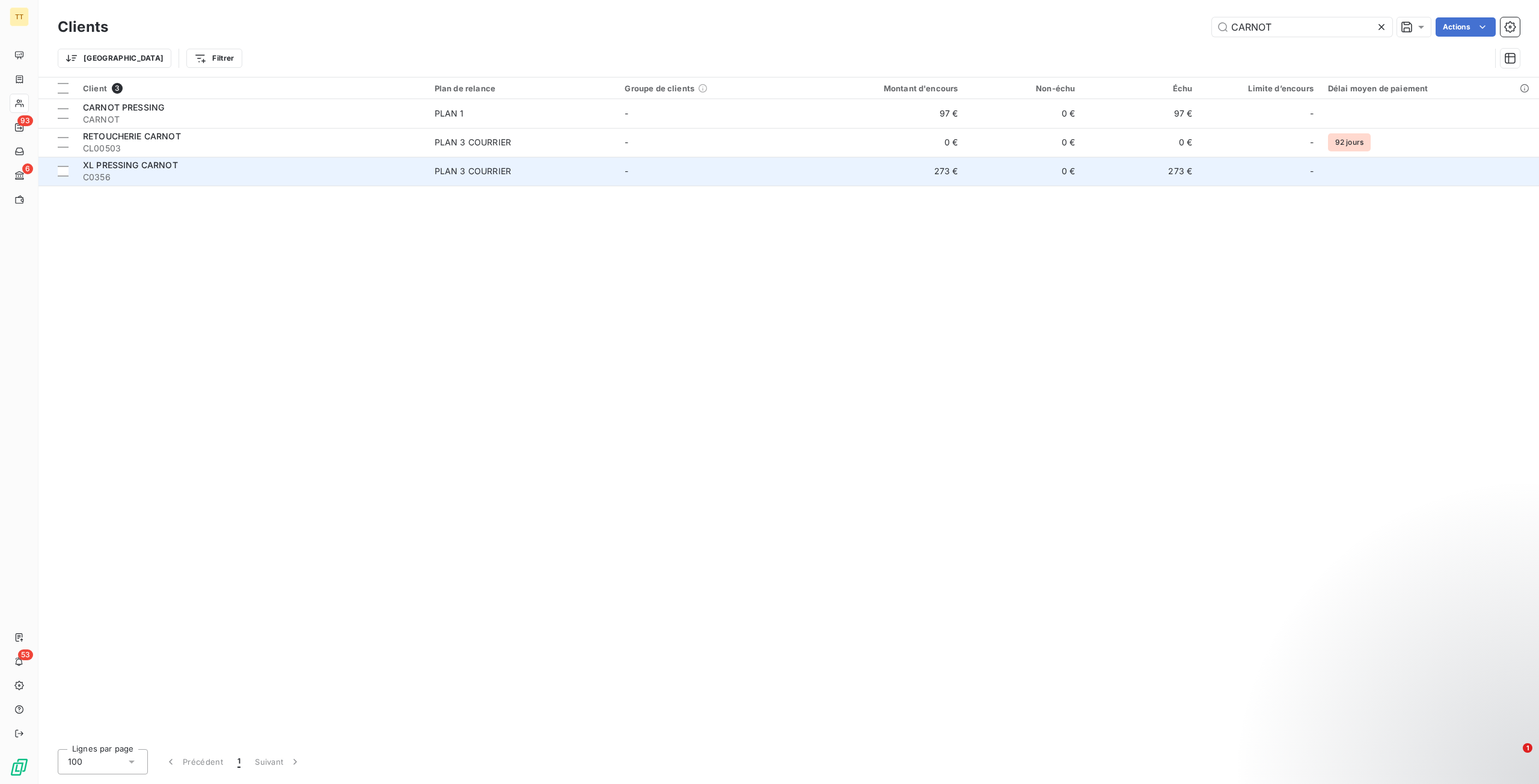
click at [280, 182] on span "C0356" at bounding box center [251, 177] width 337 height 12
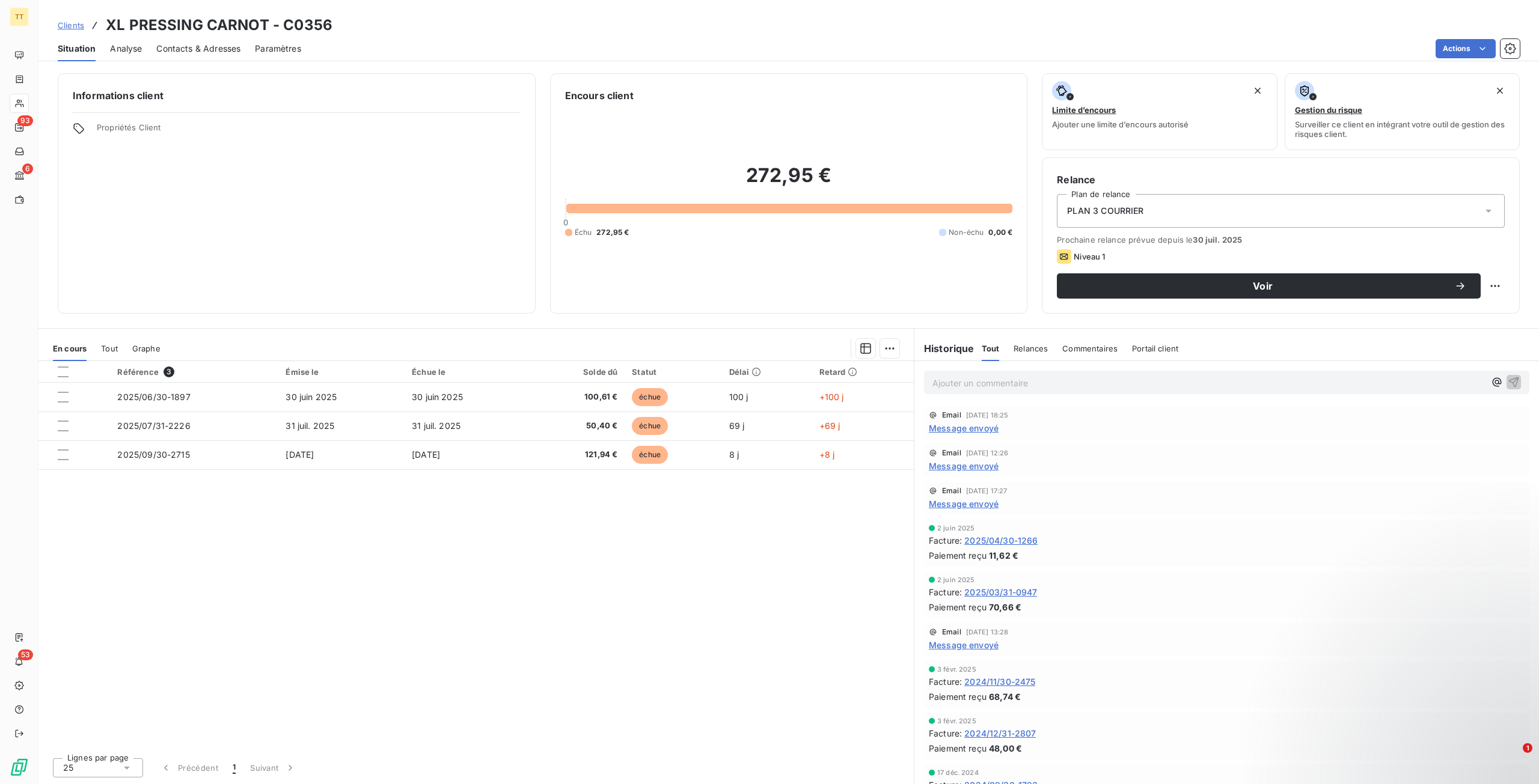
click at [186, 43] on span "Contacts & Adresses" at bounding box center [198, 48] width 84 height 12
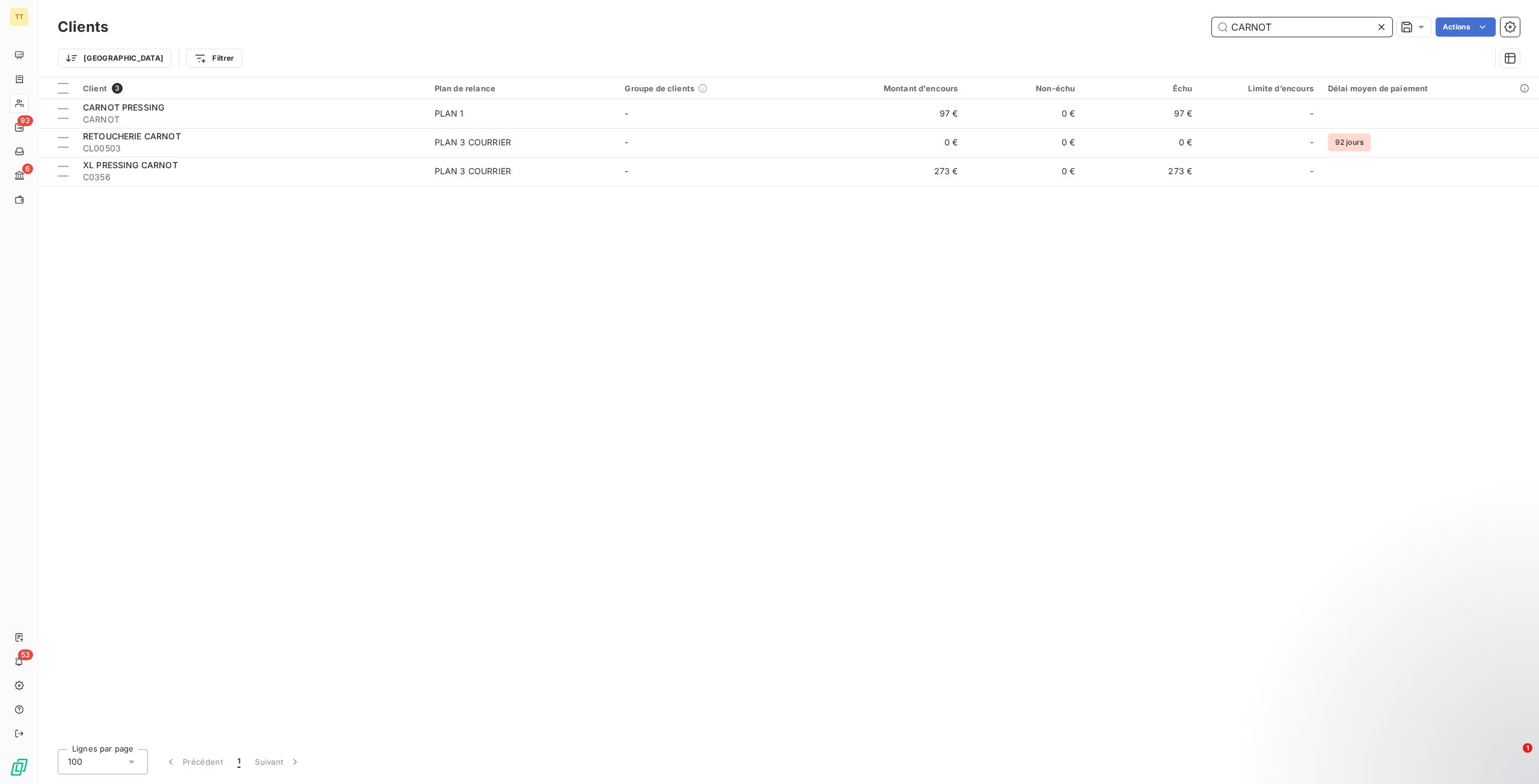
click at [1286, 26] on input "CARNOT" at bounding box center [1302, 27] width 181 height 19
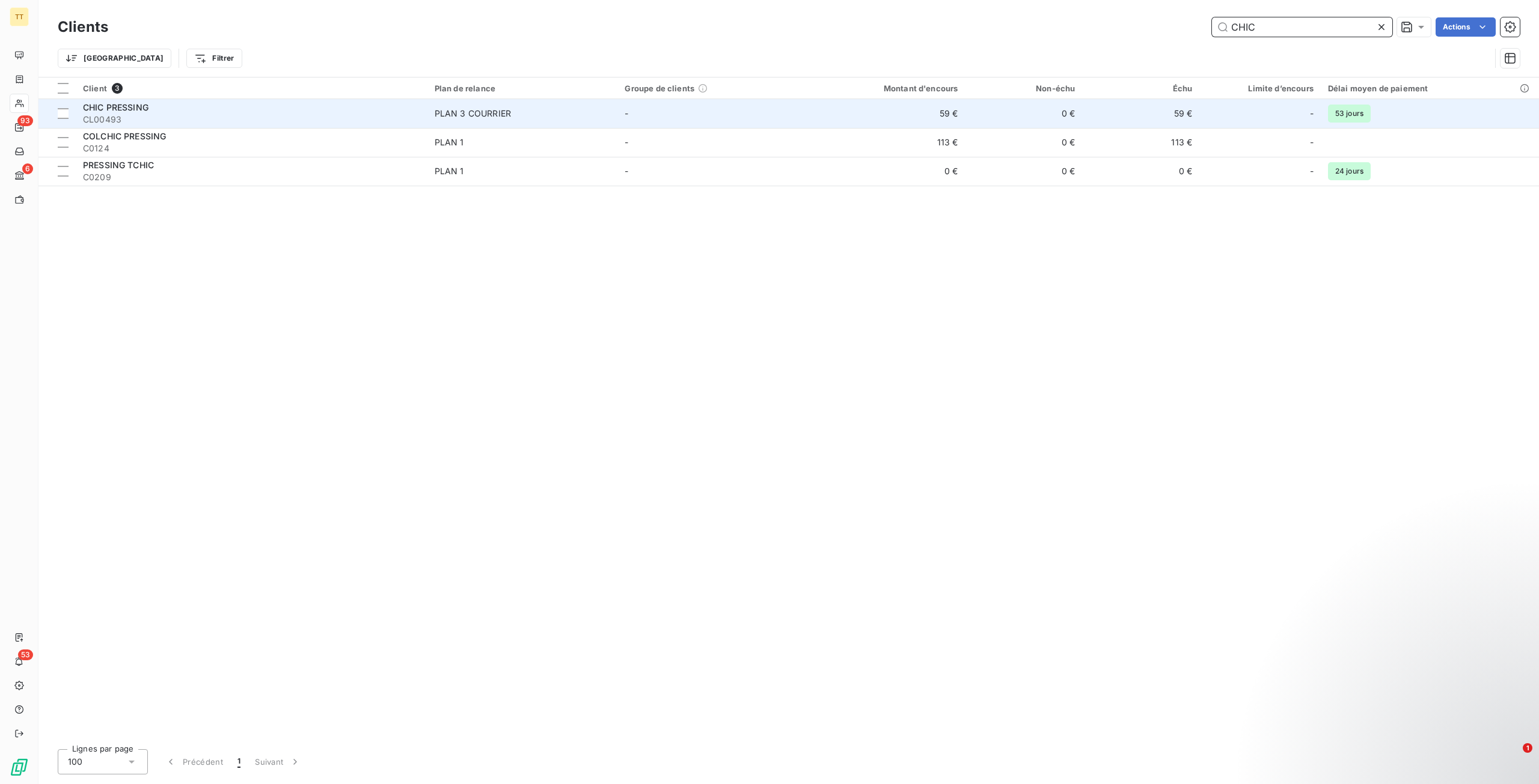
type input "CHIC"
click at [828, 114] on td "59 €" at bounding box center [887, 114] width 157 height 29
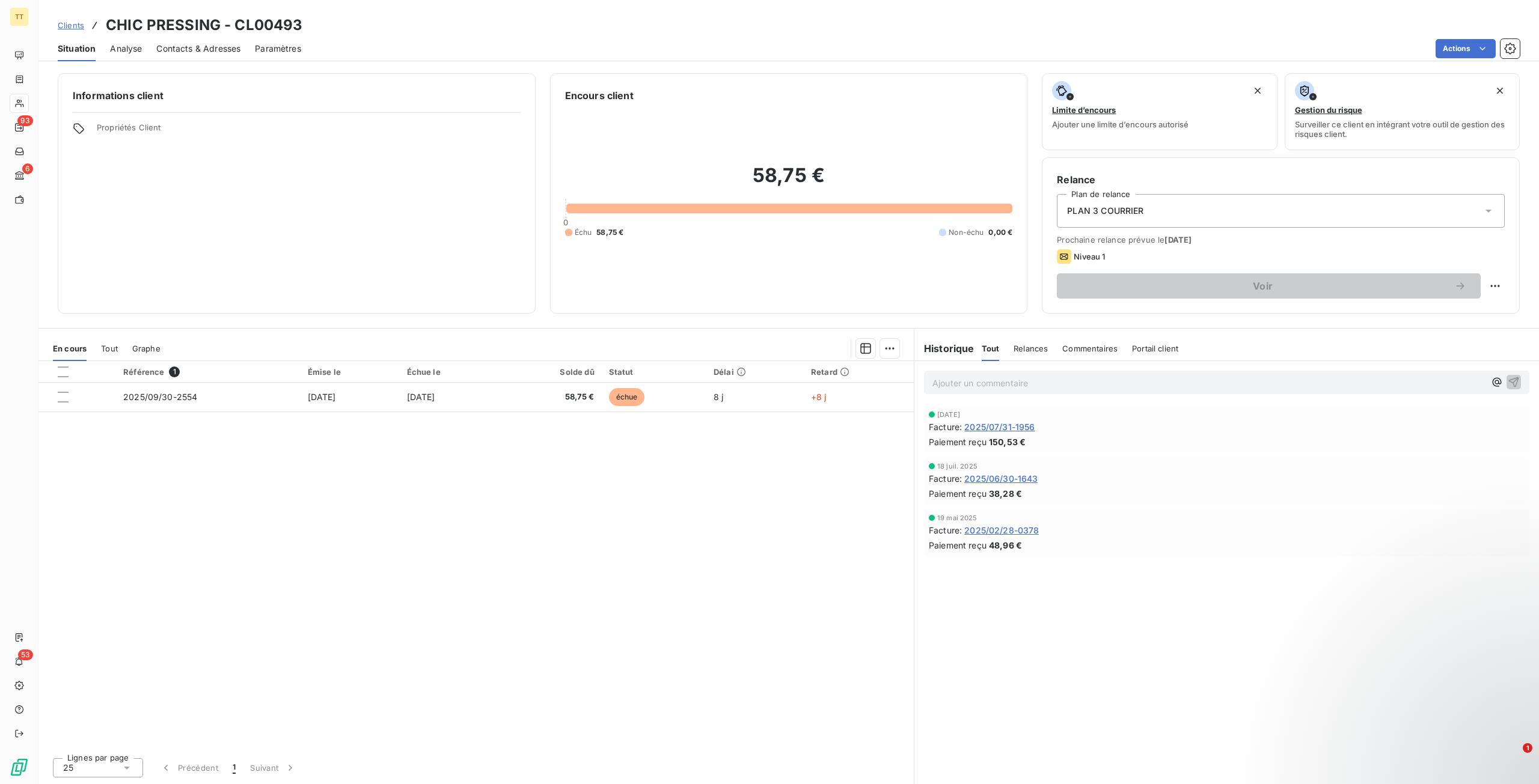
click at [202, 45] on span "Contacts & Adresses" at bounding box center [198, 48] width 84 height 12
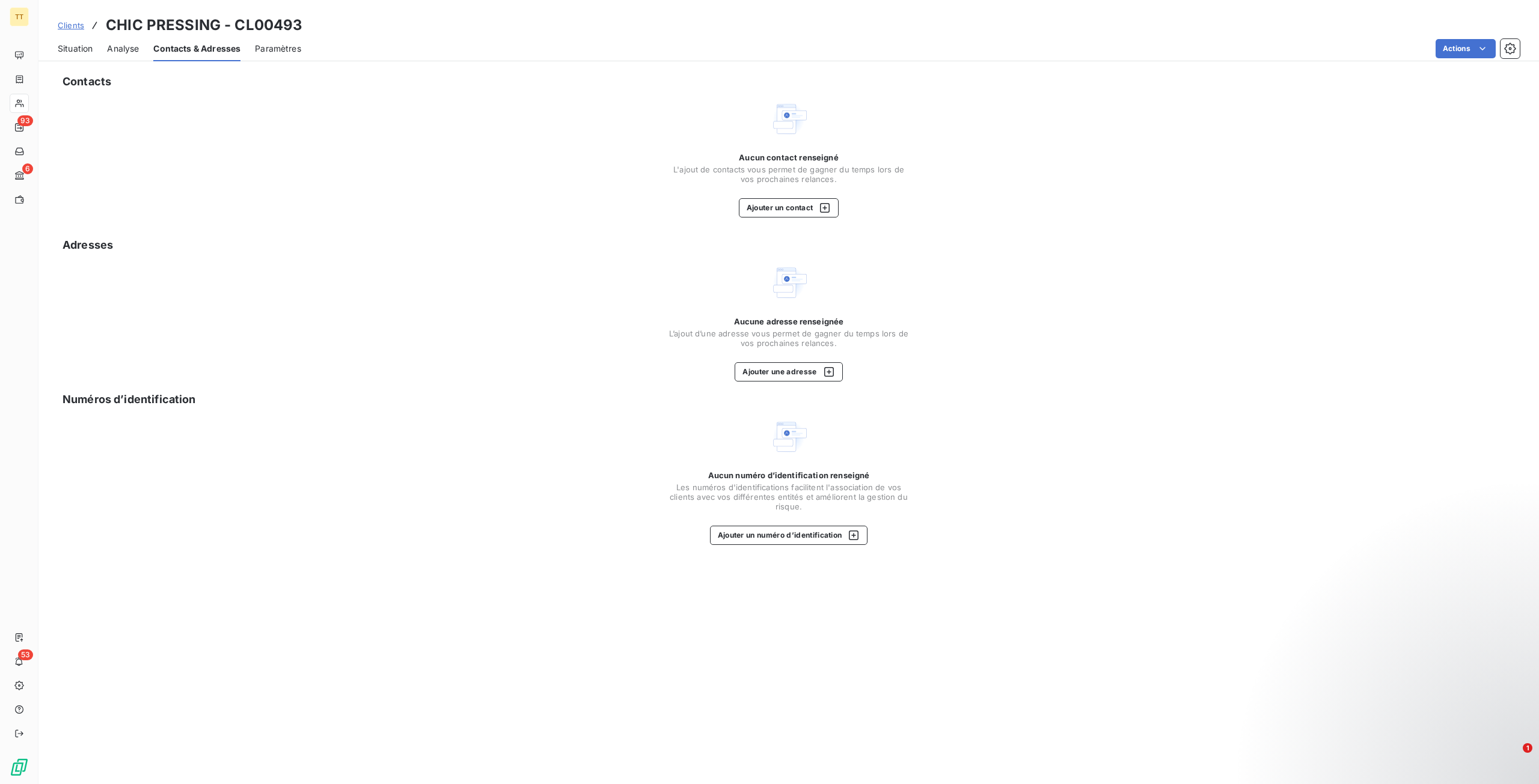
click at [88, 48] on span "Situation" at bounding box center [75, 48] width 35 height 12
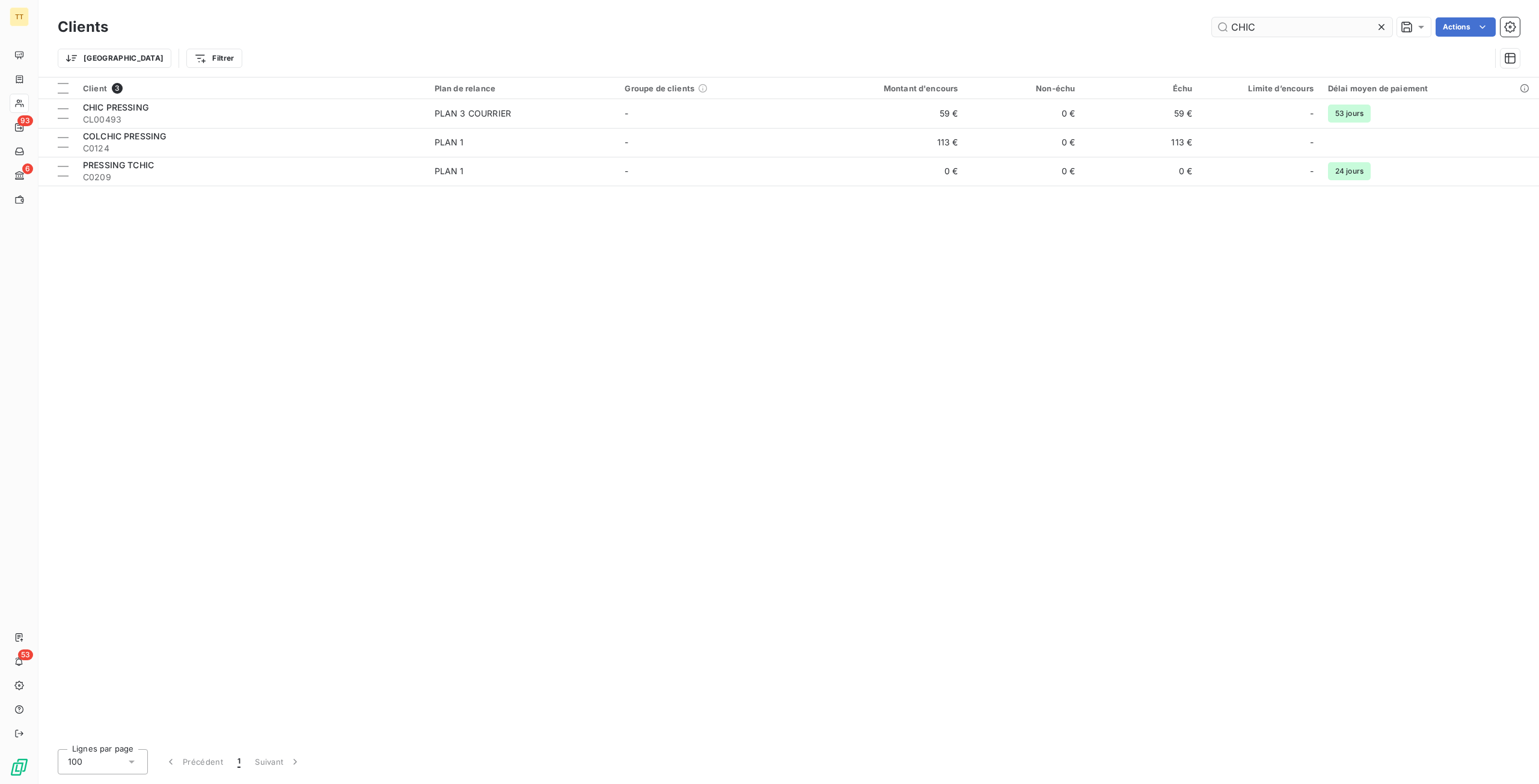
click at [1273, 24] on input "CHIC" at bounding box center [1302, 27] width 181 height 19
click at [1274, 24] on input "CHIC" at bounding box center [1302, 27] width 181 height 19
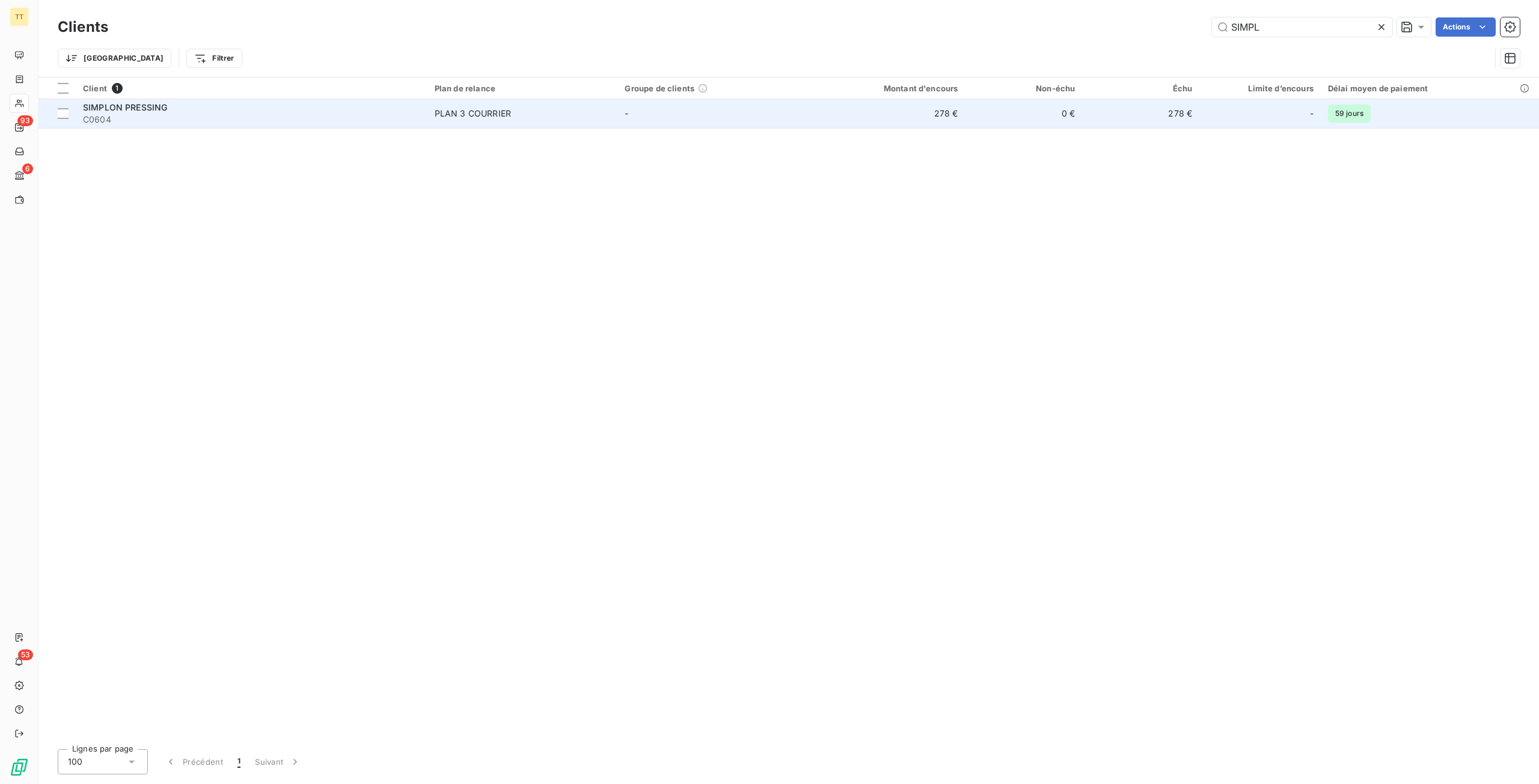
type input "SIMPL"
click at [791, 112] on td "-" at bounding box center [712, 114] width 190 height 29
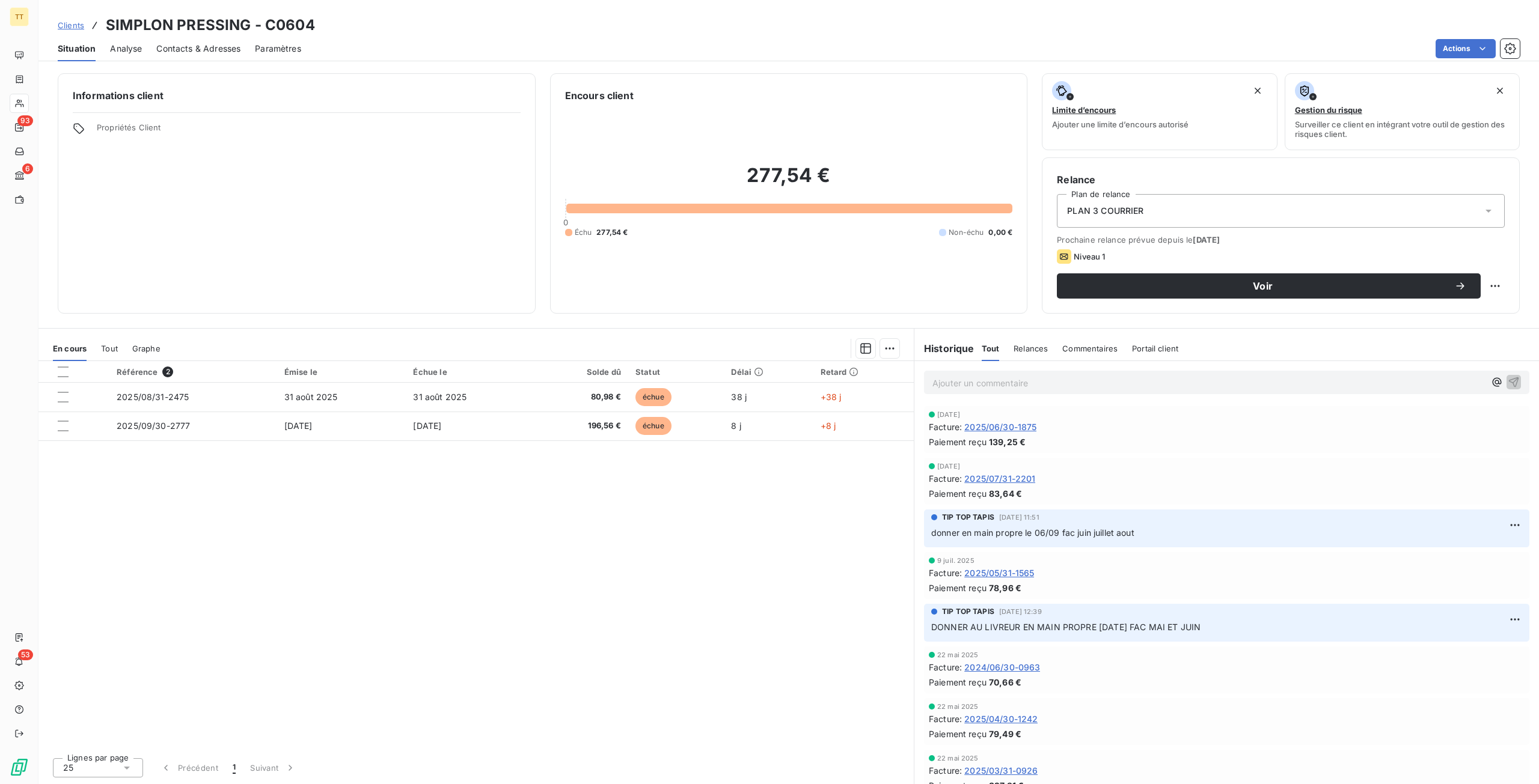
click at [189, 47] on span "Contacts & Adresses" at bounding box center [198, 48] width 84 height 12
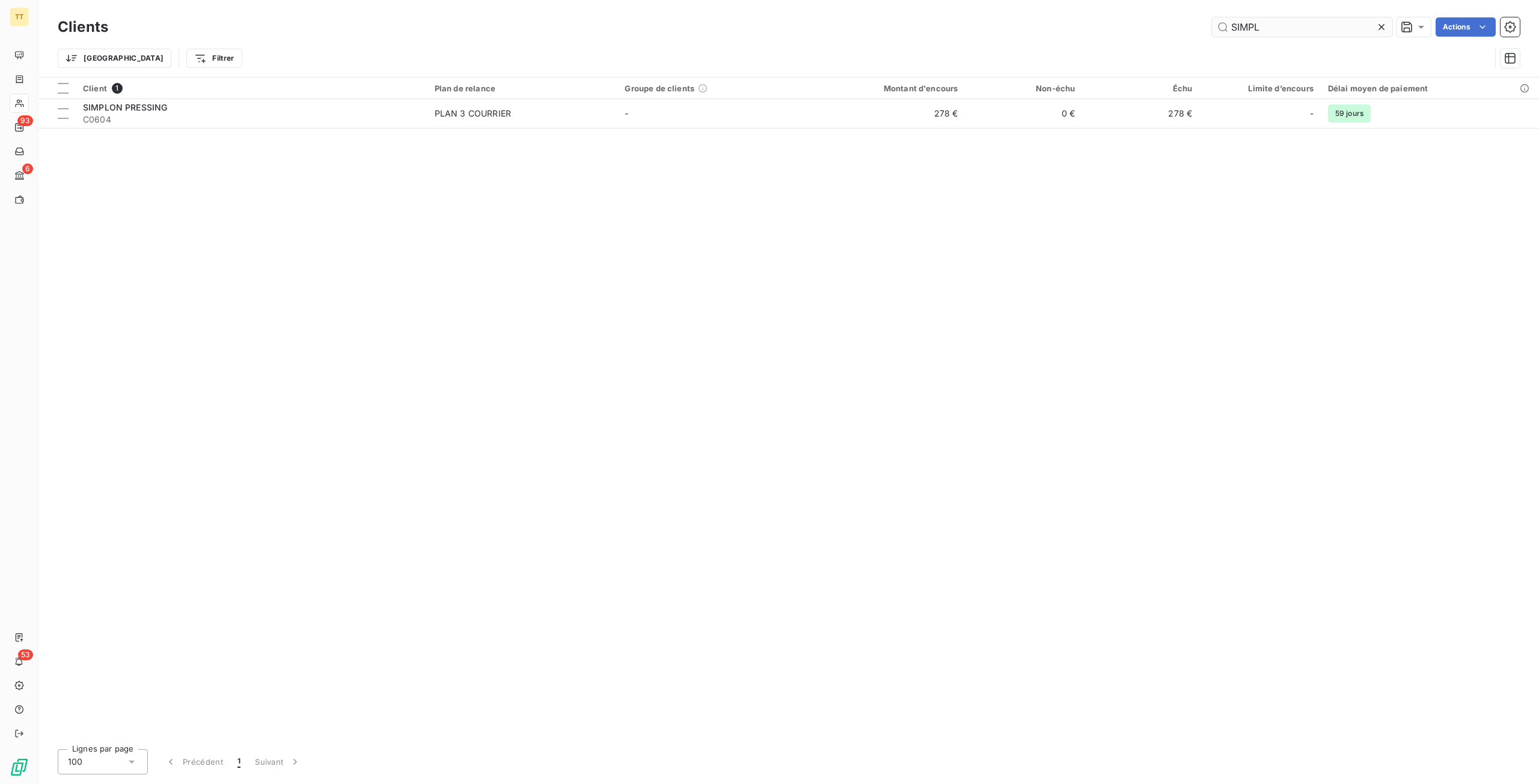
click at [1303, 25] on input "SIMPL" at bounding box center [1302, 27] width 181 height 19
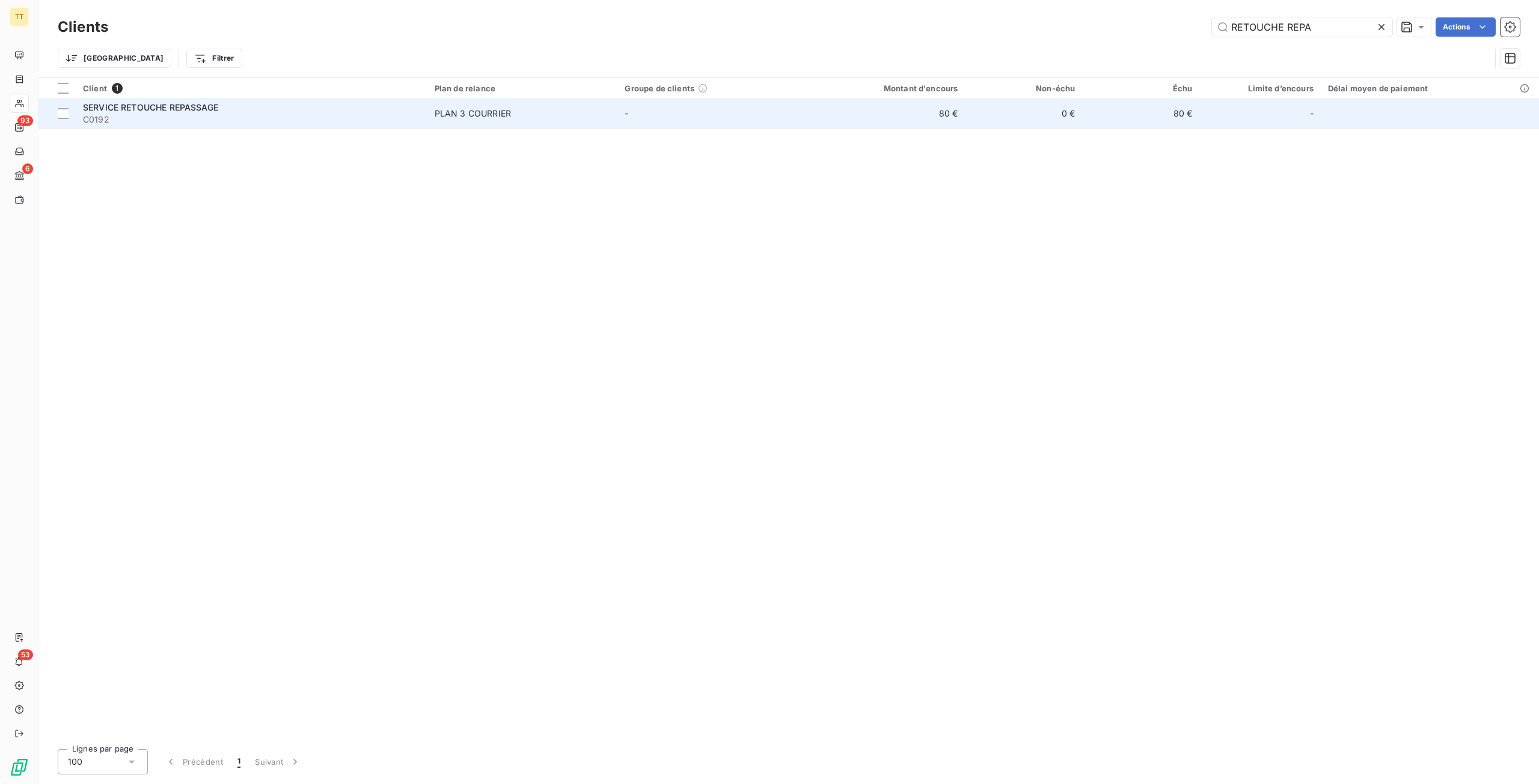
type input "RETOUCHE REPA"
click at [504, 112] on div "PLAN 3 COURRIER" at bounding box center [472, 113] width 76 height 12
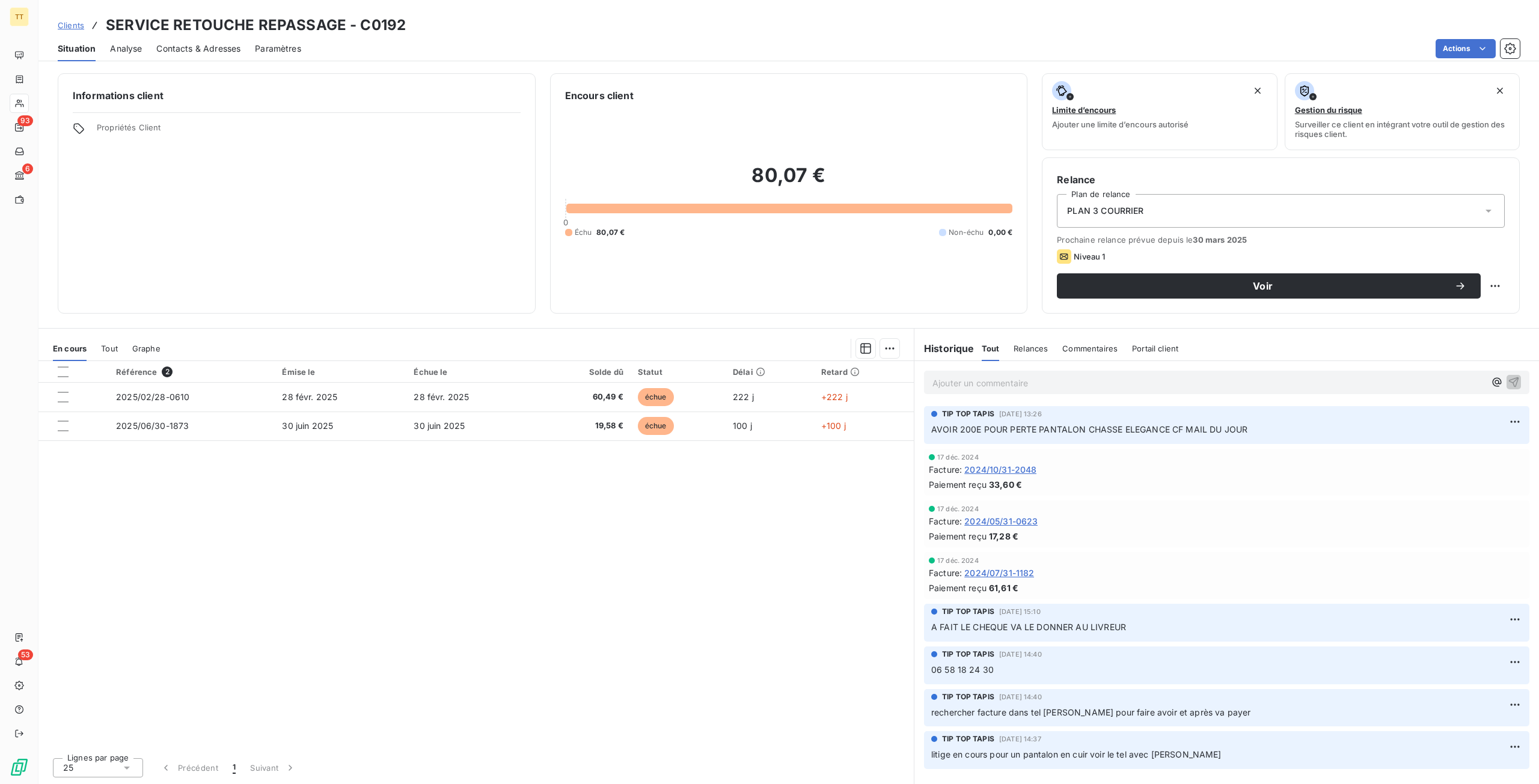
click at [204, 46] on span "Contacts & Adresses" at bounding box center [198, 48] width 84 height 12
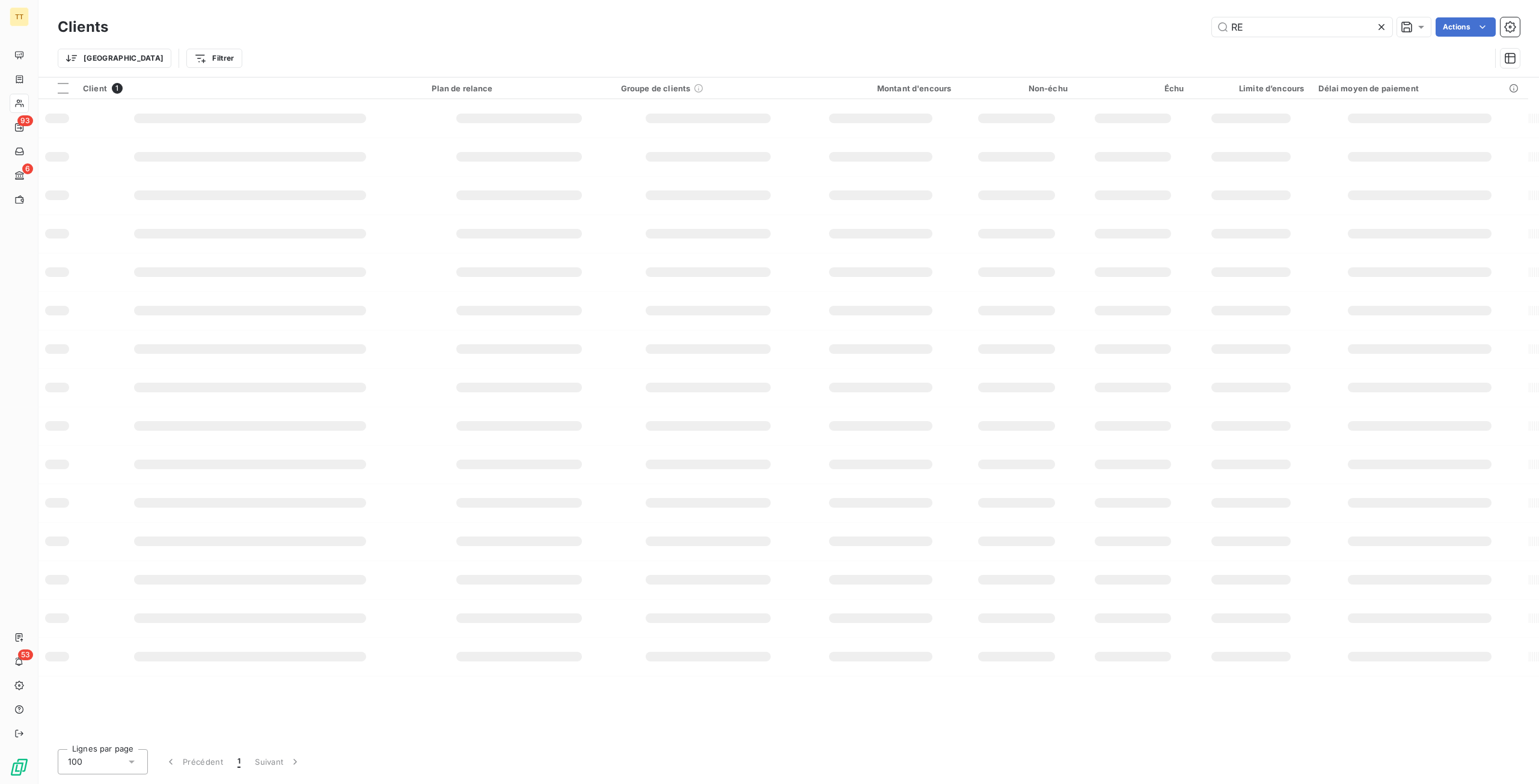
type input "R"
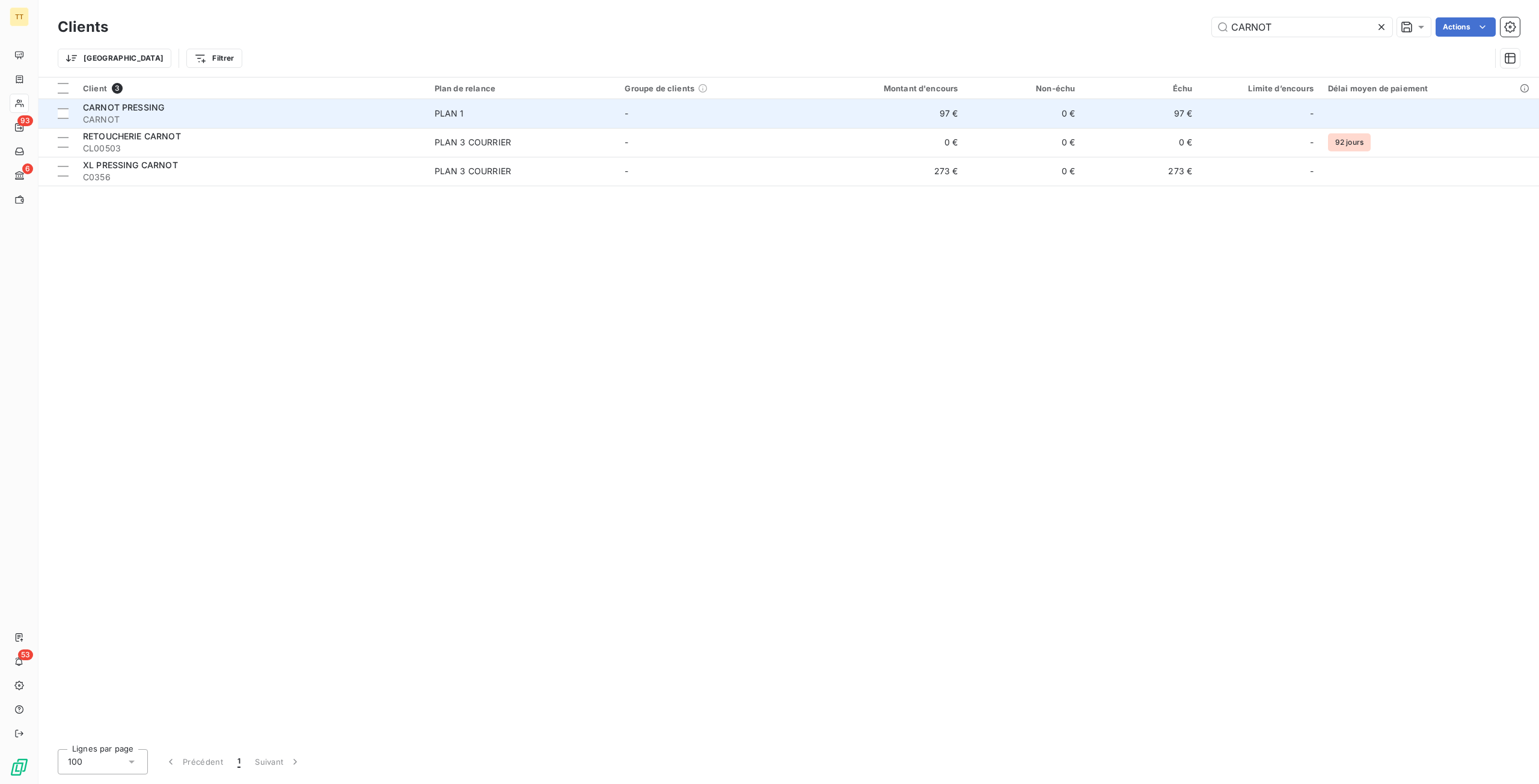
type input "CARNOT"
click at [568, 118] on span "PLAN 1" at bounding box center [522, 113] width 176 height 12
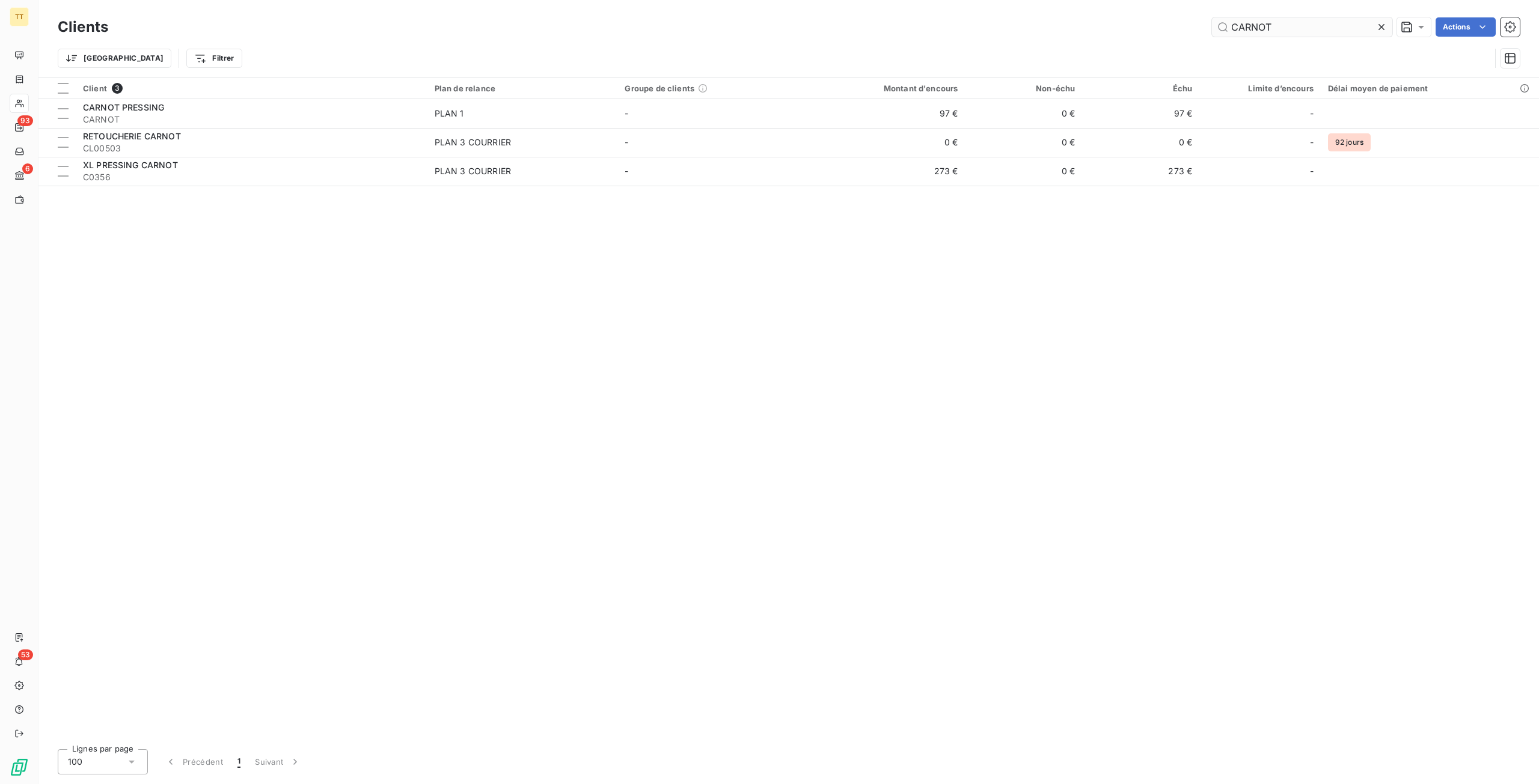
click at [1299, 27] on input "CARNOT" at bounding box center [1302, 27] width 181 height 19
